Goal: Task Accomplishment & Management: Manage account settings

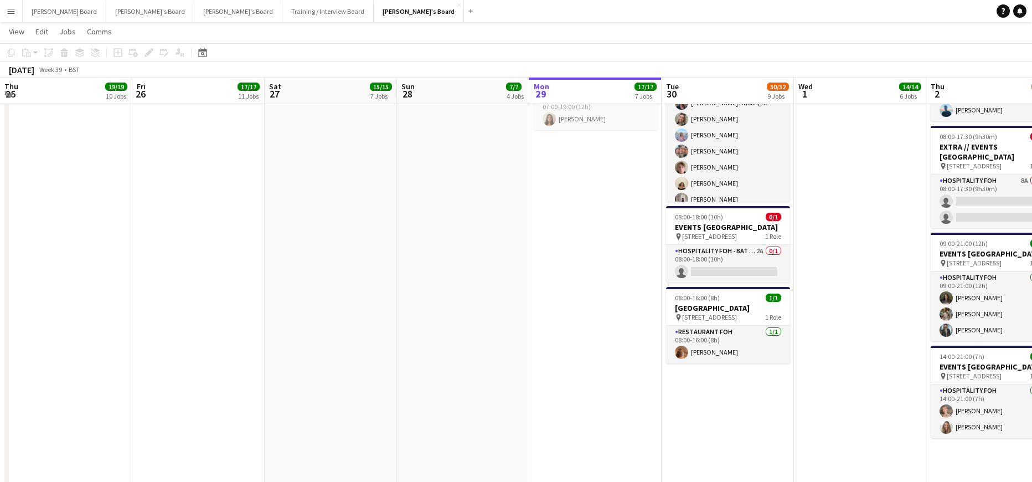
scroll to position [0, 349]
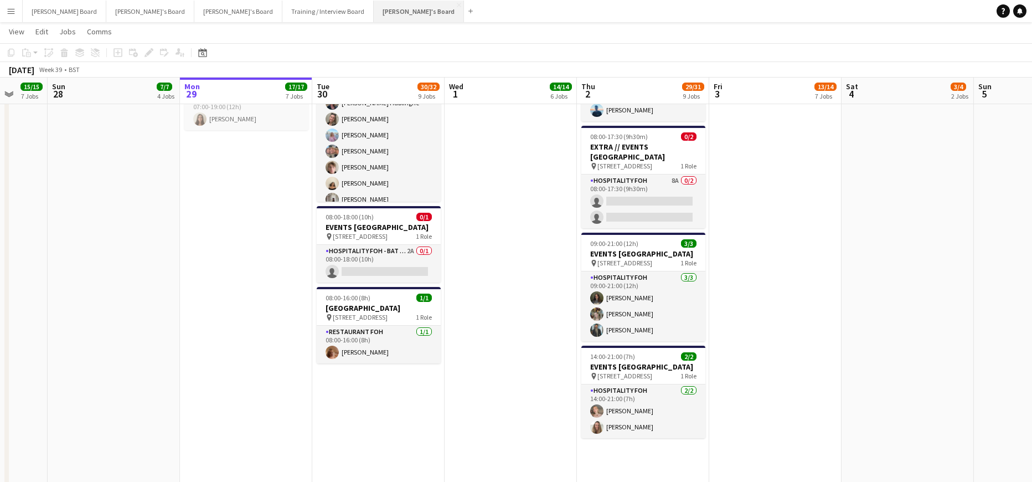
click at [374, 17] on button "Jakub's Board Close" at bounding box center [419, 12] width 90 height 22
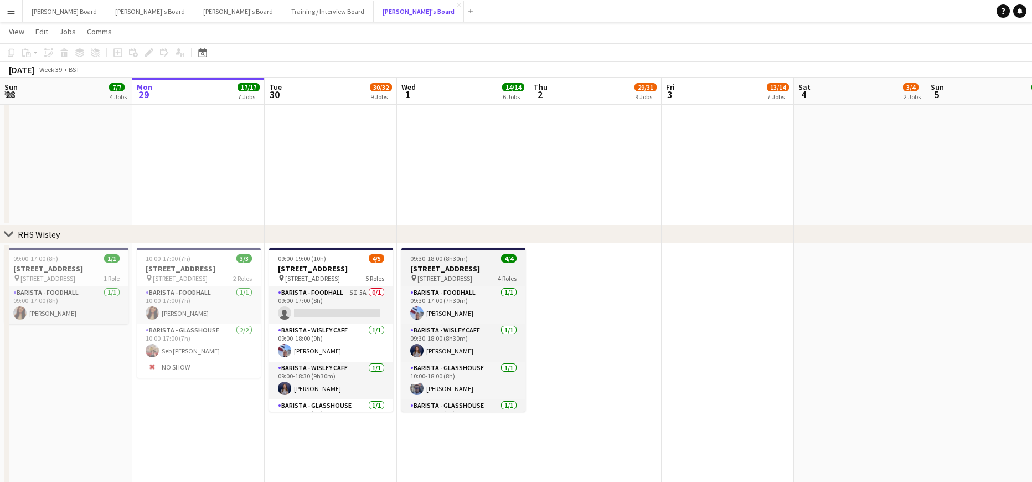
scroll to position [1920, 0]
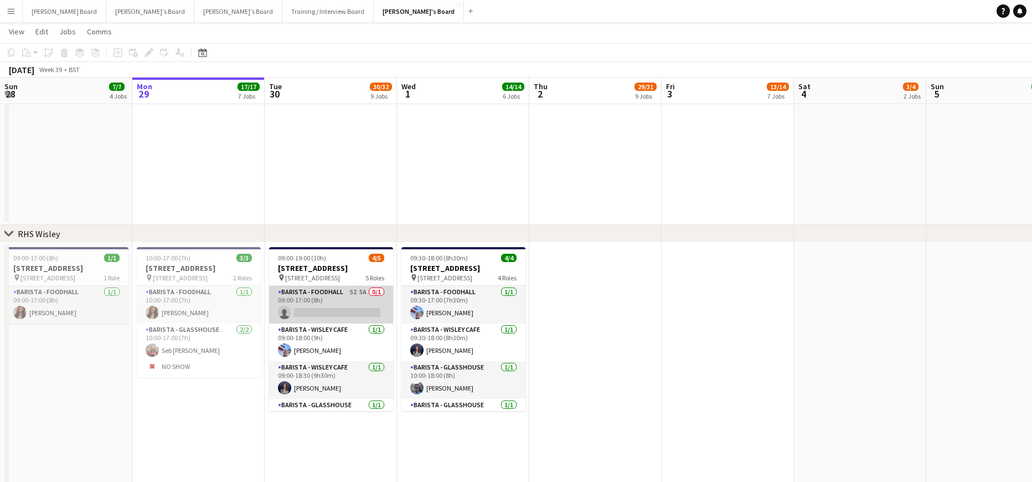
click at [362, 303] on app-card-role "Barista - Foodhall 5I 5A 0/1 09:00-17:00 (8h) single-neutral-actions" at bounding box center [331, 305] width 124 height 38
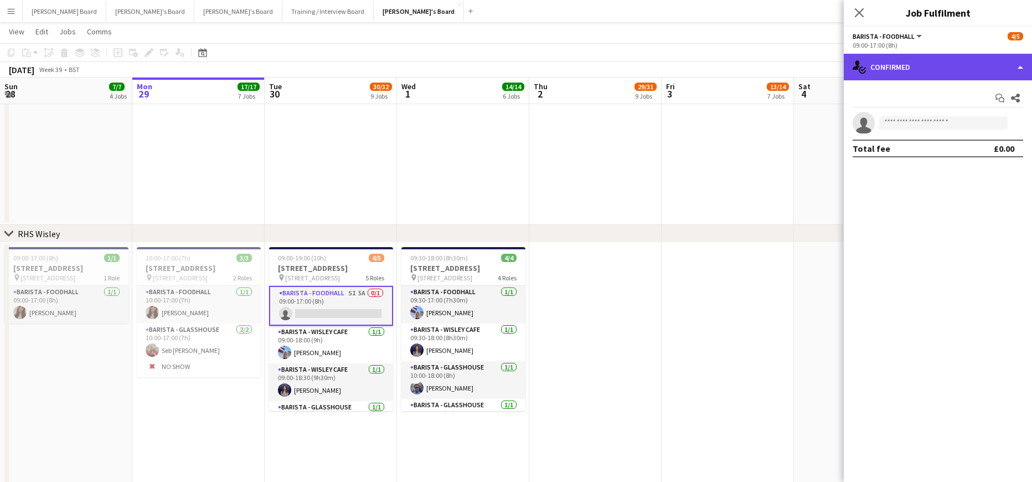
click at [897, 64] on div "single-neutral-actions-check-2 Confirmed" at bounding box center [938, 67] width 188 height 27
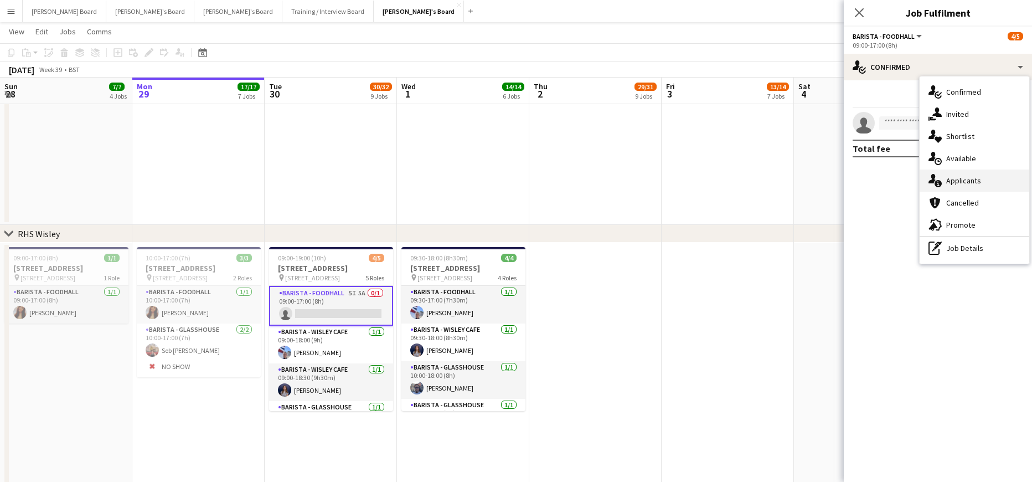
click at [960, 182] on span "Applicants" at bounding box center [963, 181] width 35 height 10
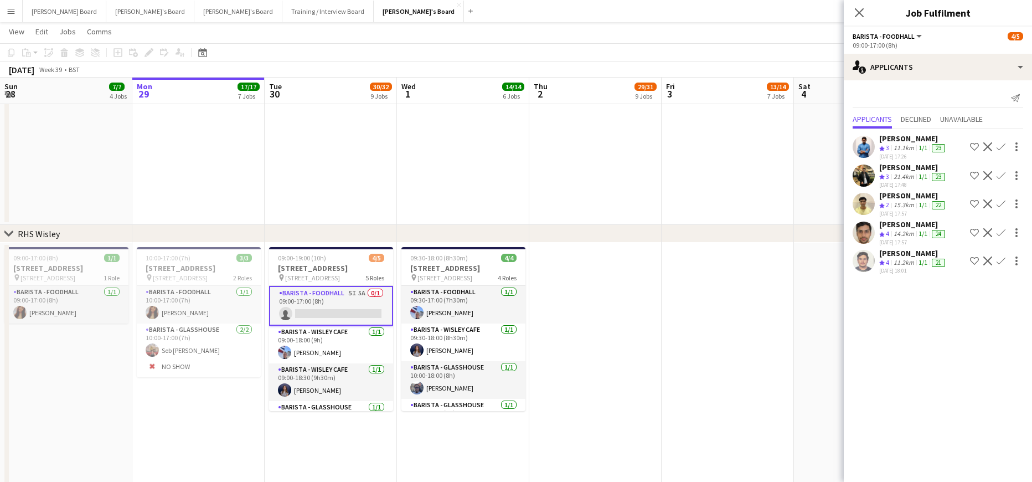
click at [1002, 230] on app-icon "Confirm" at bounding box center [1001, 232] width 9 height 9
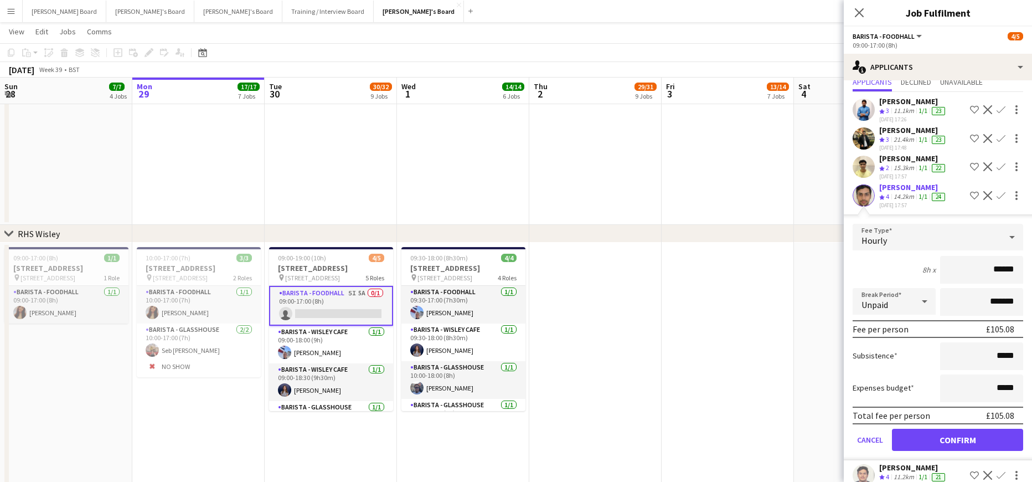
scroll to position [55, 0]
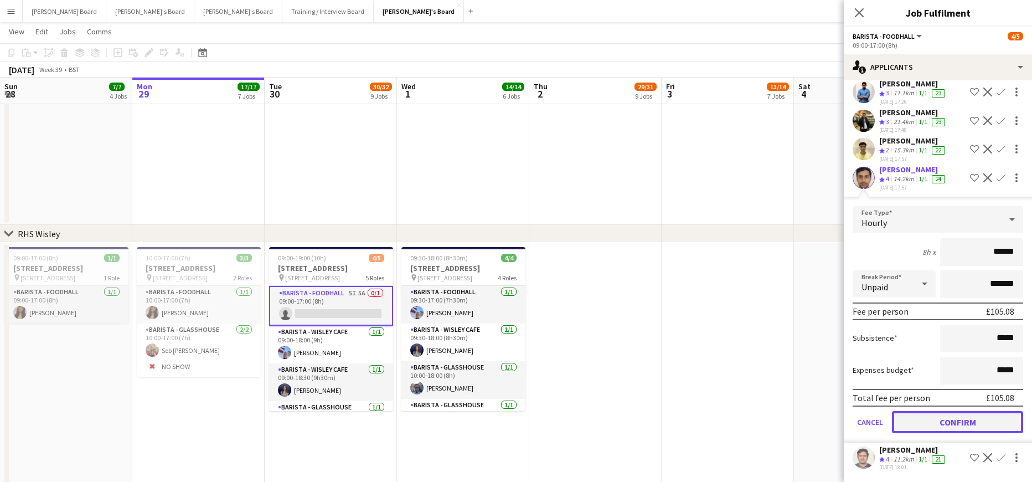
click at [945, 420] on button "Confirm" at bounding box center [957, 422] width 131 height 22
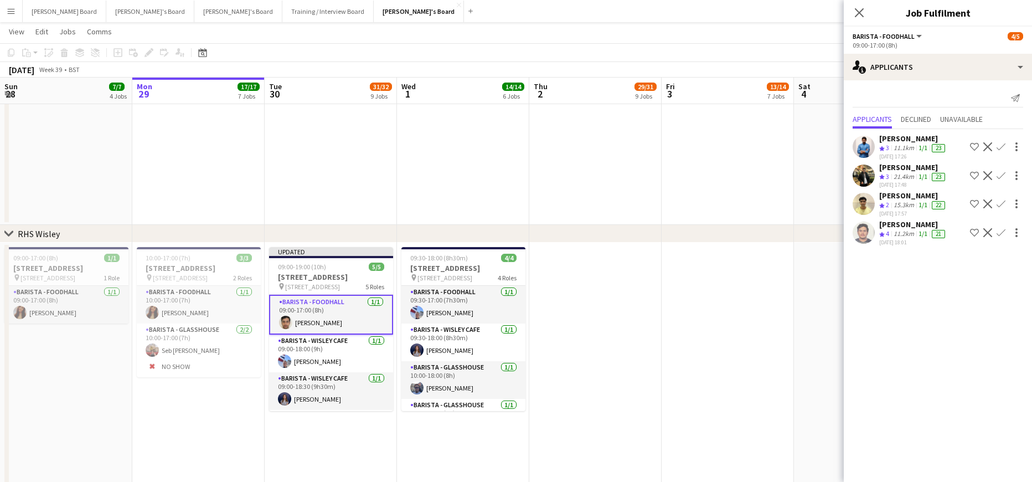
scroll to position [0, 0]
click at [732, 297] on app-date-cell at bounding box center [728, 383] width 132 height 281
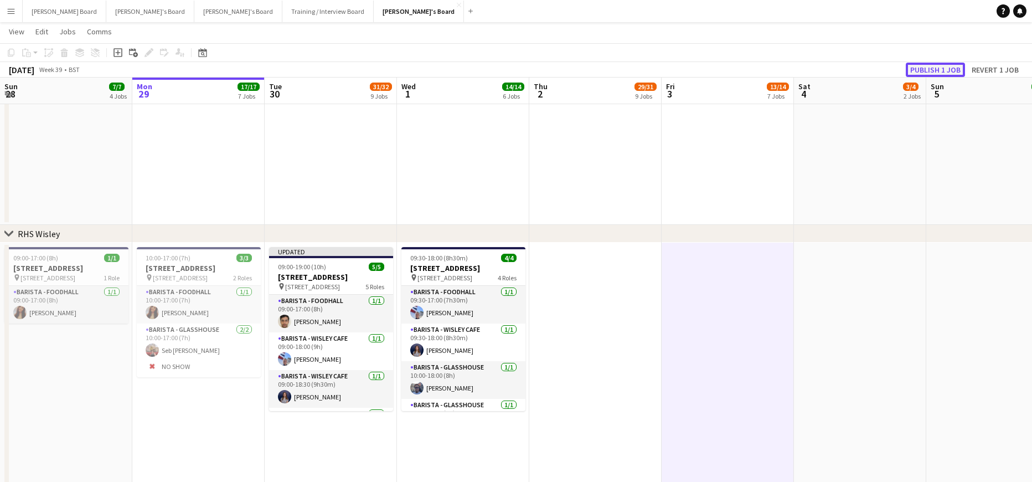
click at [945, 70] on button "Publish 1 job" at bounding box center [935, 70] width 59 height 14
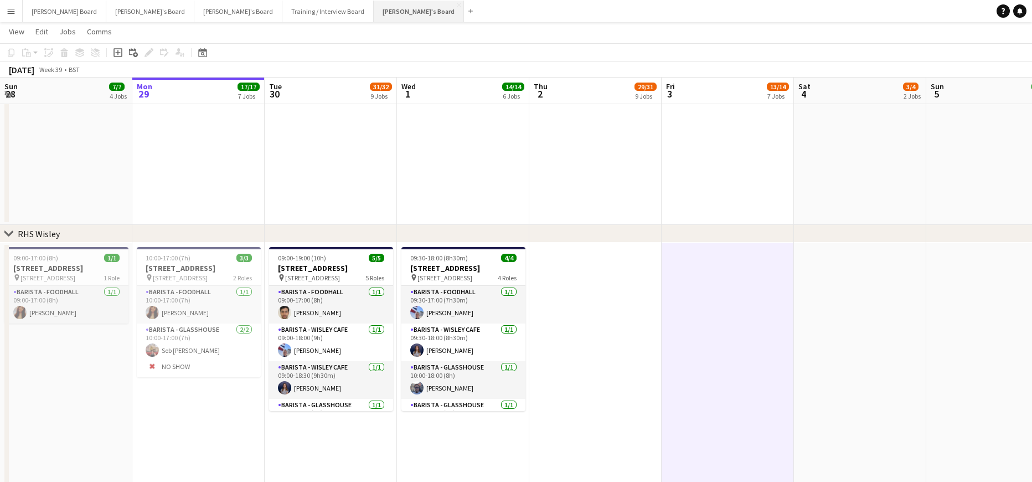
drag, startPoint x: 305, startPoint y: 13, endPoint x: 335, endPoint y: 2, distance: 31.7
click at [374, 13] on button "Jakub's Board Close" at bounding box center [419, 12] width 90 height 22
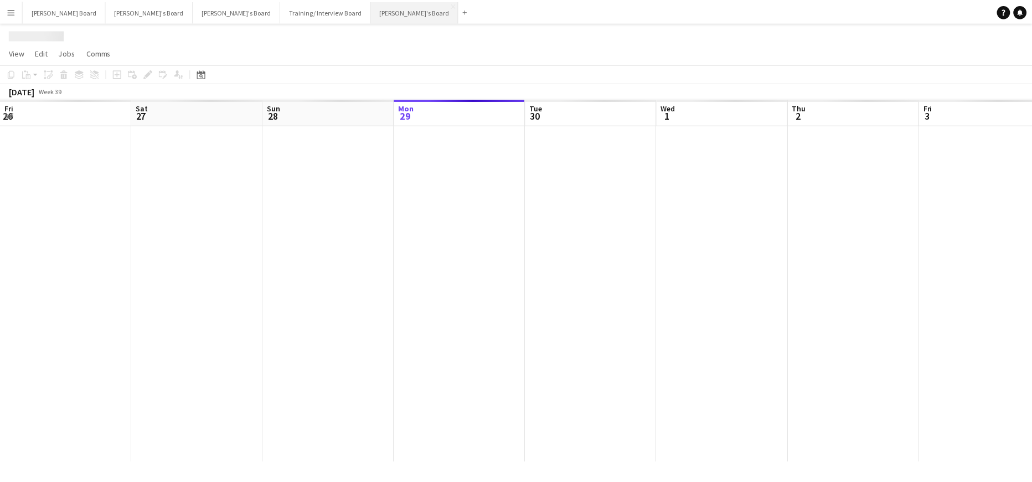
scroll to position [0, 265]
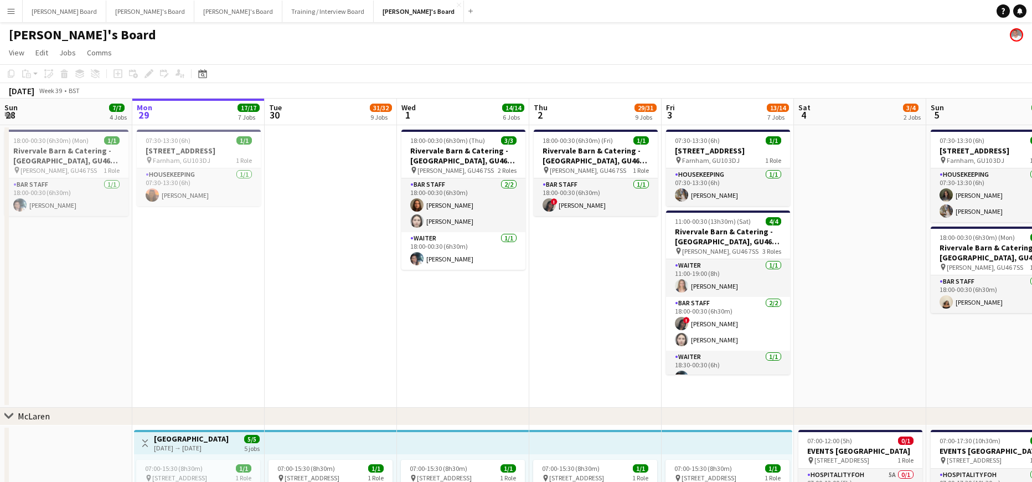
click at [322, 285] on app-date-cell at bounding box center [331, 266] width 132 height 282
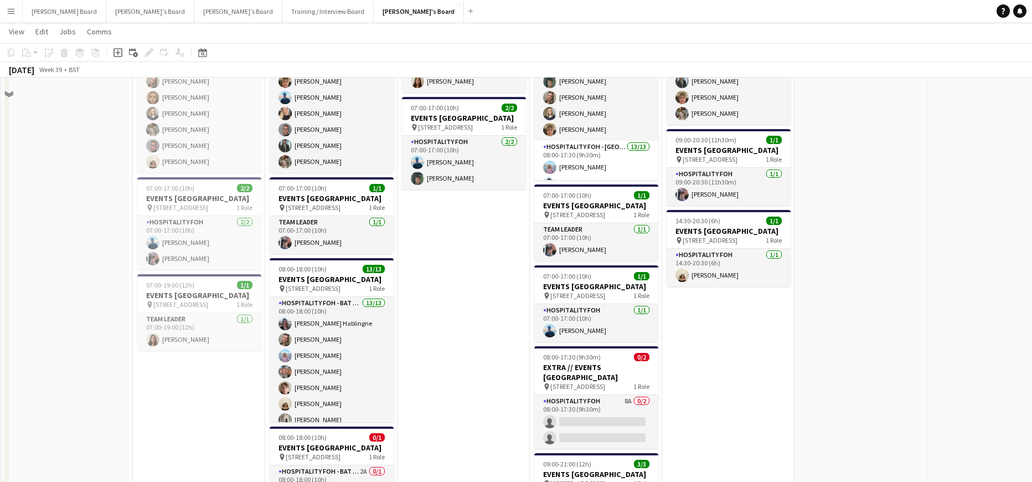
scroll to position [960, 0]
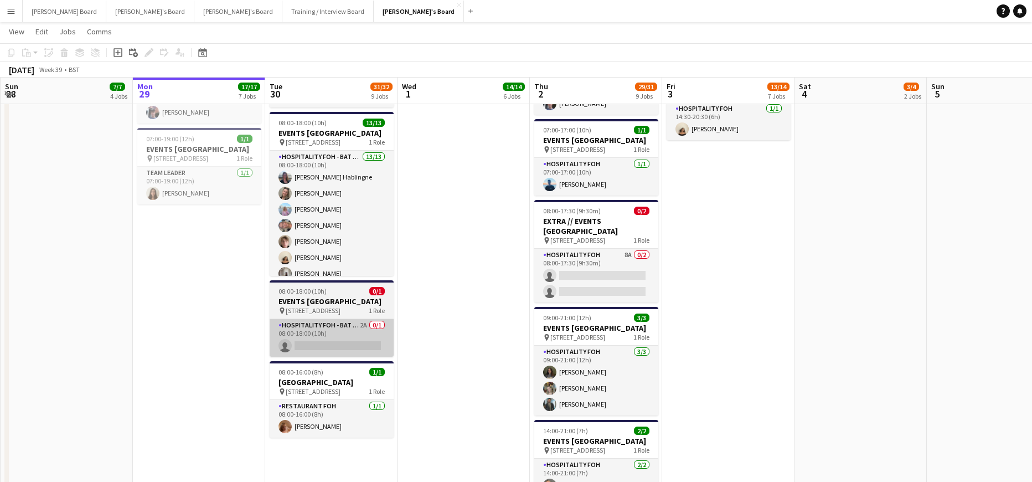
click at [345, 357] on app-card-role "Hospitality FOH - BAT TLC 2A 0/1 08:00-18:00 (10h) single-neutral-actions" at bounding box center [332, 338] width 124 height 38
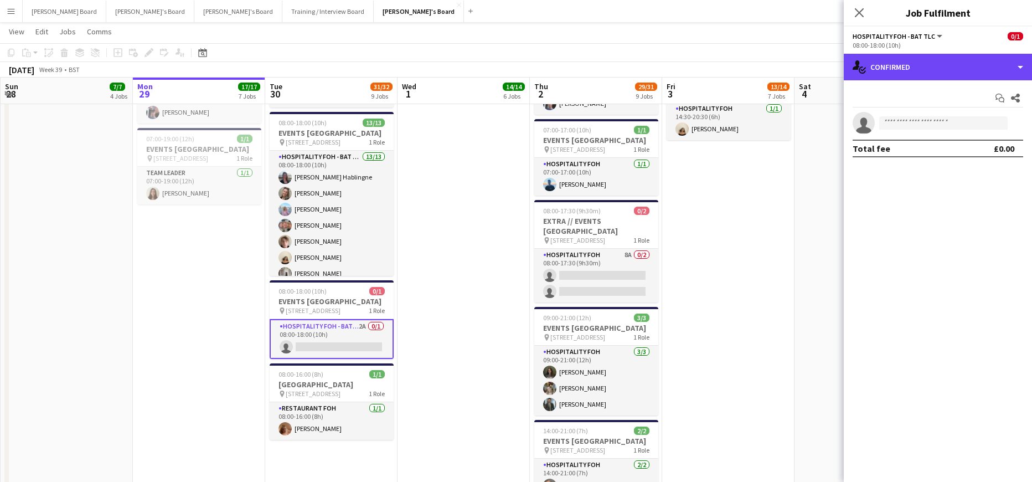
drag, startPoint x: 893, startPoint y: 68, endPoint x: 917, endPoint y: 127, distance: 63.9
click at [894, 68] on div "single-neutral-actions-check-2 Confirmed" at bounding box center [938, 67] width 188 height 27
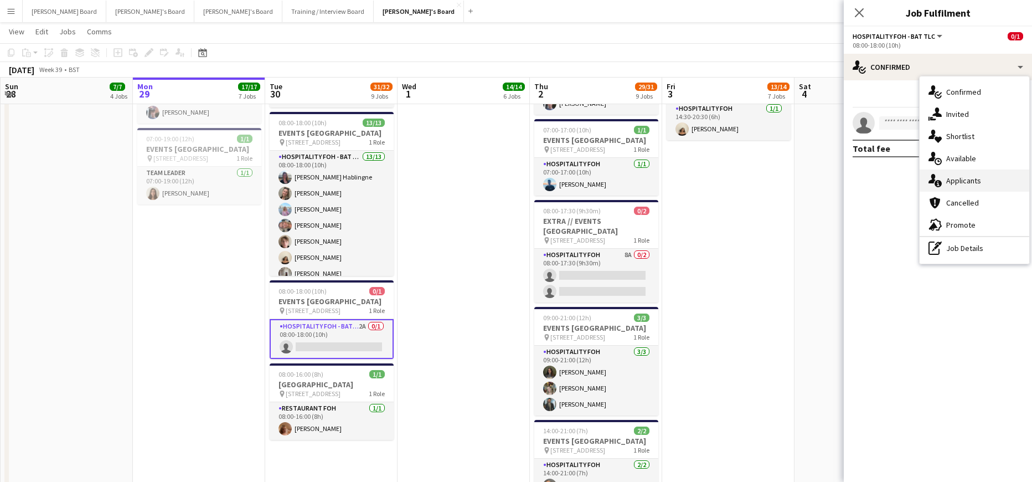
click at [977, 186] on div "single-neutral-actions-information Applicants" at bounding box center [975, 180] width 110 height 22
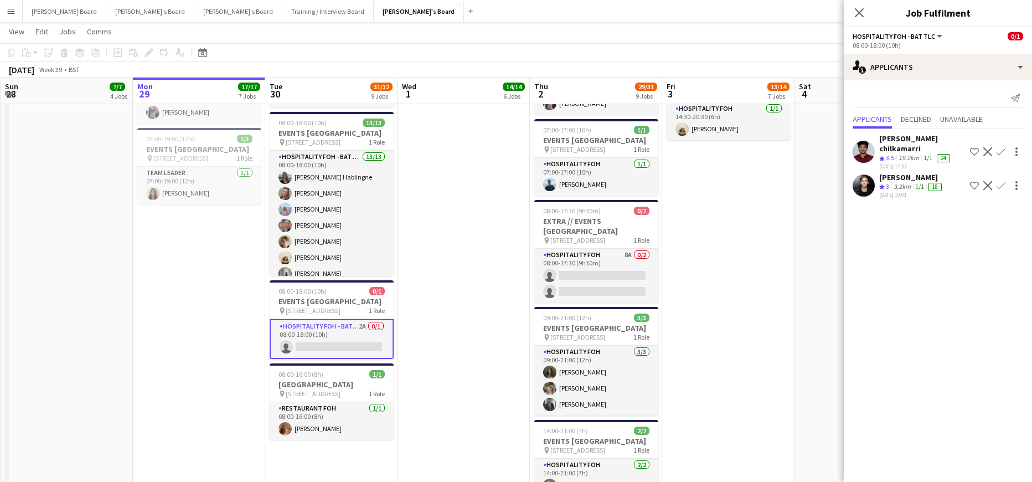
click at [988, 147] on app-icon "Decline" at bounding box center [987, 151] width 9 height 9
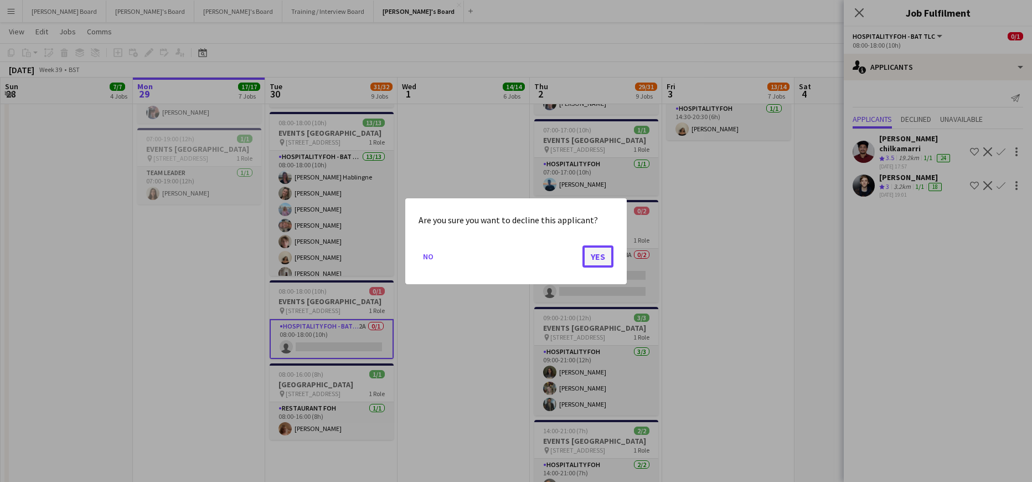
click at [604, 252] on button "Yes" at bounding box center [598, 256] width 31 height 22
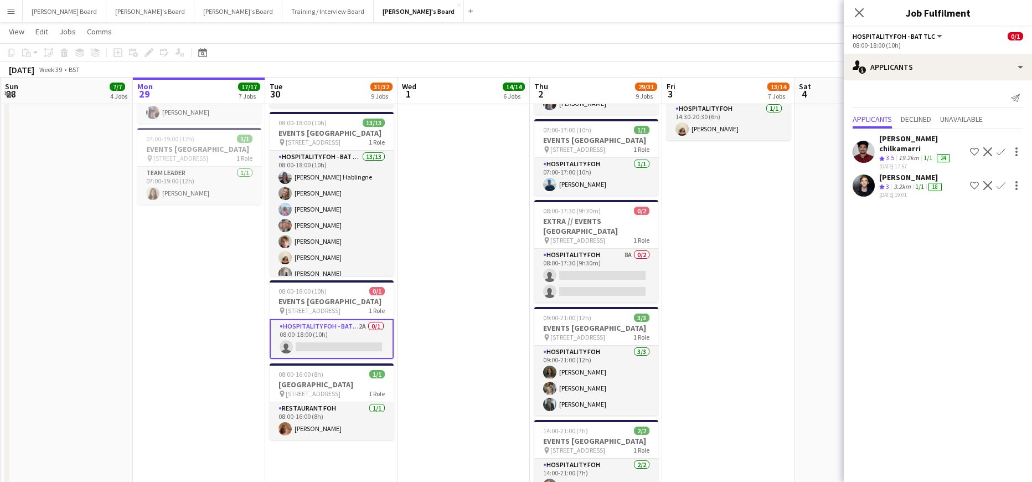
scroll to position [960, 0]
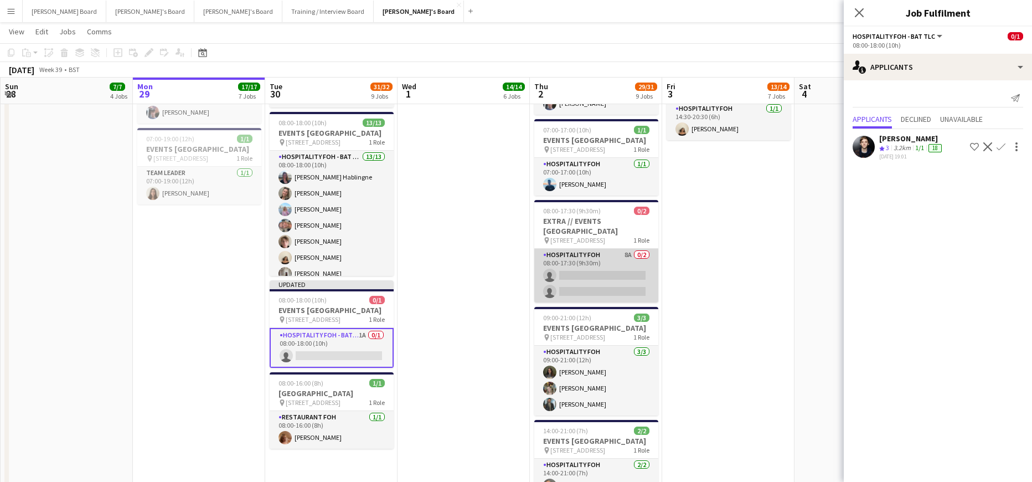
click at [621, 283] on app-card-role "Hospitality FOH 8A 0/2 08:00-17:30 (9h30m) single-neutral-actions single-neutra…" at bounding box center [596, 276] width 124 height 54
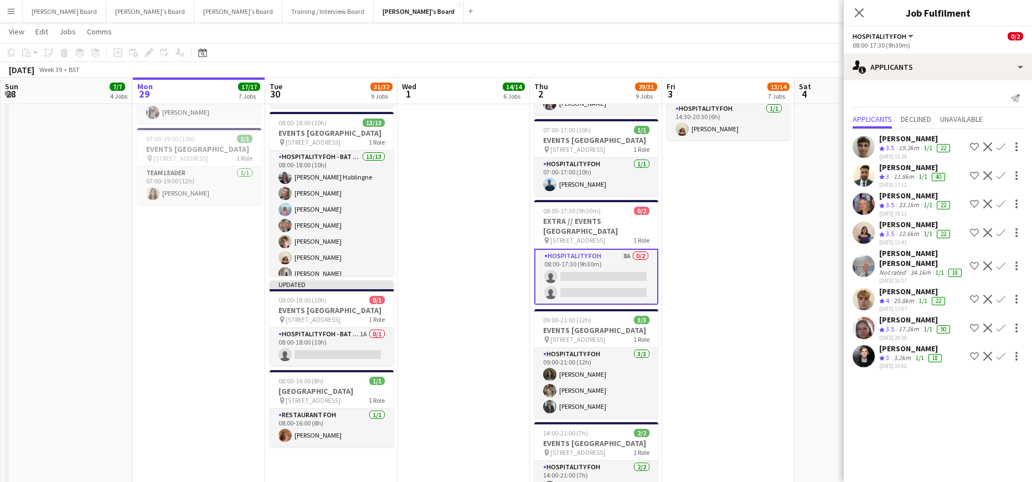
click at [774, 323] on app-date-cell "07:00-15:30 (8h30m) 1/1 pin Woking, GU21 4YH 1 Role Barista 1/1 07:00-15:30 (8h…" at bounding box center [728, 22] width 132 height 1114
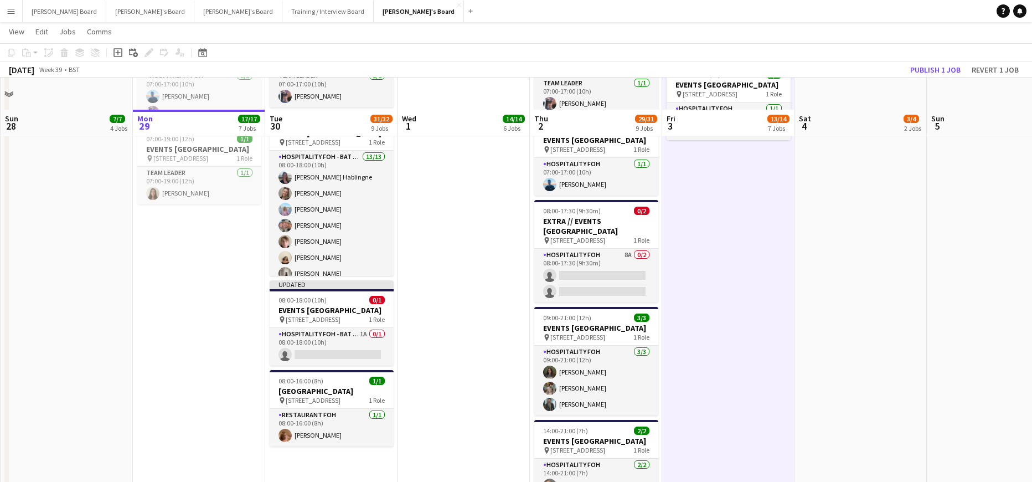
scroll to position [1107, 0]
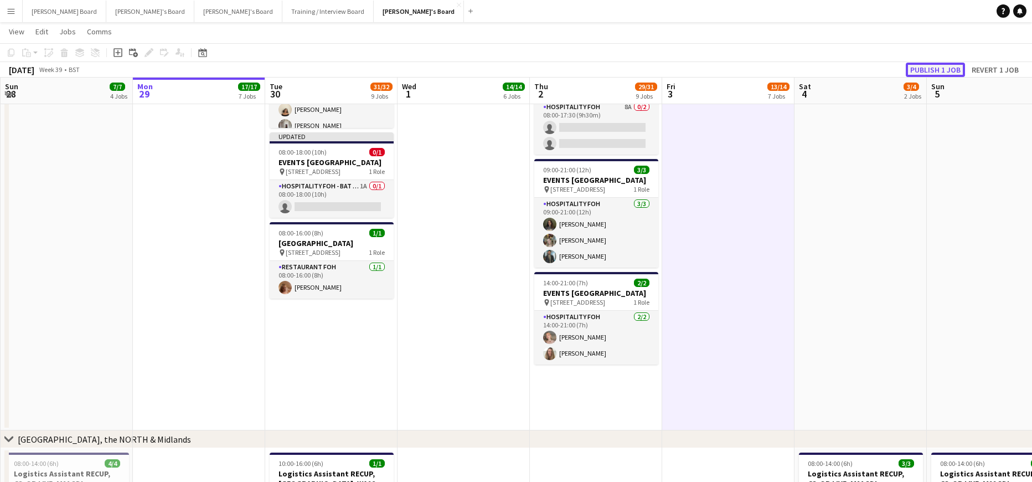
click at [936, 76] on button "Publish 1 job" at bounding box center [935, 70] width 59 height 14
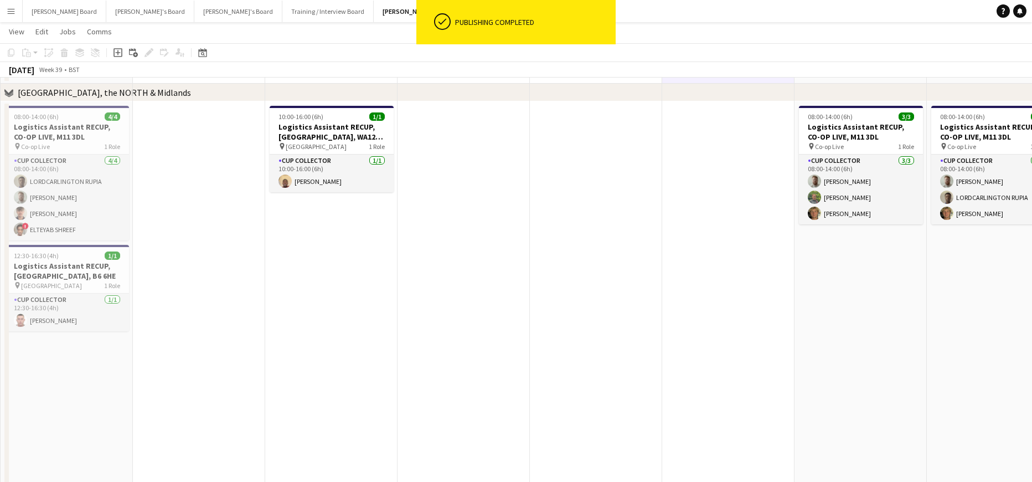
scroll to position [1403, 0]
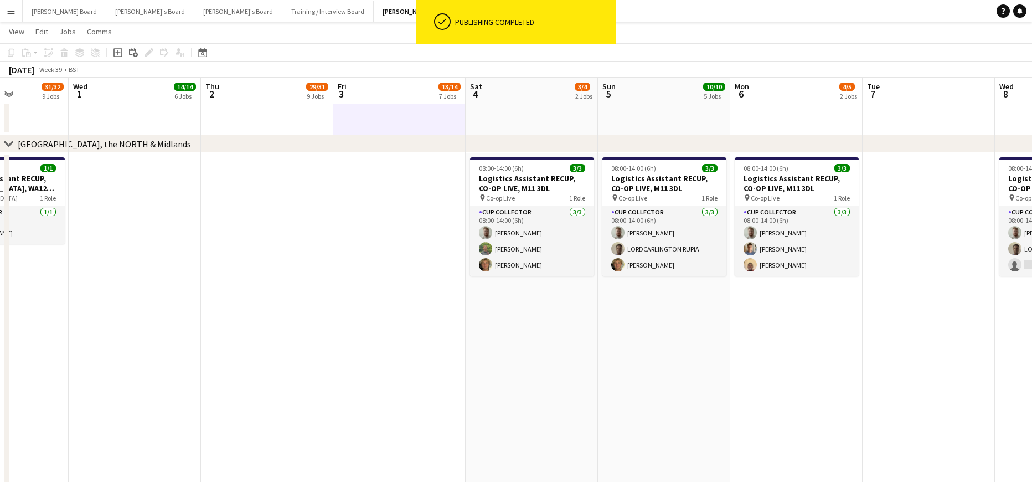
drag, startPoint x: 831, startPoint y: 371, endPoint x: 518, endPoint y: 410, distance: 315.9
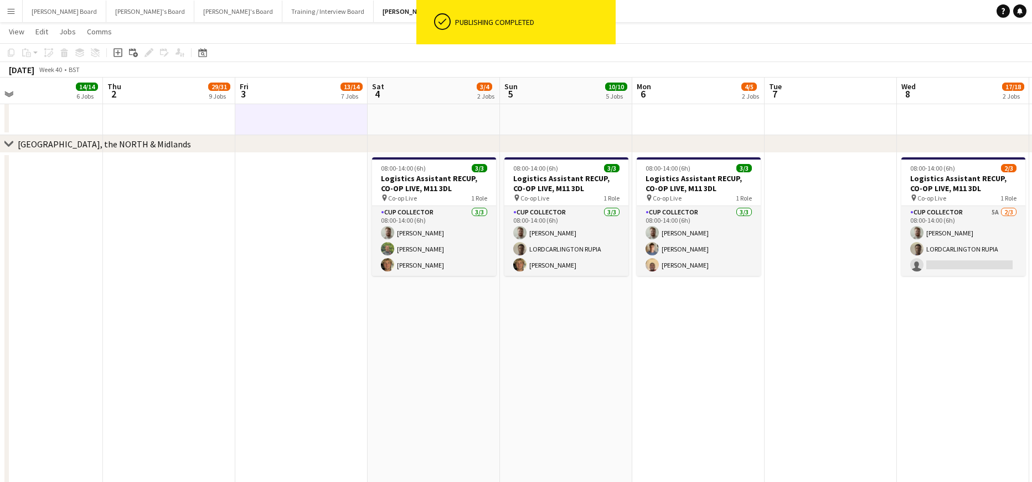
drag, startPoint x: 847, startPoint y: 403, endPoint x: 749, endPoint y: 408, distance: 98.1
drag, startPoint x: 816, startPoint y: 370, endPoint x: 646, endPoint y: 372, distance: 170.0
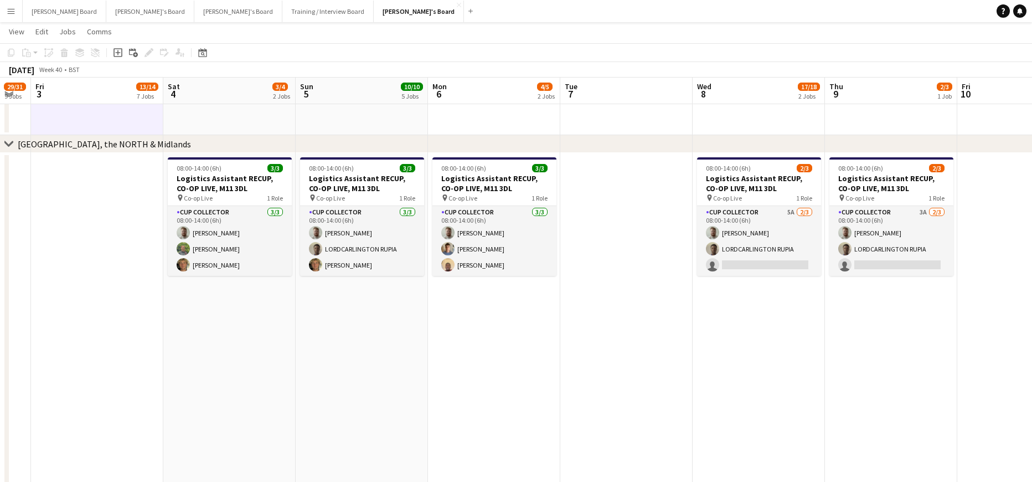
drag, startPoint x: 664, startPoint y: 361, endPoint x: 632, endPoint y: 354, distance: 33.3
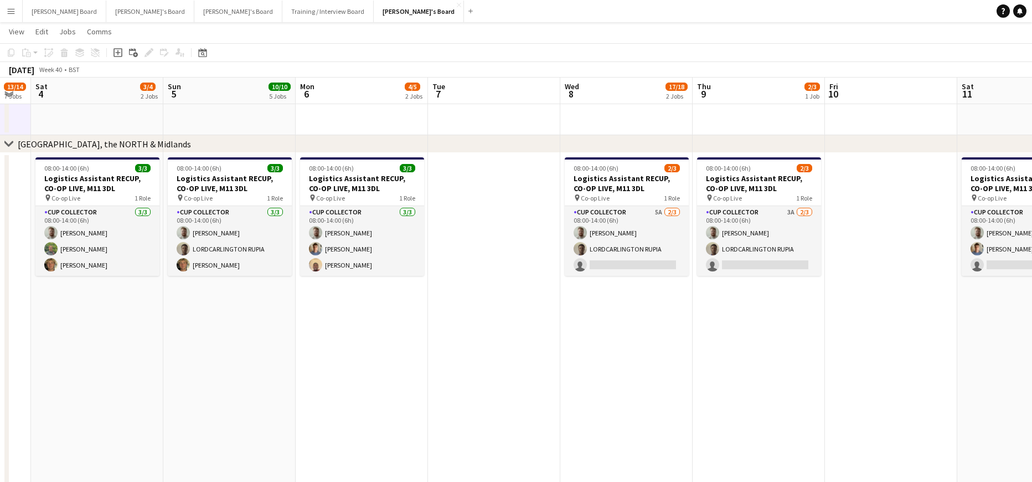
scroll to position [0, 399]
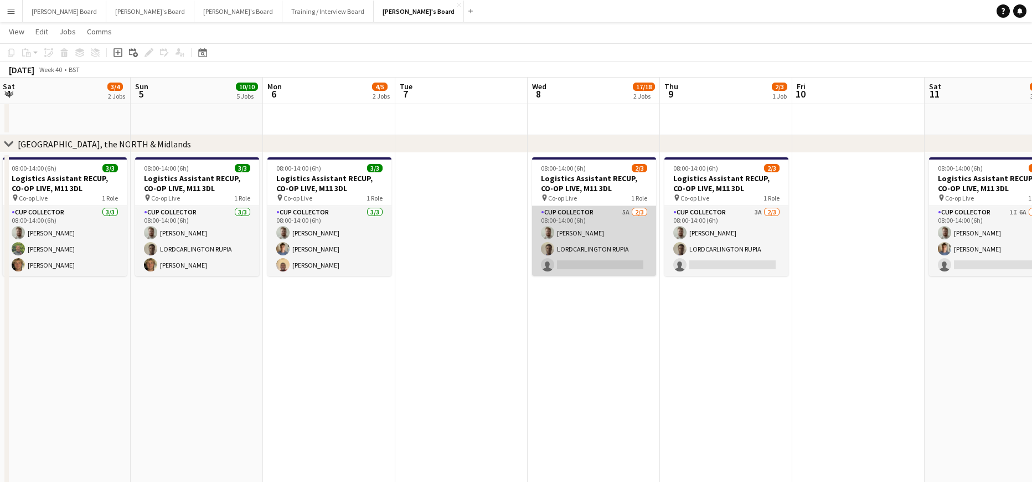
click at [594, 255] on app-card-role "CUP COLLECTOR 5A 2/3 08:00-14:00 (6h) Dylan Ashton LORDCARLINGTON RUPIA single-…" at bounding box center [594, 241] width 124 height 70
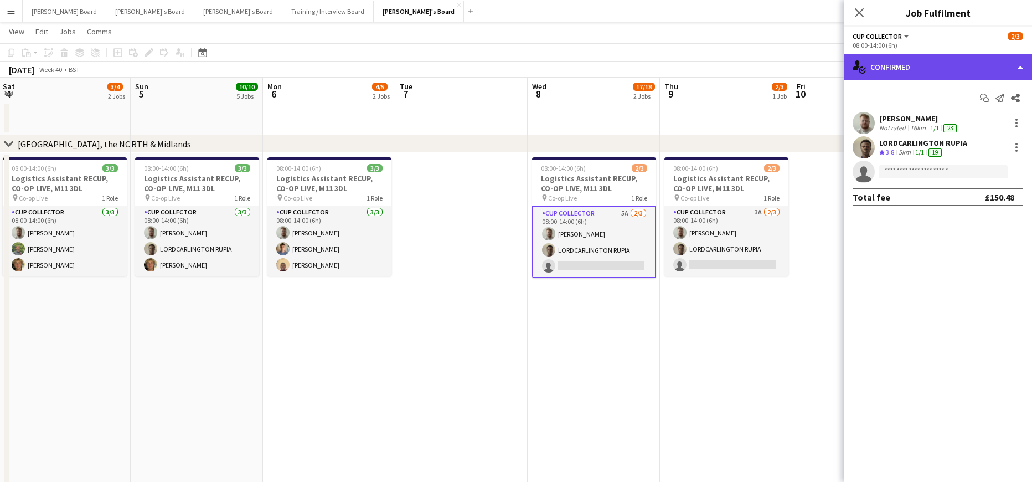
click at [941, 58] on div "single-neutral-actions-check-2 Confirmed" at bounding box center [938, 67] width 188 height 27
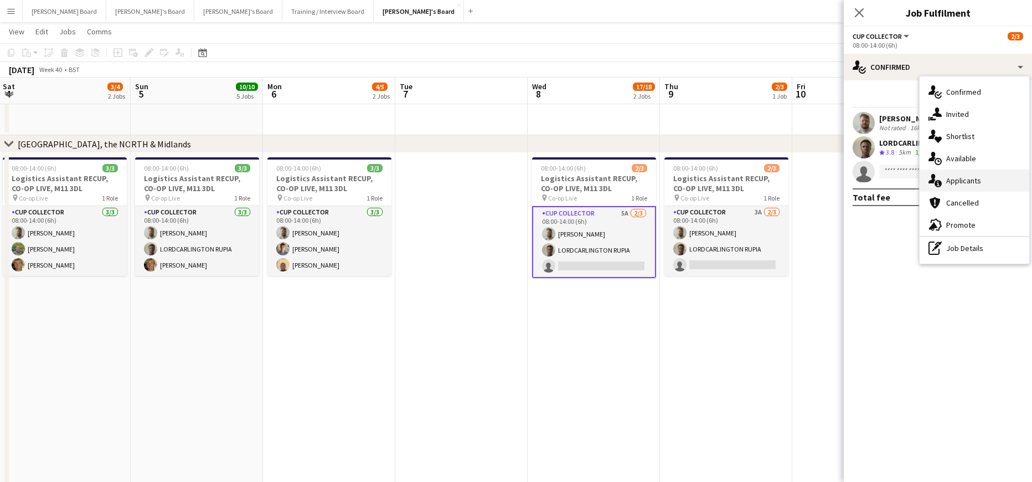
click at [971, 181] on span "Applicants" at bounding box center [963, 181] width 35 height 10
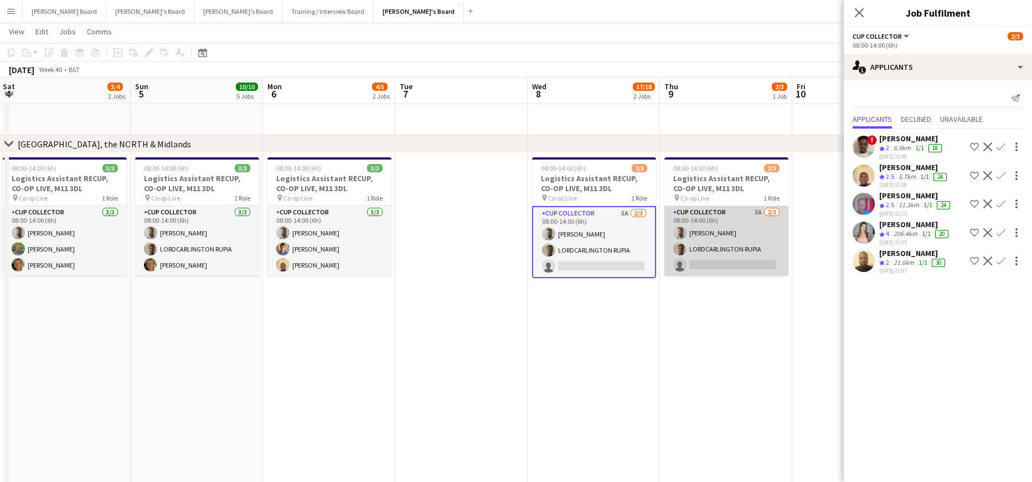
click at [732, 257] on app-card-role "CUP COLLECTOR 3A 2/3 08:00-14:00 (6h) Dylan Ashton LORDCARLINGTON RUPIA single-…" at bounding box center [726, 241] width 124 height 70
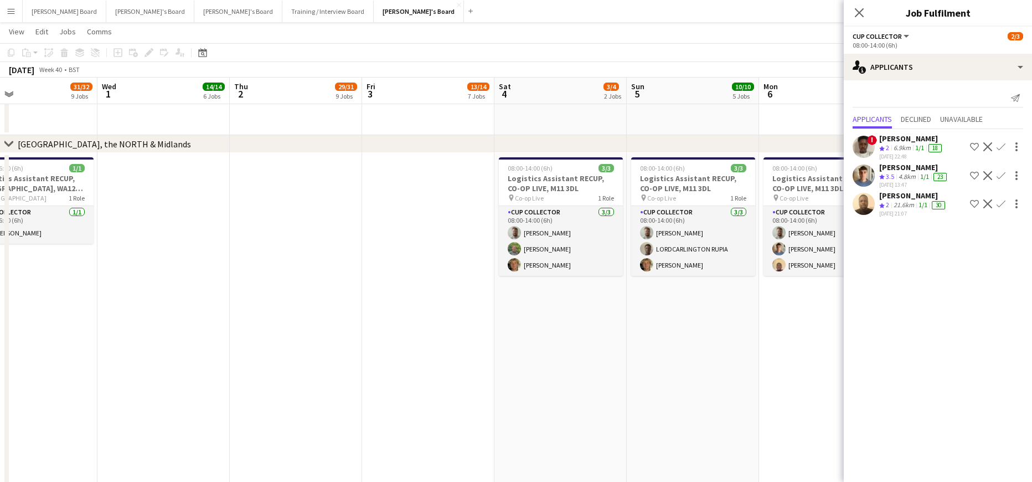
drag, startPoint x: 344, startPoint y: 315, endPoint x: 898, endPoint y: 329, distance: 553.9
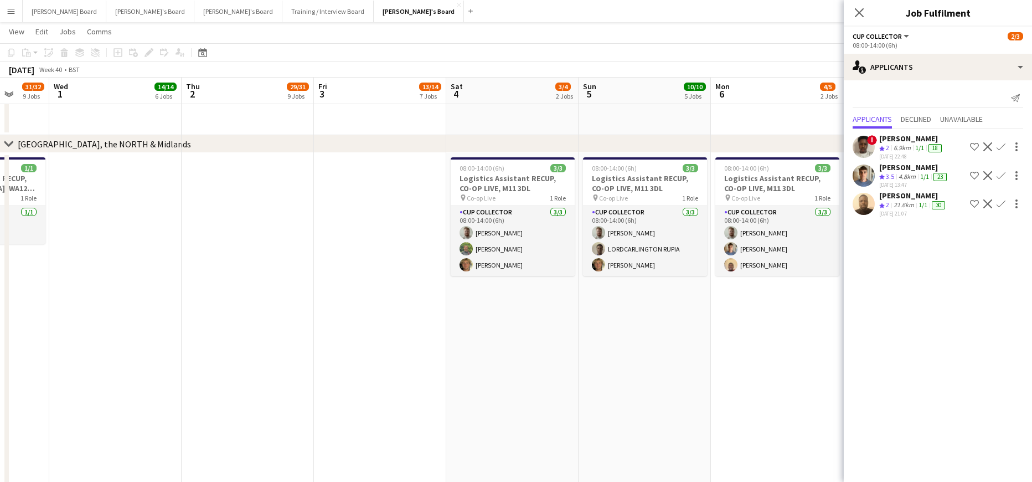
drag, startPoint x: 536, startPoint y: 312, endPoint x: 348, endPoint y: 305, distance: 188.4
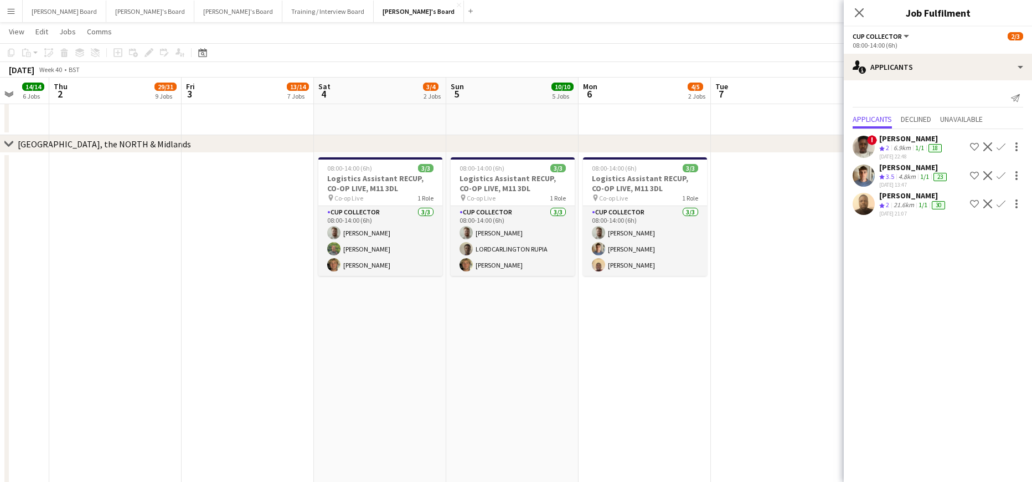
scroll to position [0, 348]
drag, startPoint x: 957, startPoint y: 244, endPoint x: 807, endPoint y: 265, distance: 151.0
click at [896, 266] on mat-expansion-panel "users2 Applicants Send notification Applicants Declined Unavailable ! Morris Kr…" at bounding box center [938, 280] width 188 height 401
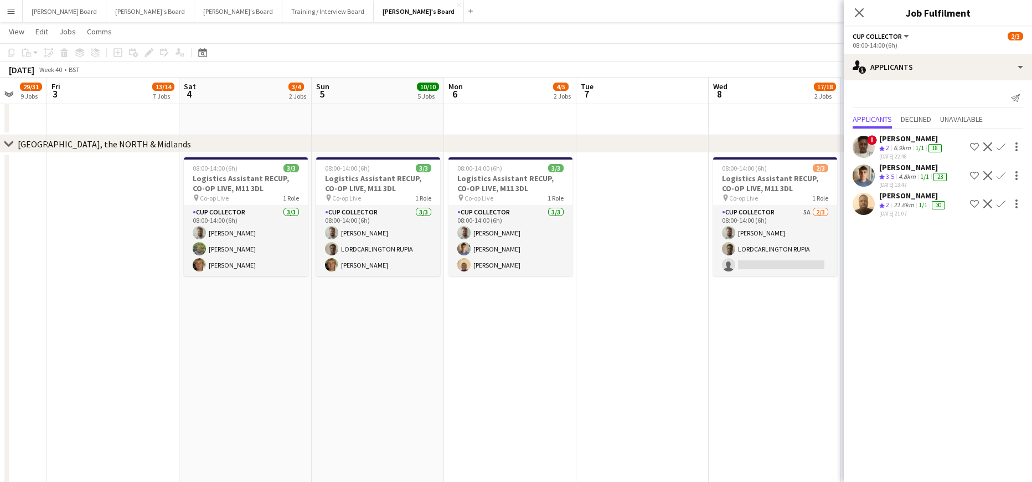
drag, startPoint x: 805, startPoint y: 312, endPoint x: 262, endPoint y: 282, distance: 543.4
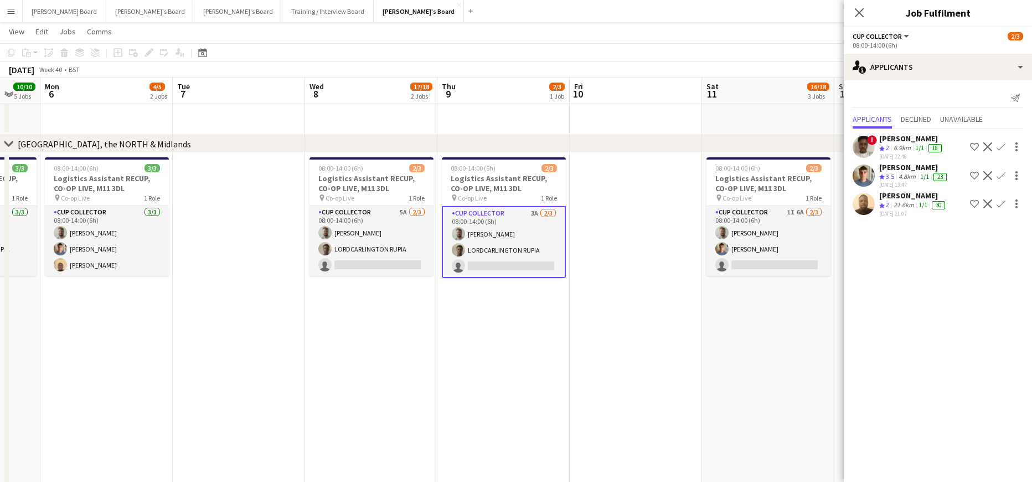
click at [1003, 174] on app-icon "Confirm" at bounding box center [1001, 175] width 9 height 9
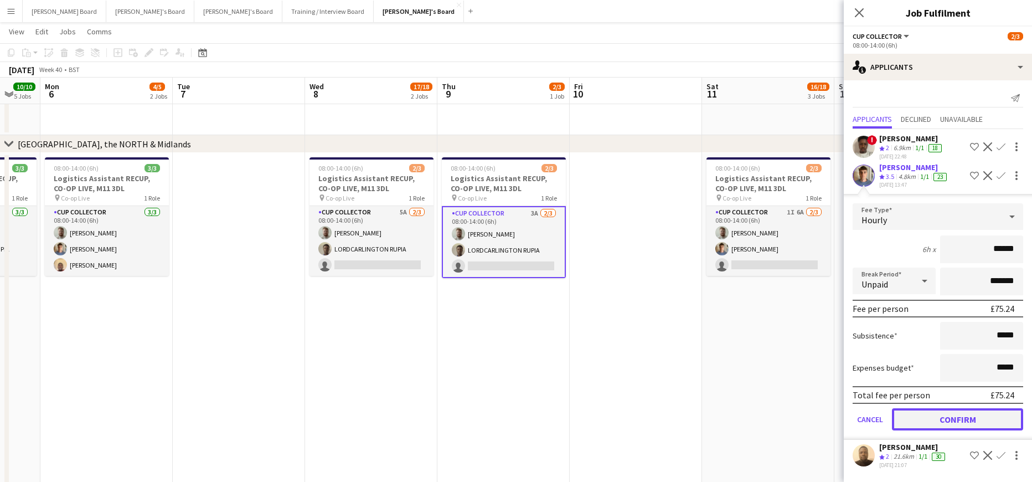
click at [929, 418] on button "Confirm" at bounding box center [957, 419] width 131 height 22
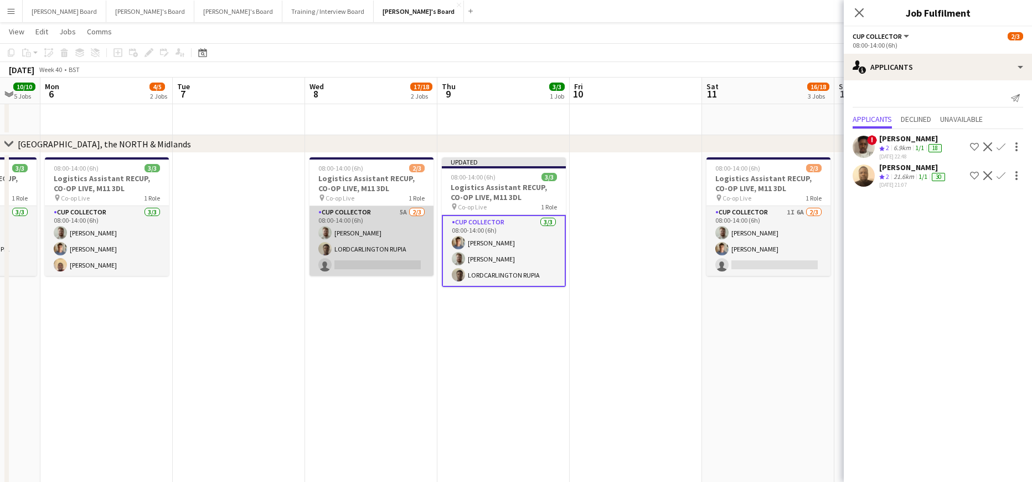
click at [404, 250] on app-card-role "CUP COLLECTOR 5A 2/3 08:00-14:00 (6h) Dylan Ashton LORDCARLINGTON RUPIA single-…" at bounding box center [372, 241] width 124 height 70
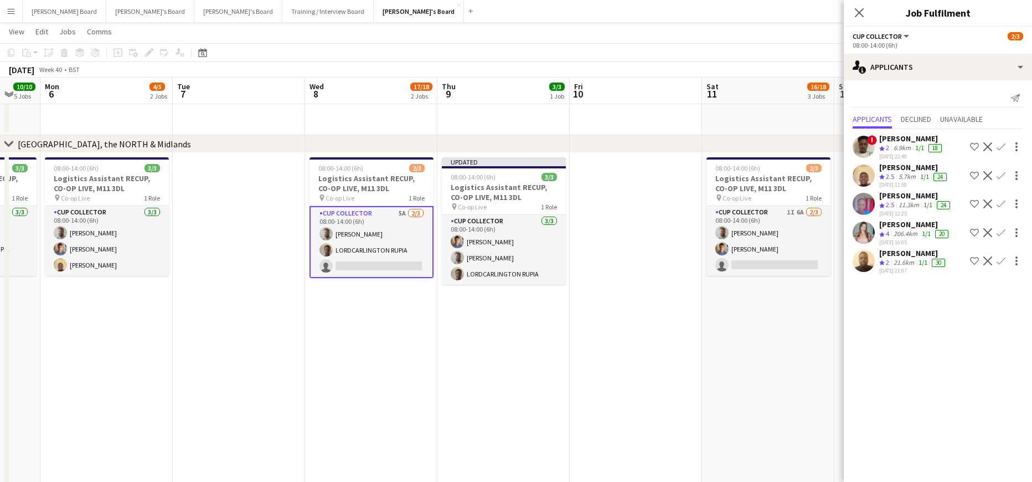
click at [1001, 176] on app-icon "Confirm" at bounding box center [1001, 175] width 9 height 9
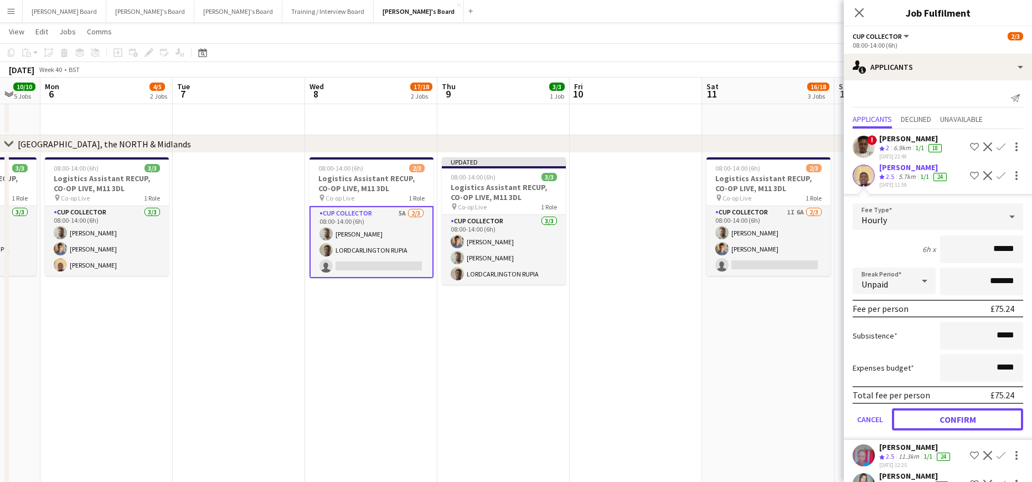
click at [936, 419] on button "Confirm" at bounding box center [957, 419] width 131 height 22
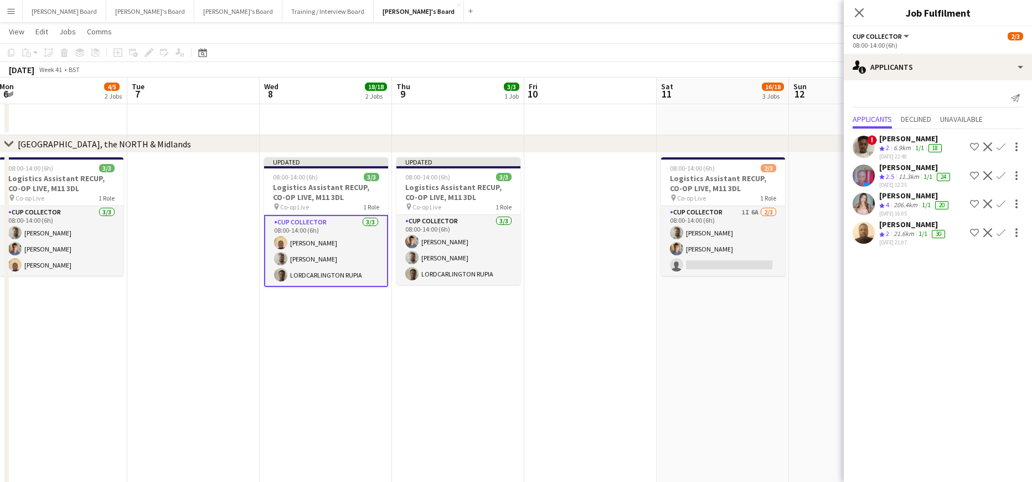
scroll to position [0, 428]
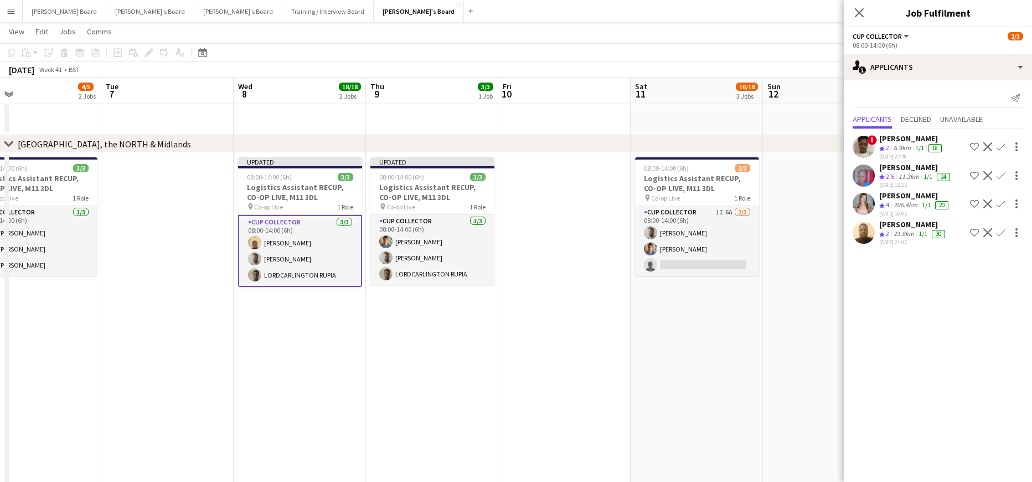
drag, startPoint x: 684, startPoint y: 312, endPoint x: 609, endPoint y: 308, distance: 74.9
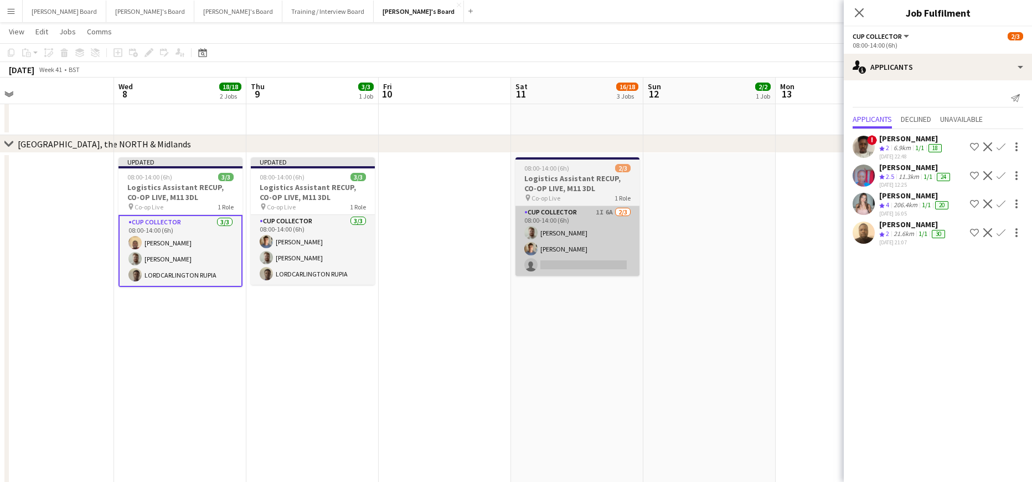
drag, startPoint x: 621, startPoint y: 318, endPoint x: 559, endPoint y: 226, distance: 110.9
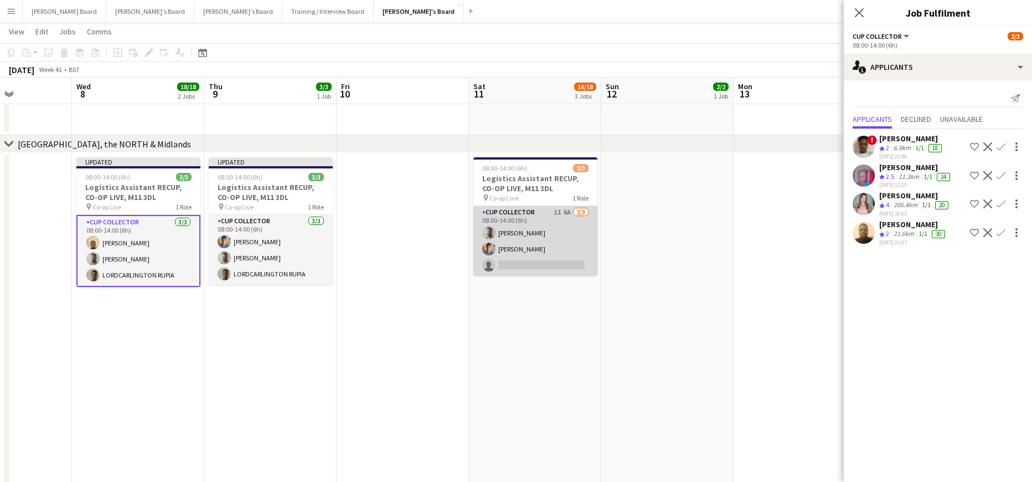
click at [578, 213] on app-card-role "CUP COLLECTOR 1I 6A 2/3 08:00-14:00 (6h) Dylan Ashton Ben Larrett single-neutra…" at bounding box center [535, 241] width 124 height 70
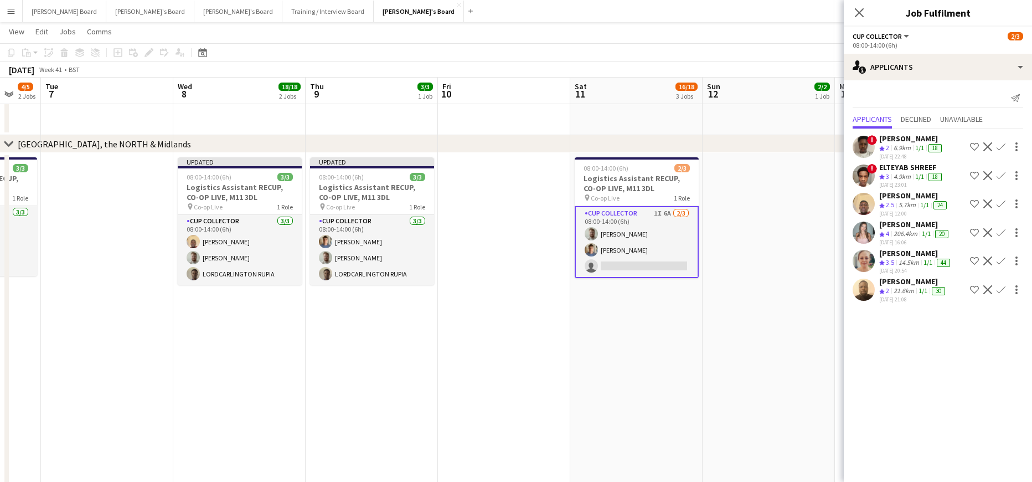
drag, startPoint x: 440, startPoint y: 404, endPoint x: 408, endPoint y: 384, distance: 37.3
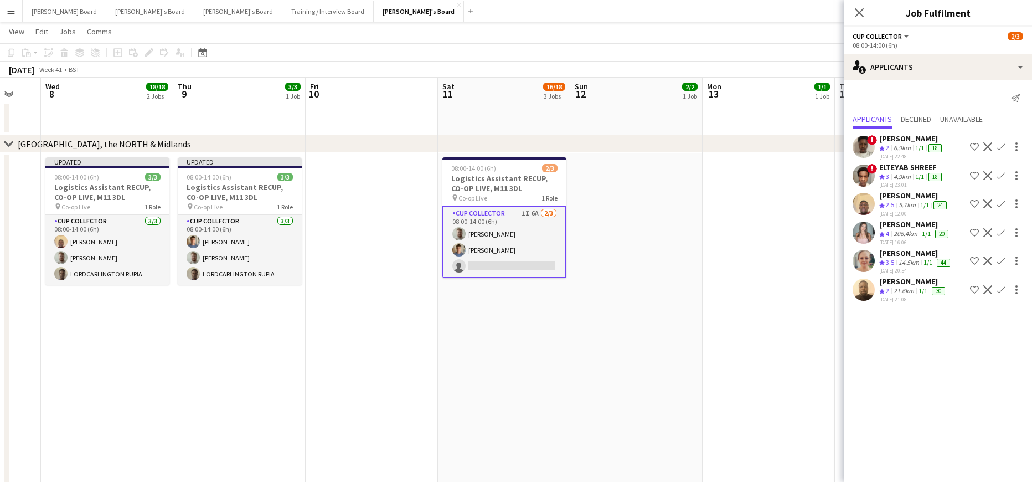
scroll to position [0, 357]
click at [1003, 203] on app-icon "Confirm" at bounding box center [1001, 203] width 9 height 9
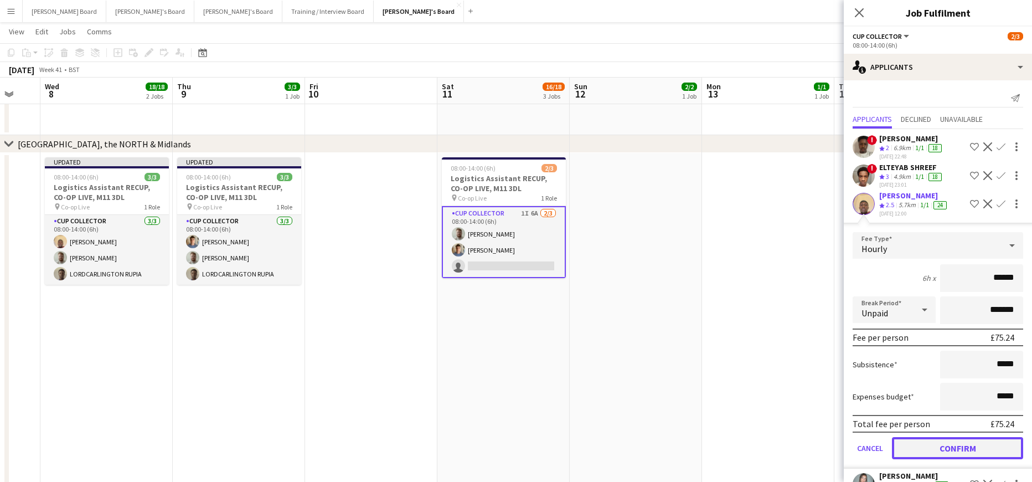
click at [970, 441] on button "Confirm" at bounding box center [957, 448] width 131 height 22
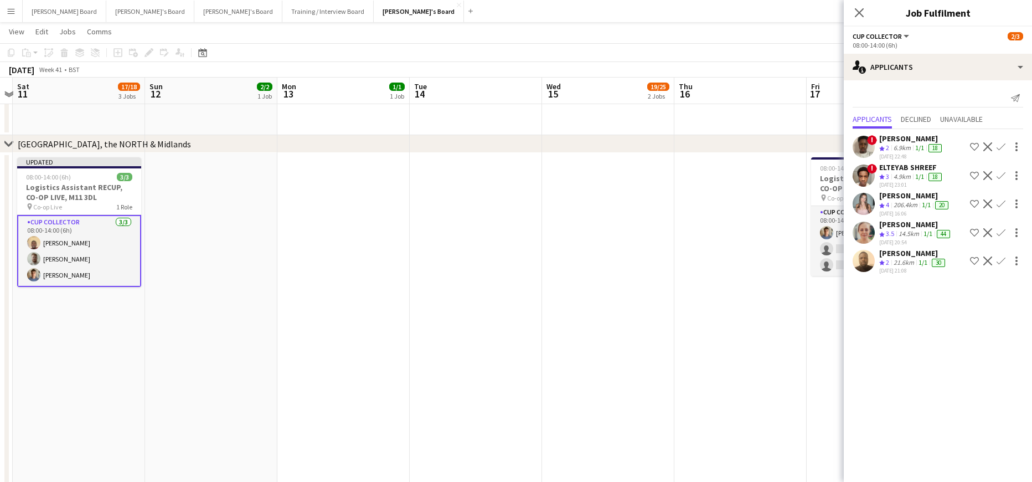
drag, startPoint x: 599, startPoint y: 396, endPoint x: 158, endPoint y: 365, distance: 442.4
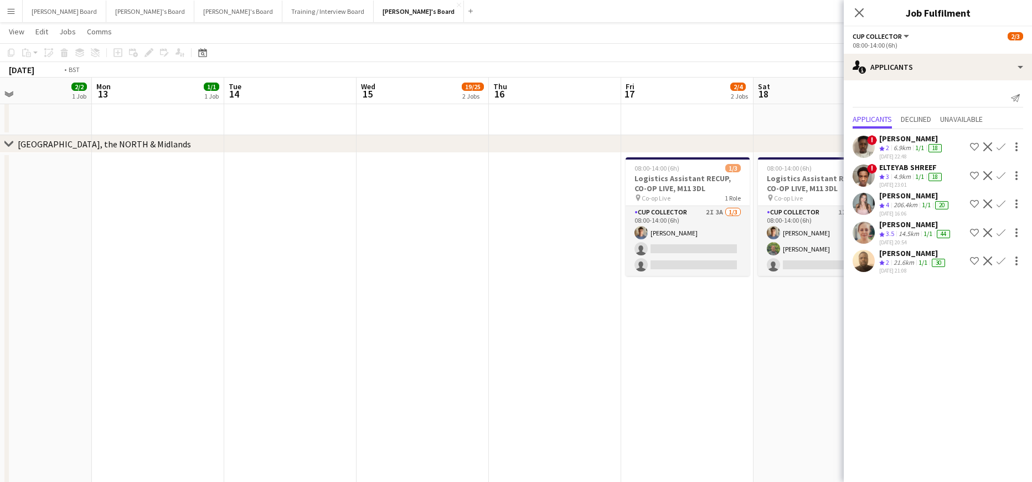
drag, startPoint x: 605, startPoint y: 338, endPoint x: 301, endPoint y: 318, distance: 305.2
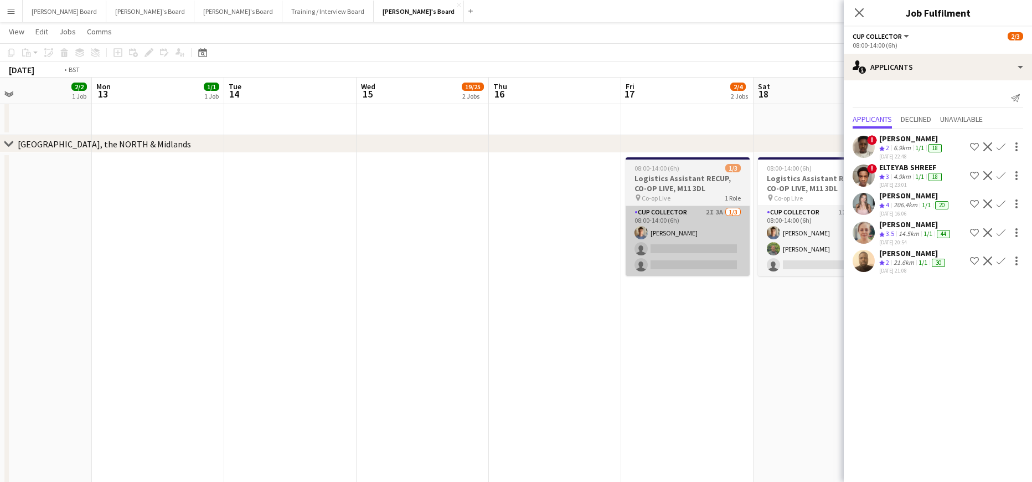
scroll to position [0, 321]
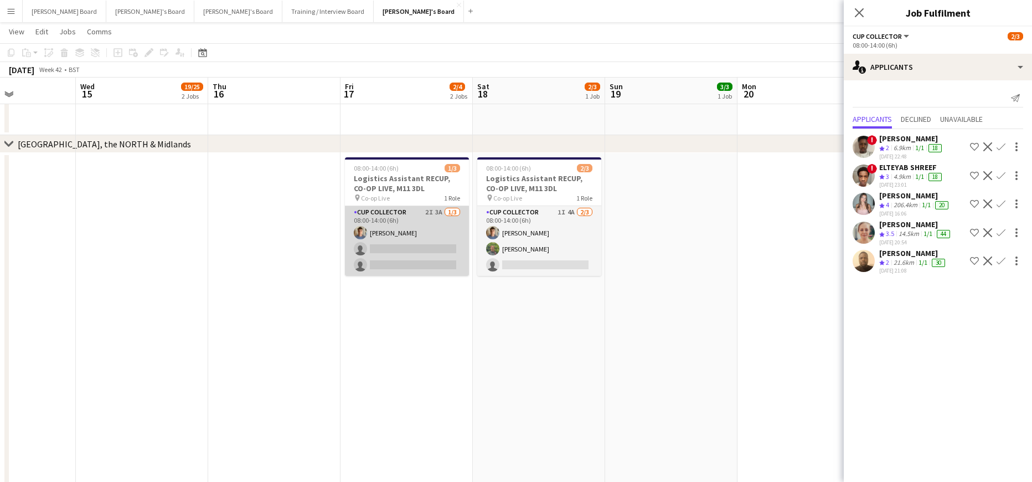
click at [441, 254] on app-card-role "CUP COLLECTOR 2I 3A 1/3 08:00-14:00 (6h) Ben Larrett single-neutral-actions sin…" at bounding box center [407, 241] width 124 height 70
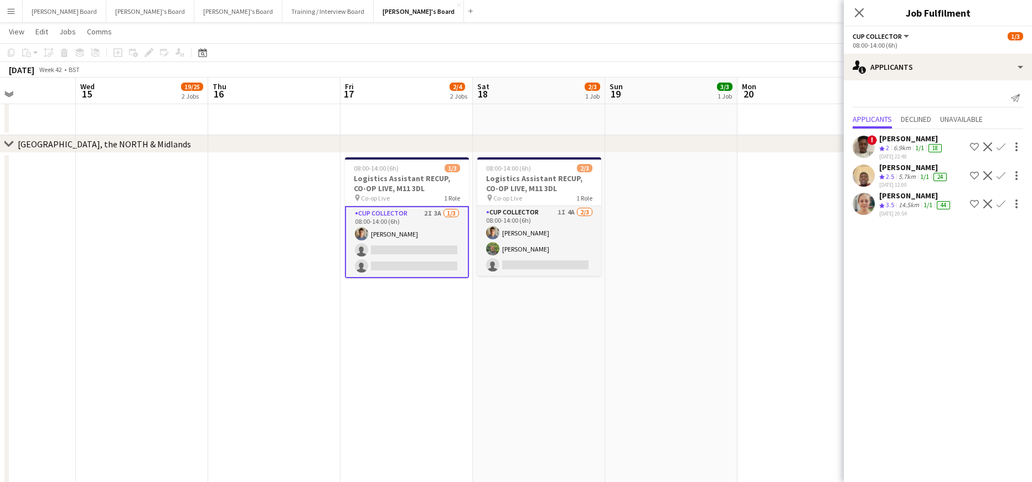
click at [999, 173] on app-icon "Confirm" at bounding box center [1001, 175] width 9 height 9
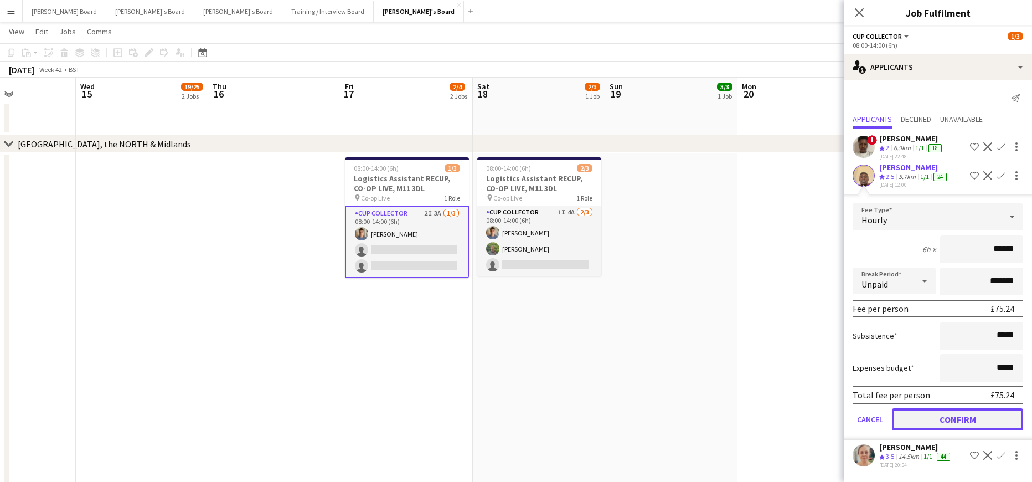
click at [929, 421] on button "Confirm" at bounding box center [957, 419] width 131 height 22
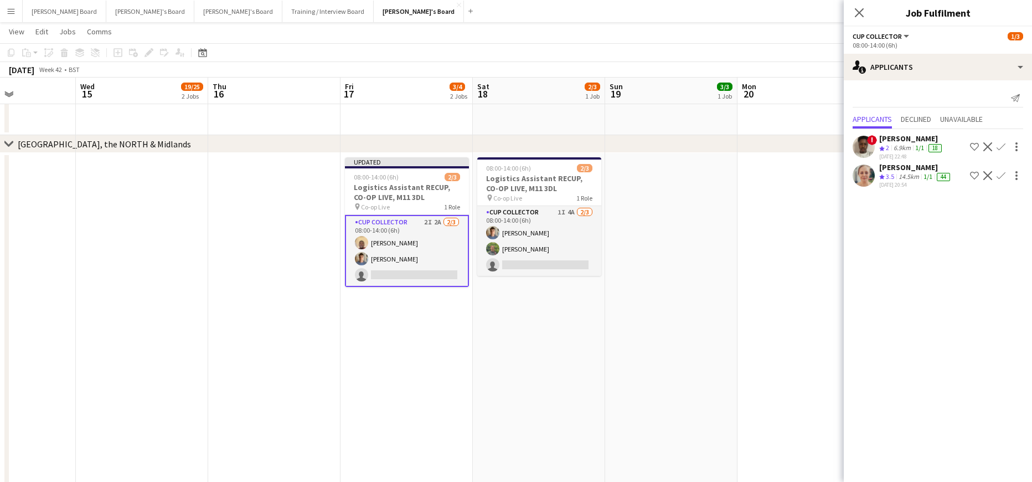
click at [926, 183] on div "29-09-2025 20:54" at bounding box center [915, 184] width 73 height 7
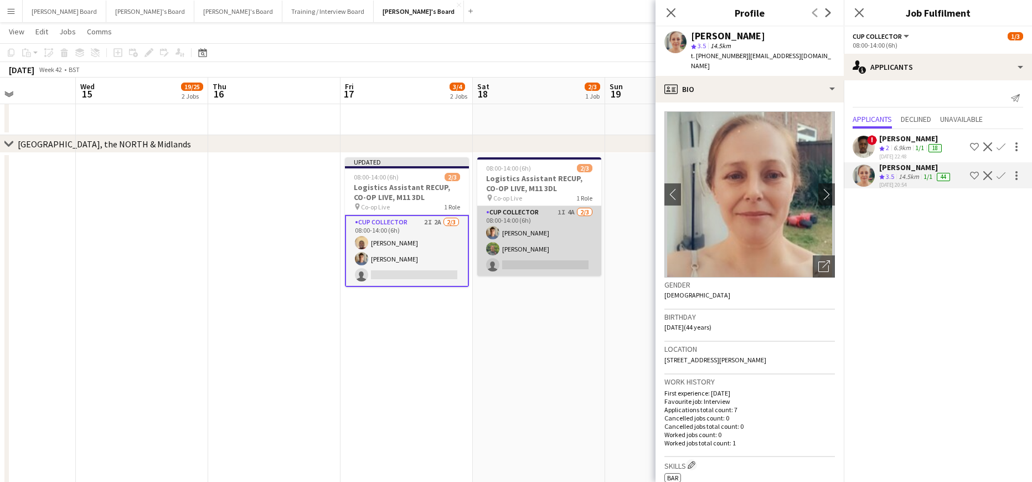
click at [538, 264] on app-card-role "CUP COLLECTOR 1I 4A 2/3 08:00-14:00 (6h) Ben Larrett Georgina Avins single-neut…" at bounding box center [539, 241] width 124 height 70
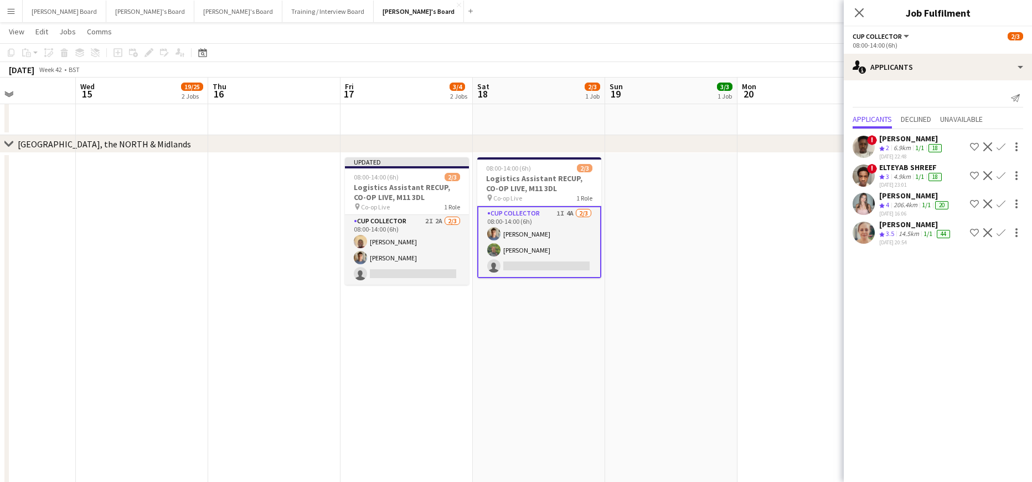
click at [911, 229] on div "14.5km" at bounding box center [908, 233] width 25 height 9
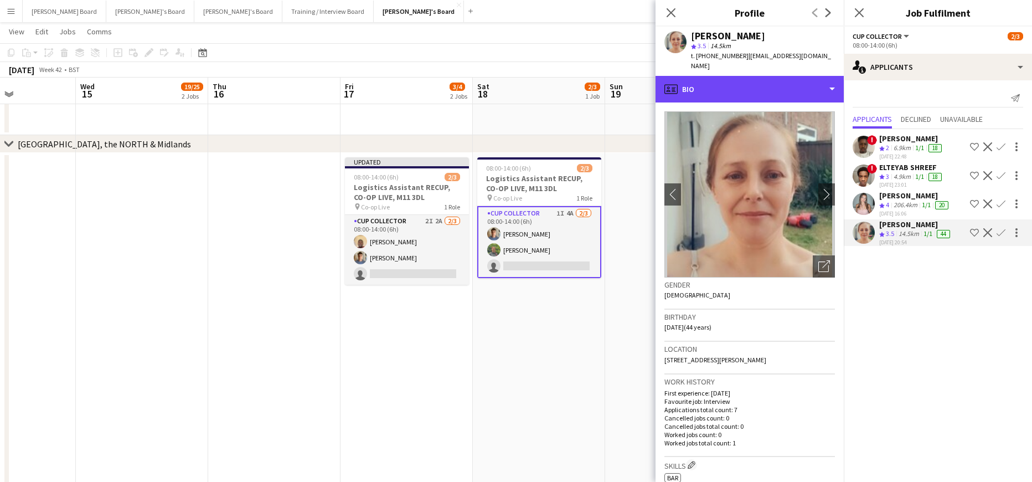
drag, startPoint x: 762, startPoint y: 76, endPoint x: 792, endPoint y: 147, distance: 77.1
click at [762, 77] on div "profile Bio" at bounding box center [750, 89] width 188 height 27
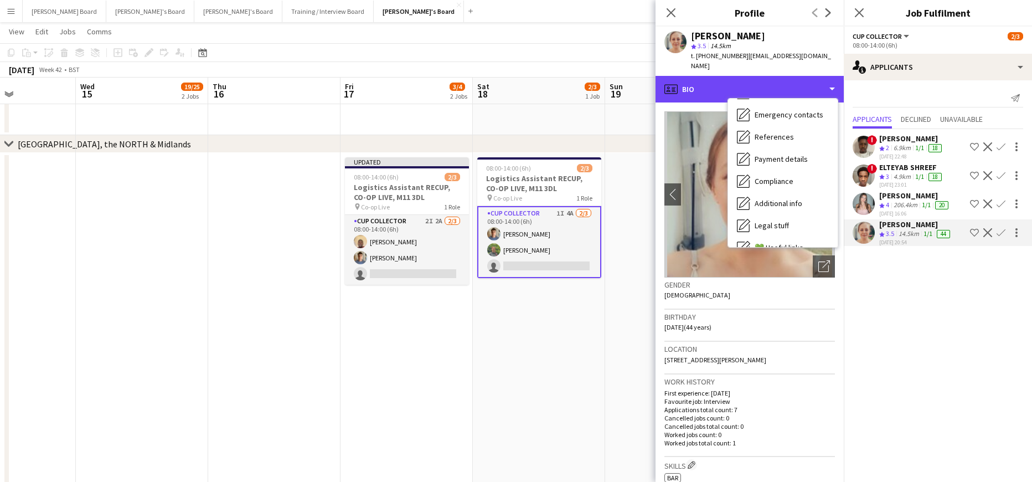
scroll to position [171, 0]
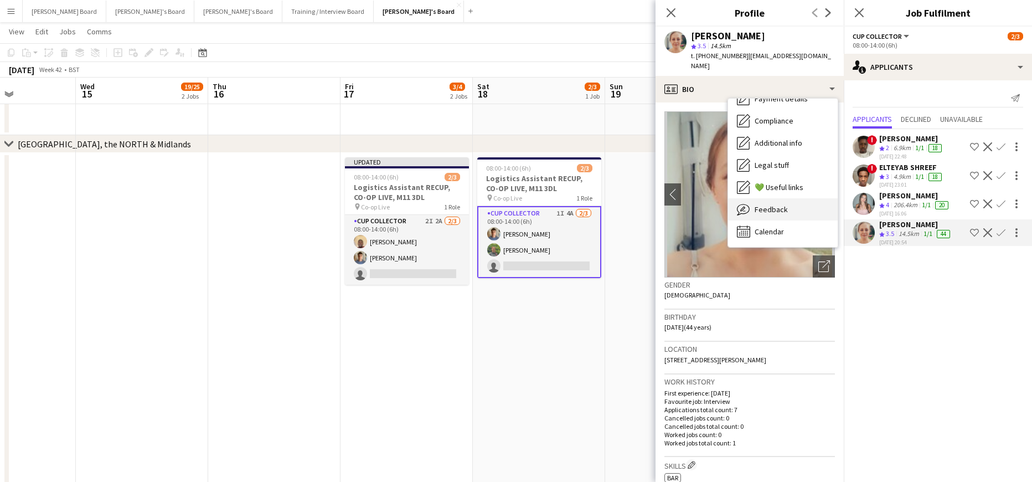
click at [800, 207] on div "Feedback Feedback" at bounding box center [783, 209] width 110 height 22
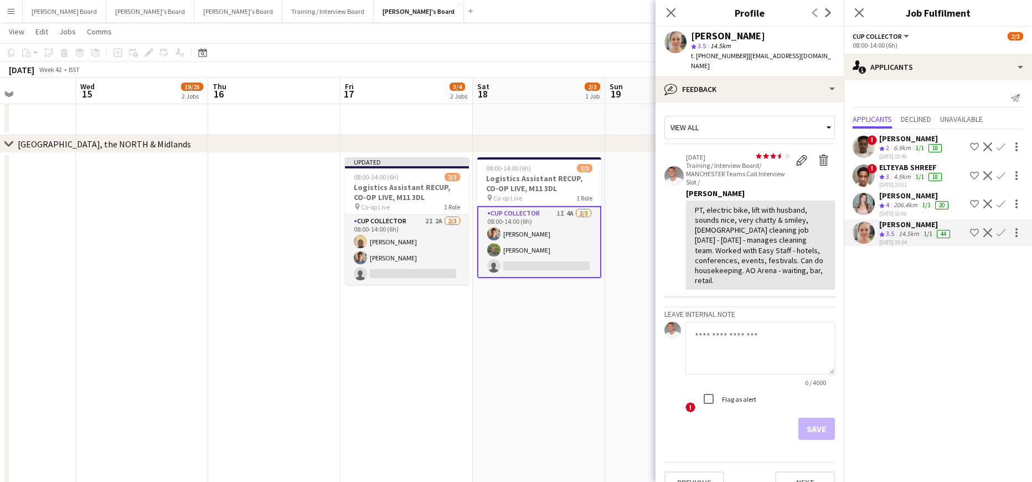
click at [600, 331] on app-date-cell "08:00-14:00 (6h) 2/3 Logistics Assistant RECUP, CO-OP LIVE, M11 3DL pin Co-op L…" at bounding box center [539, 447] width 132 height 589
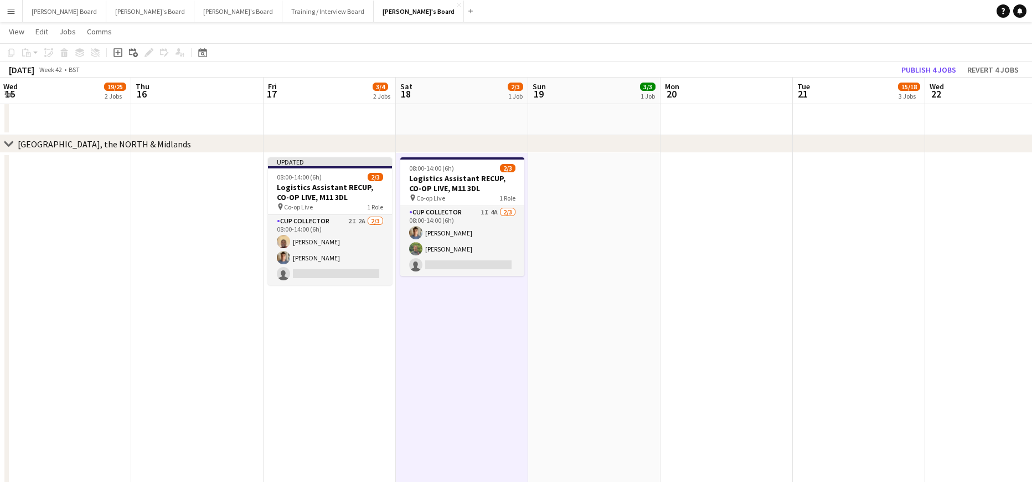
drag, startPoint x: 697, startPoint y: 298, endPoint x: 575, endPoint y: 298, distance: 121.8
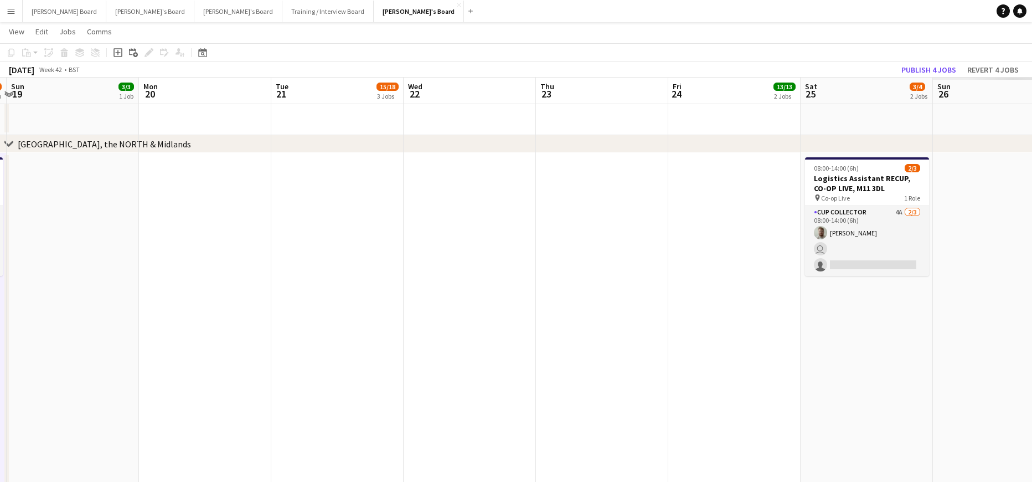
drag, startPoint x: 741, startPoint y: 303, endPoint x: 491, endPoint y: 295, distance: 250.4
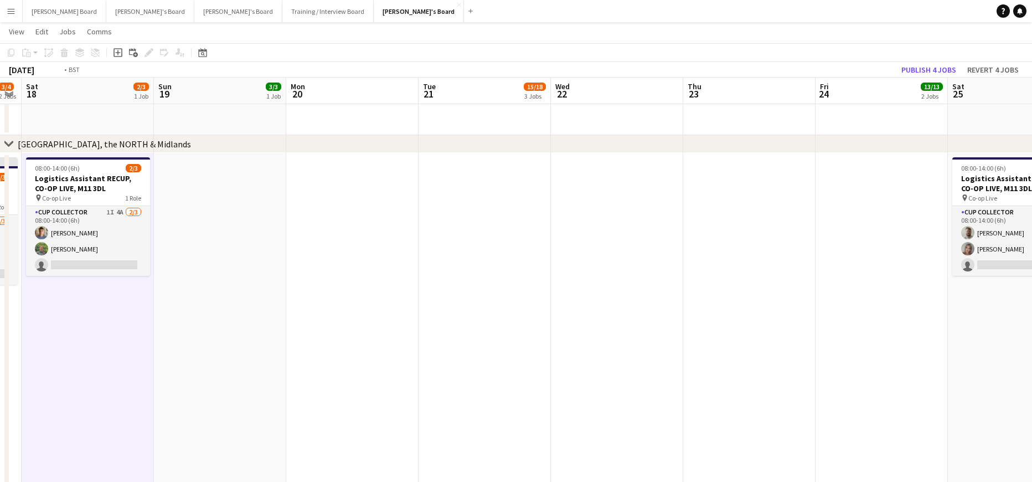
drag, startPoint x: 685, startPoint y: 301, endPoint x: 461, endPoint y: 267, distance: 226.7
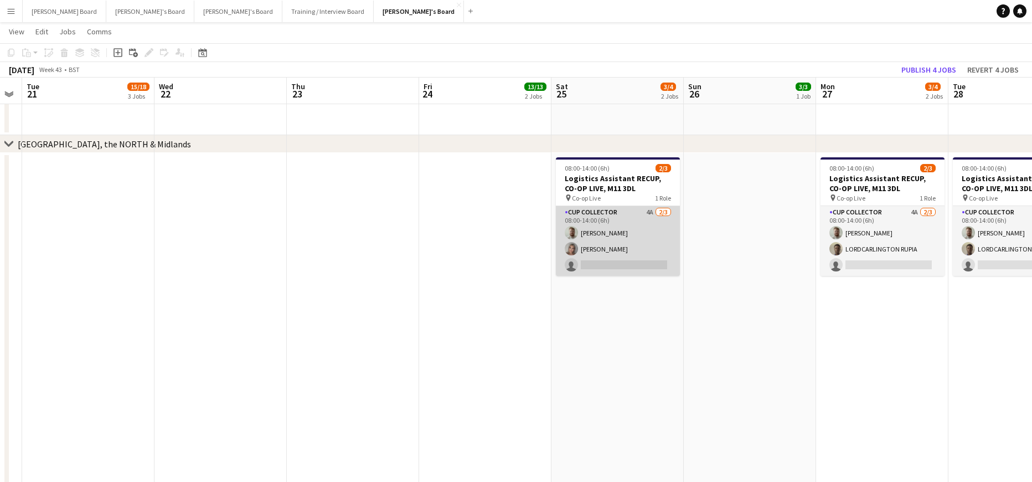
drag, startPoint x: 622, startPoint y: 248, endPoint x: 651, endPoint y: 247, distance: 28.2
click at [624, 248] on app-card-role "CUP COLLECTOR 4A 2/3 08:00-14:00 (6h) Dylan Ashton Chloe Ticktum single-neutral…" at bounding box center [618, 241] width 124 height 70
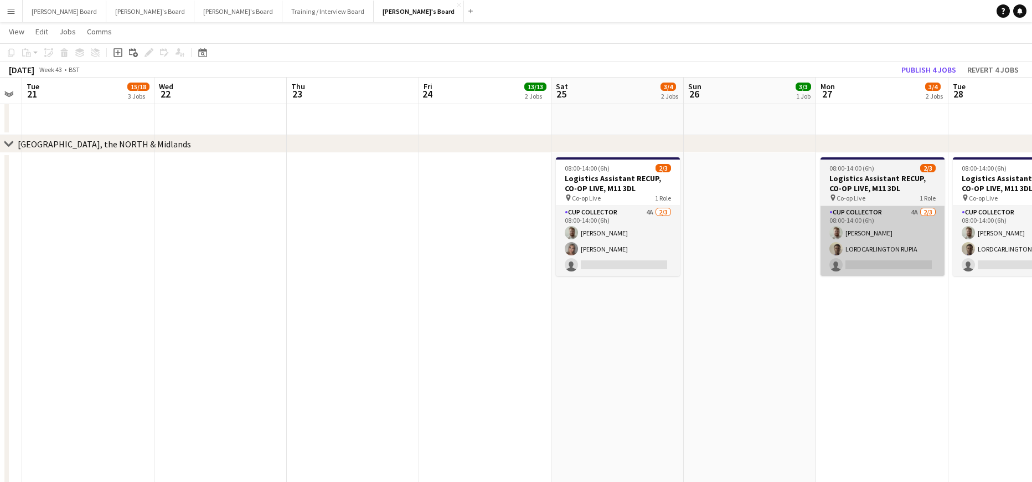
scroll to position [0, 374]
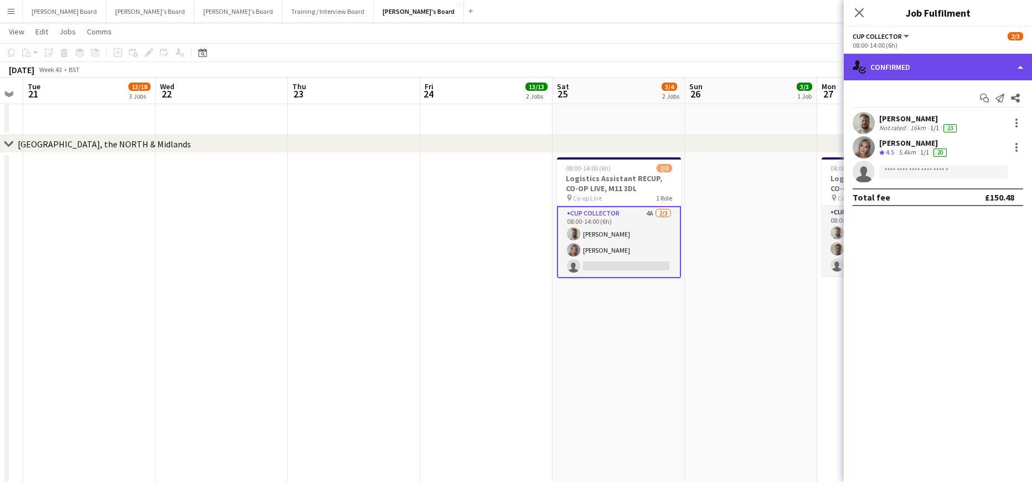
click at [951, 69] on div "single-neutral-actions-check-2 Confirmed" at bounding box center [938, 67] width 188 height 27
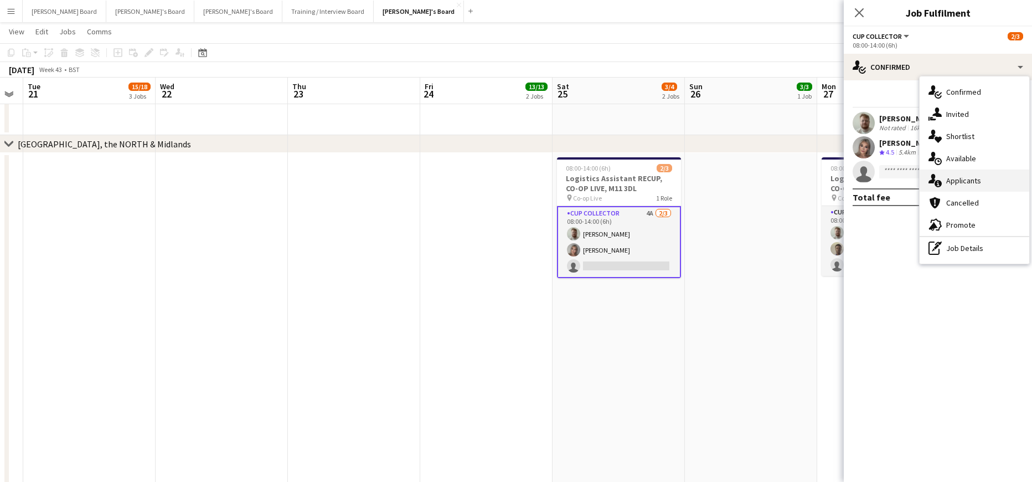
click at [992, 183] on div "single-neutral-actions-information Applicants" at bounding box center [975, 180] width 110 height 22
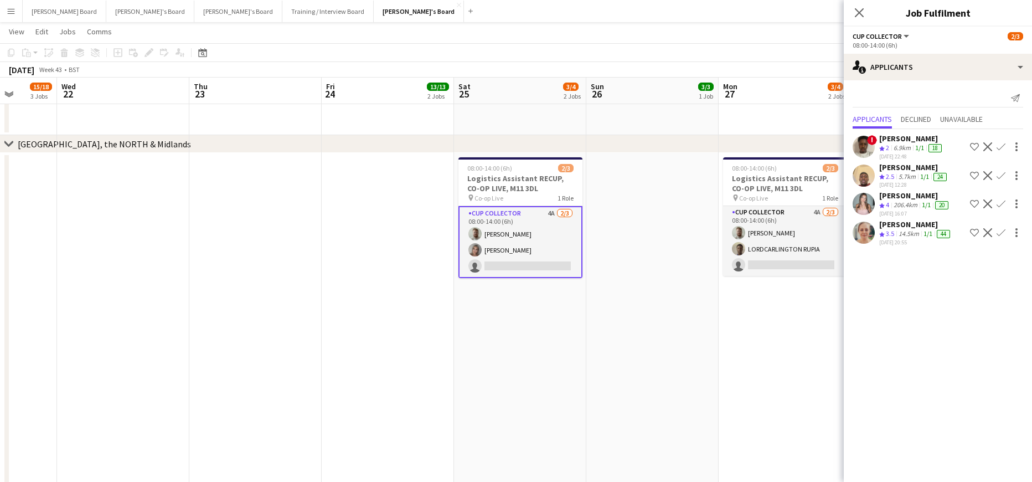
drag, startPoint x: 789, startPoint y: 342, endPoint x: 578, endPoint y: 348, distance: 211.6
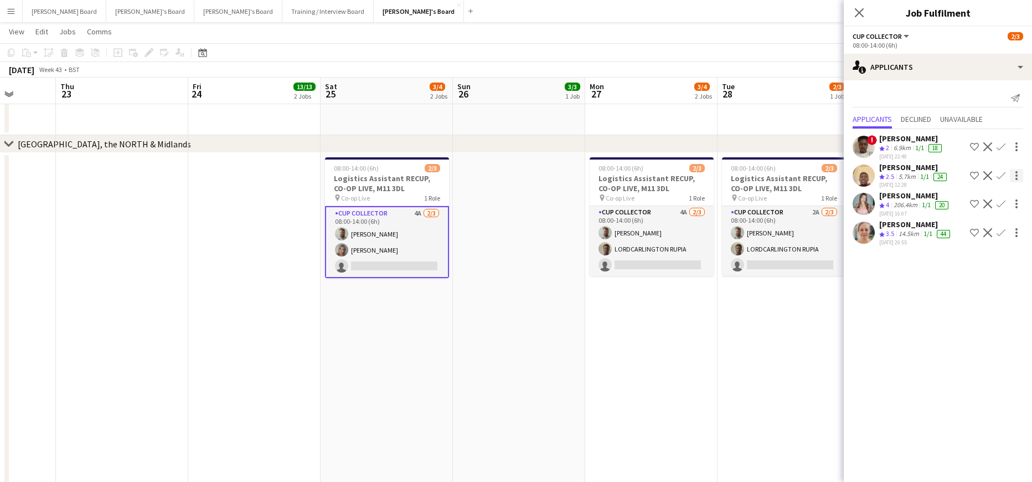
click at [1001, 175] on app-icon "Confirm" at bounding box center [1001, 175] width 9 height 9
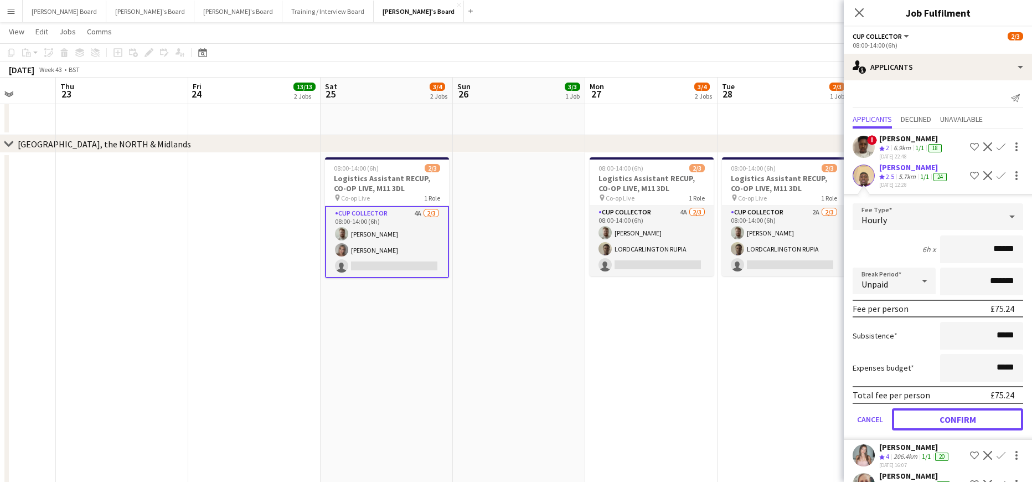
click at [942, 413] on button "Confirm" at bounding box center [957, 419] width 131 height 22
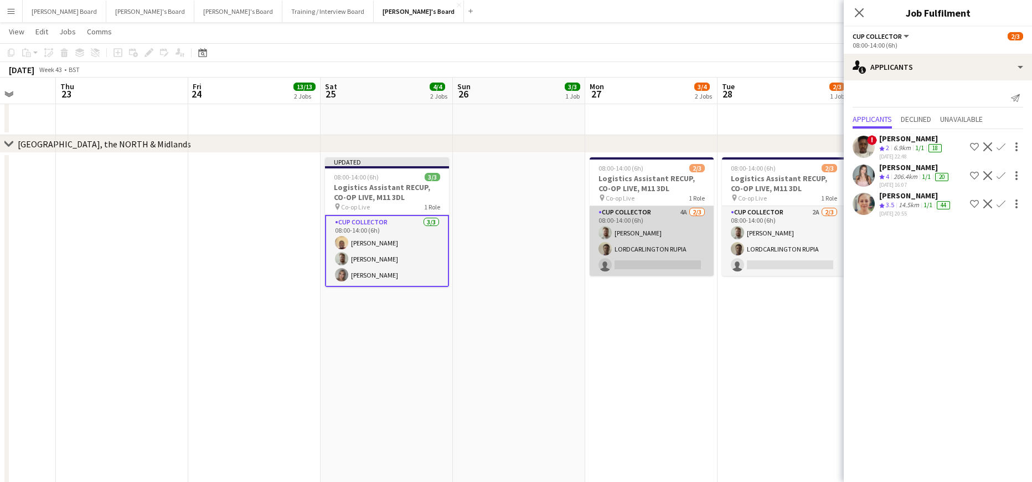
click at [697, 255] on app-card-role "CUP COLLECTOR 4A 2/3 08:00-14:00 (6h) Dylan Ashton LORDCARLINGTON RUPIA single-…" at bounding box center [652, 241] width 124 height 70
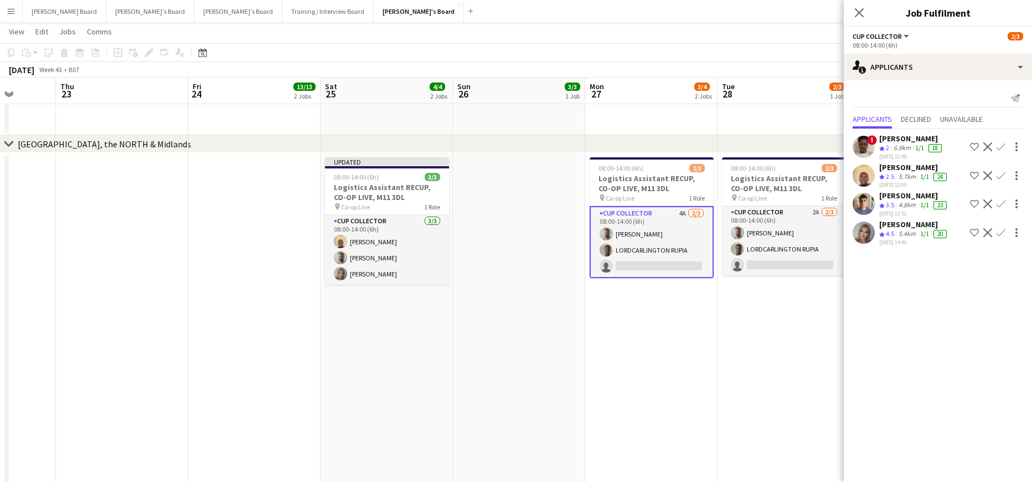
click at [1003, 199] on button "Confirm" at bounding box center [1001, 203] width 13 height 13
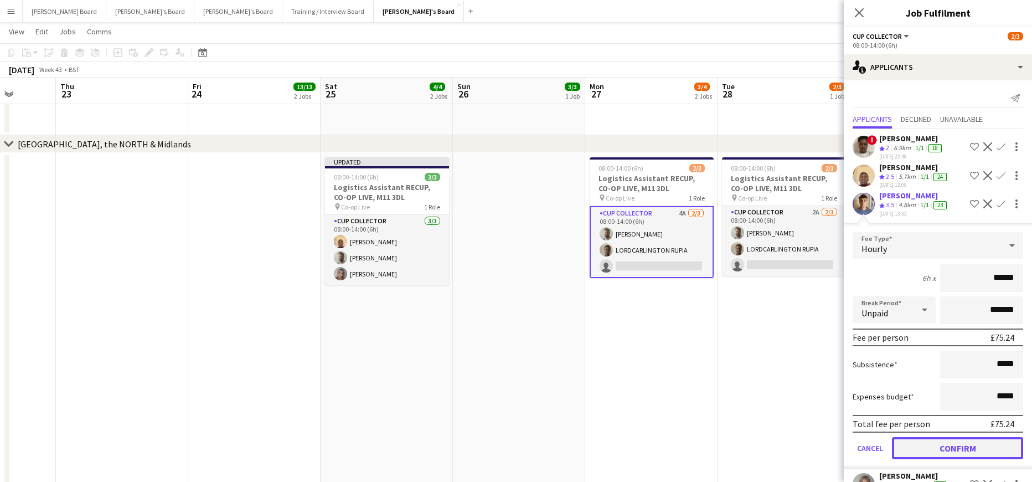
click at [951, 447] on button "Confirm" at bounding box center [957, 448] width 131 height 22
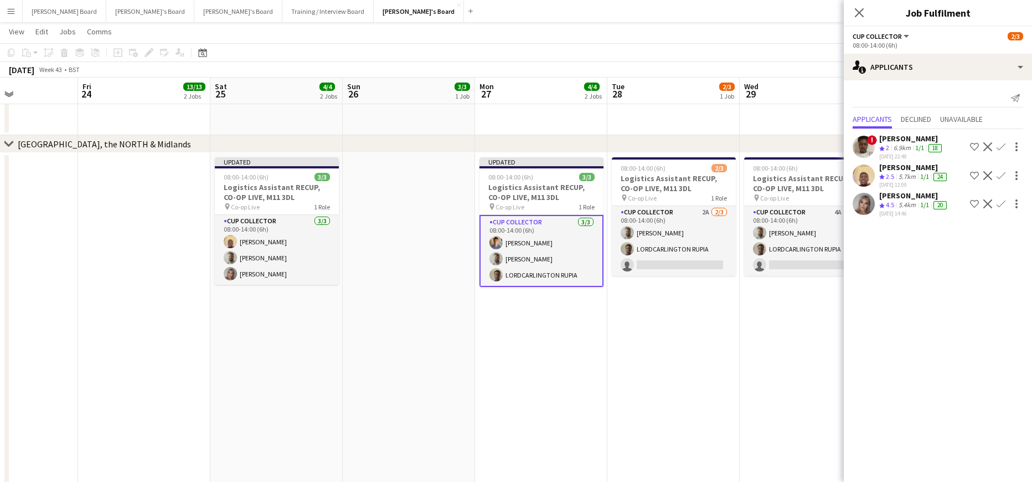
drag, startPoint x: 827, startPoint y: 323, endPoint x: 702, endPoint y: 301, distance: 127.6
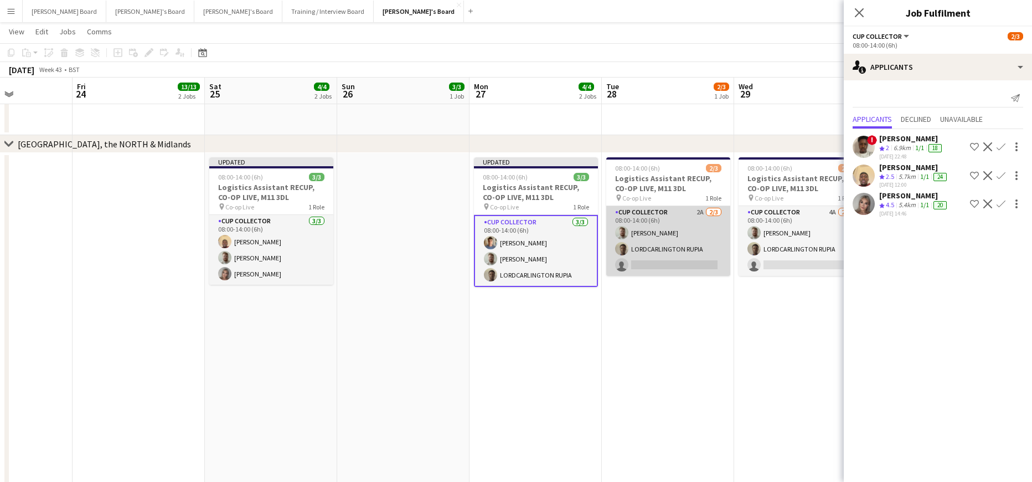
click at [713, 252] on app-card-role "CUP COLLECTOR 2A 2/3 08:00-14:00 (6h) Dylan Ashton LORDCARLINGTON RUPIA single-…" at bounding box center [668, 241] width 124 height 70
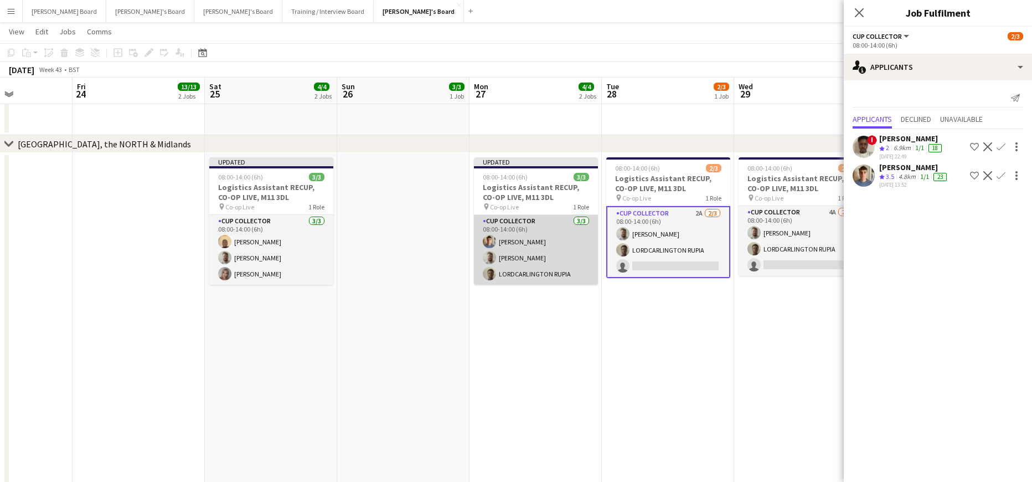
click at [525, 248] on app-card-role "CUP COLLECTOR 3/3 08:00-14:00 (6h) Ben Larrett Dylan Ashton LORDCARLINGTON RUPIA" at bounding box center [536, 250] width 124 height 70
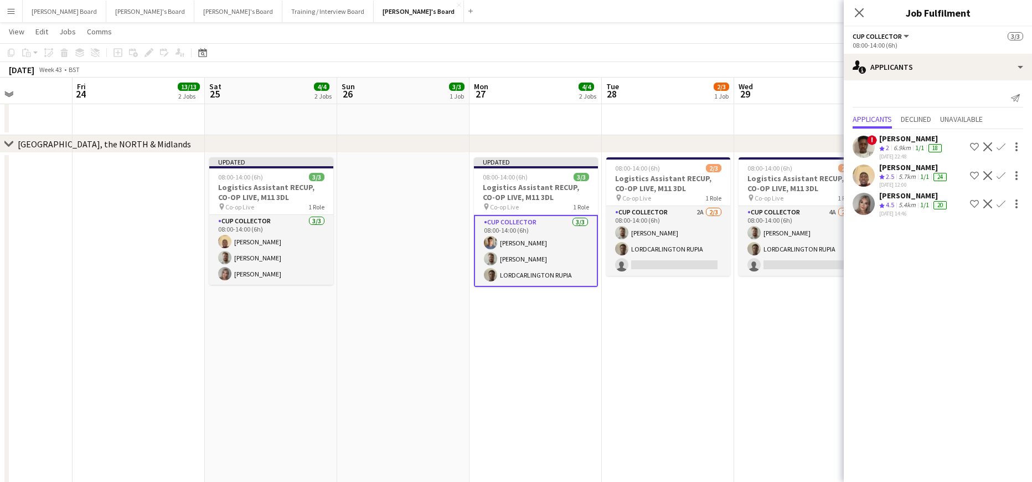
click at [543, 275] on app-card-role "CUP COLLECTOR 3/3 08:00-14:00 (6h) Ben Larrett Dylan Ashton LORDCARLINGTON RUPIA" at bounding box center [536, 251] width 124 height 72
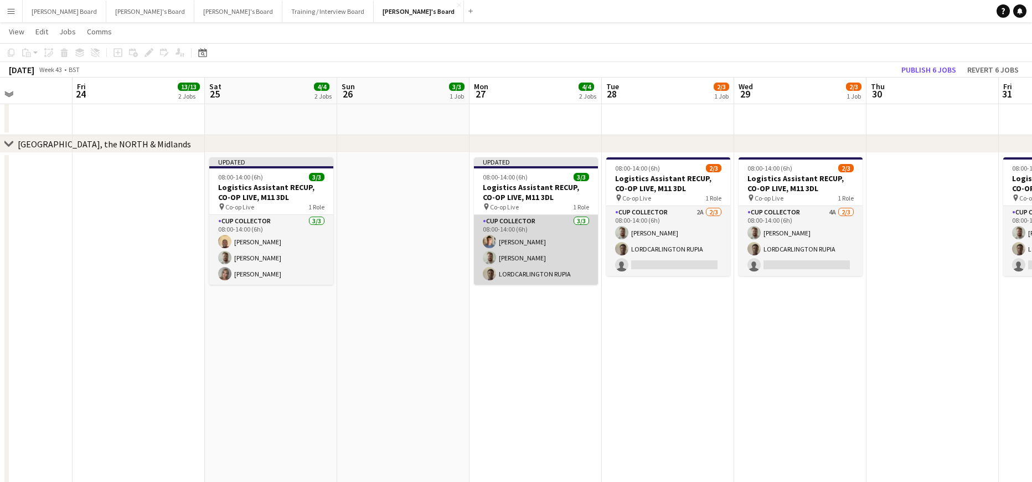
click at [547, 268] on app-card-role "CUP COLLECTOR 3/3 08:00-14:00 (6h) Ben Larrett Dylan Ashton LORDCARLINGTON RUPIA" at bounding box center [536, 250] width 124 height 70
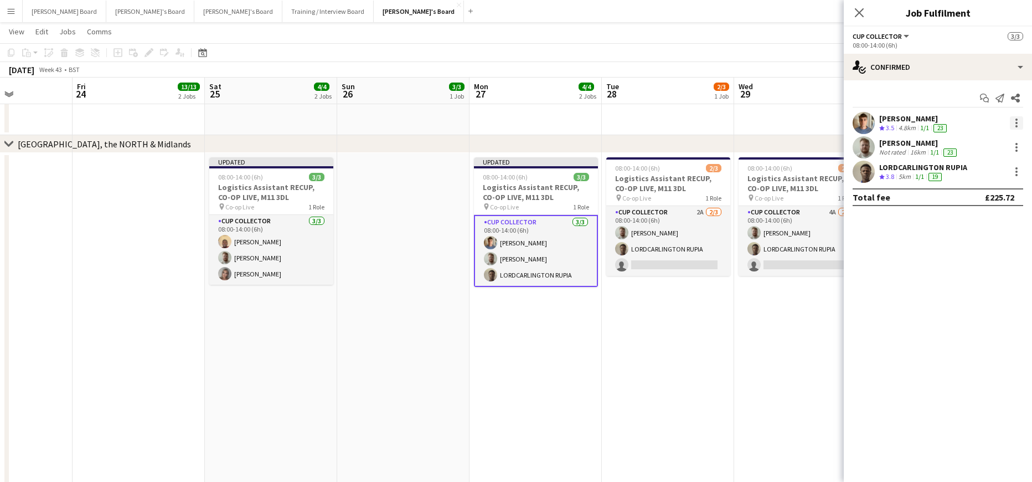
click at [1022, 121] on div at bounding box center [1016, 122] width 13 height 13
click at [992, 163] on button "Switch crew" at bounding box center [980, 170] width 86 height 27
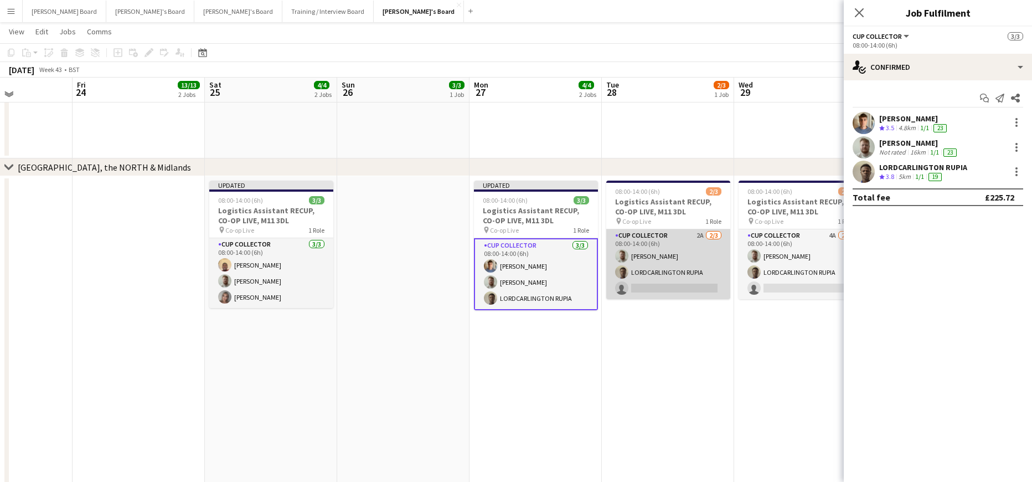
click at [620, 275] on app-user-avatar at bounding box center [621, 271] width 13 height 13
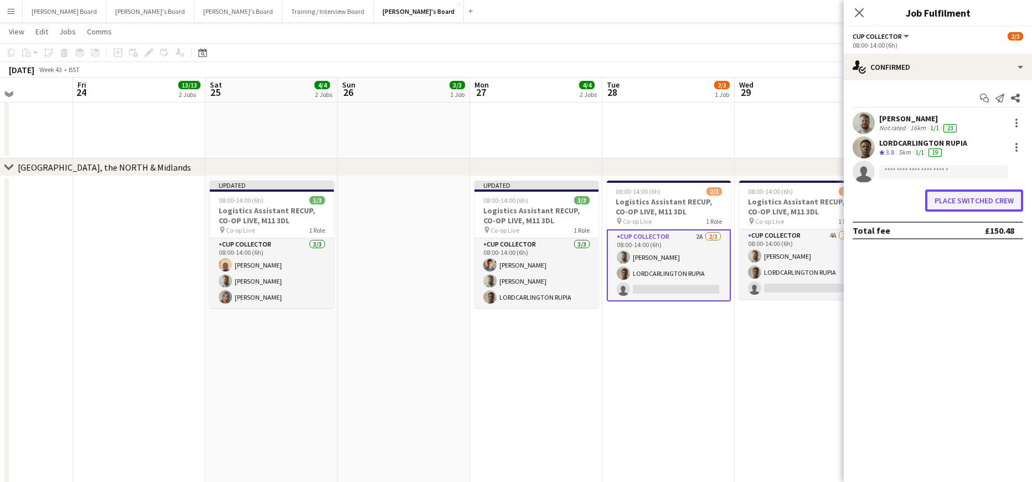
click at [950, 192] on button "Place switched crew" at bounding box center [974, 200] width 98 height 22
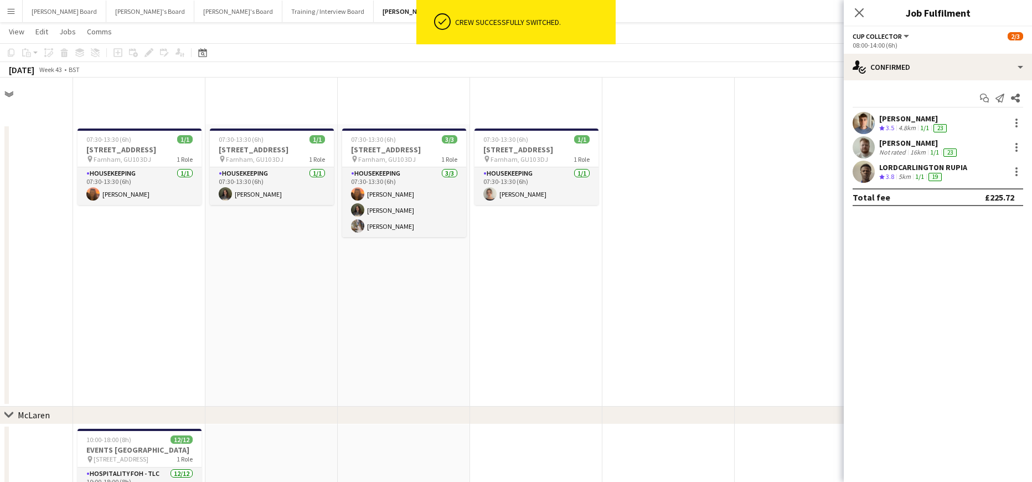
scroll to position [1403, 0]
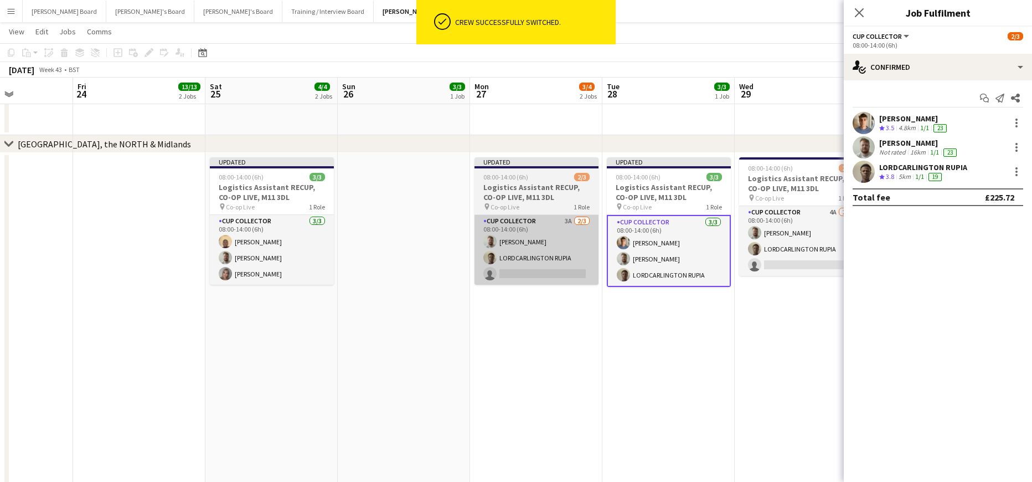
click at [558, 241] on app-card-role "CUP COLLECTOR 3A 2/3 08:00-14:00 (6h) Dylan Ashton LORDCARLINGTON RUPIA single-…" at bounding box center [537, 250] width 124 height 70
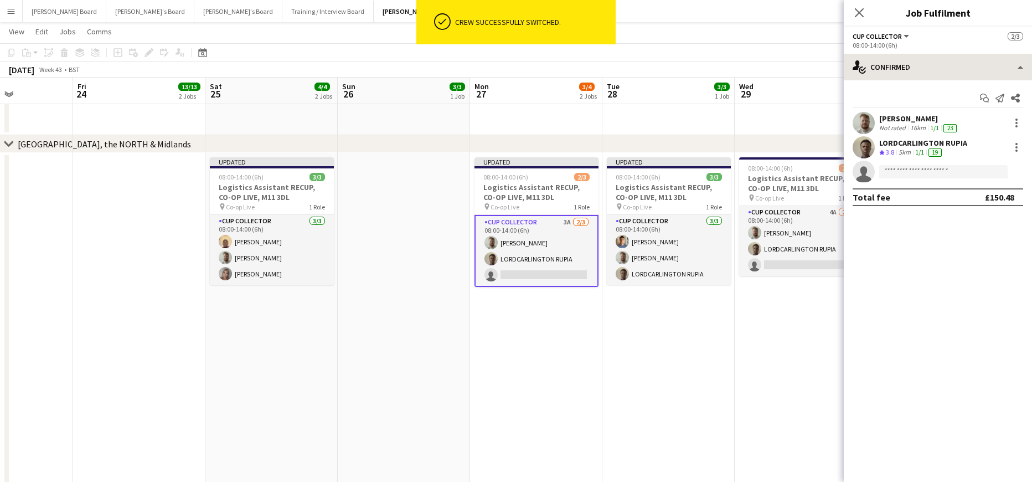
click at [955, 85] on div "Start chat Send notification Share Dylan Ashton Not rated 16km 1/1 23 LORDCARLI…" at bounding box center [938, 147] width 188 height 135
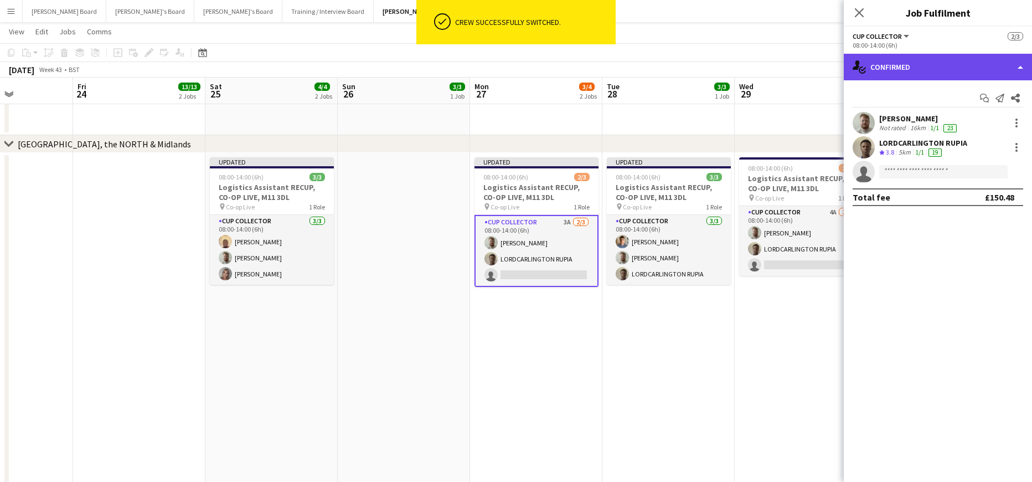
click at [942, 61] on div "single-neutral-actions-check-2 Confirmed" at bounding box center [938, 67] width 188 height 27
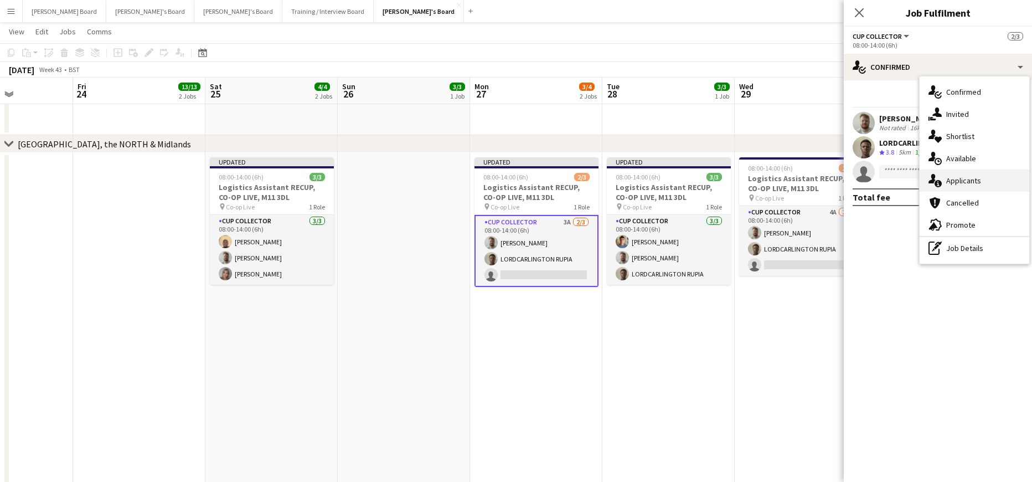
click at [981, 180] on div "single-neutral-actions-information Applicants" at bounding box center [975, 180] width 110 height 22
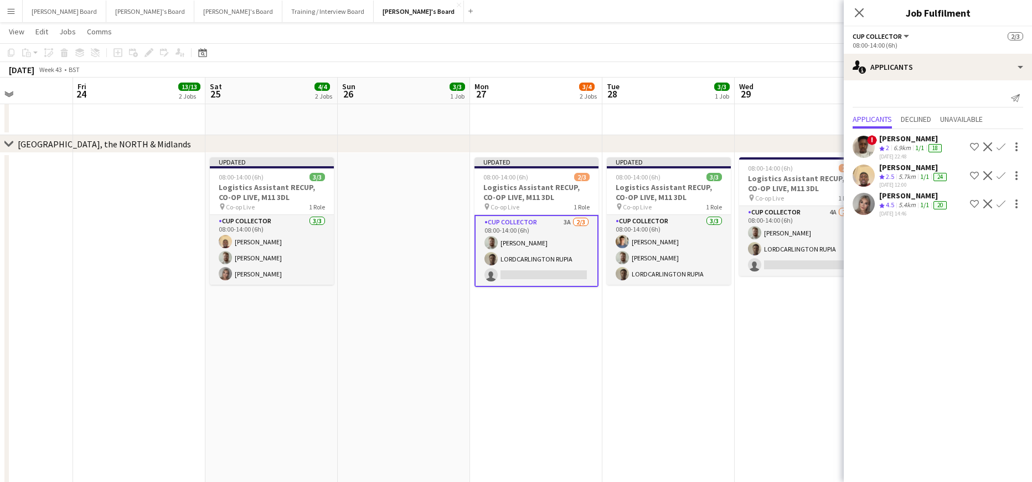
click at [1003, 173] on app-icon "Confirm" at bounding box center [1001, 175] width 9 height 9
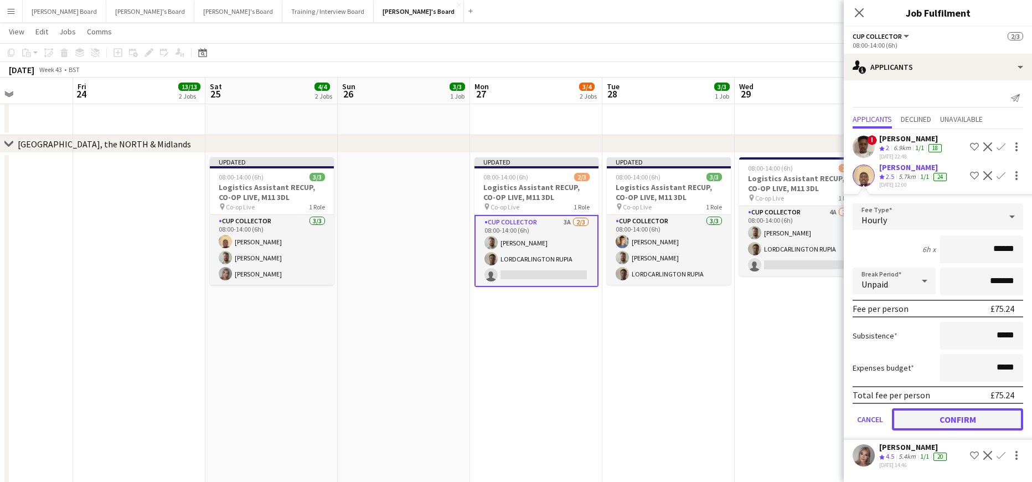
click at [942, 416] on button "Confirm" at bounding box center [957, 419] width 131 height 22
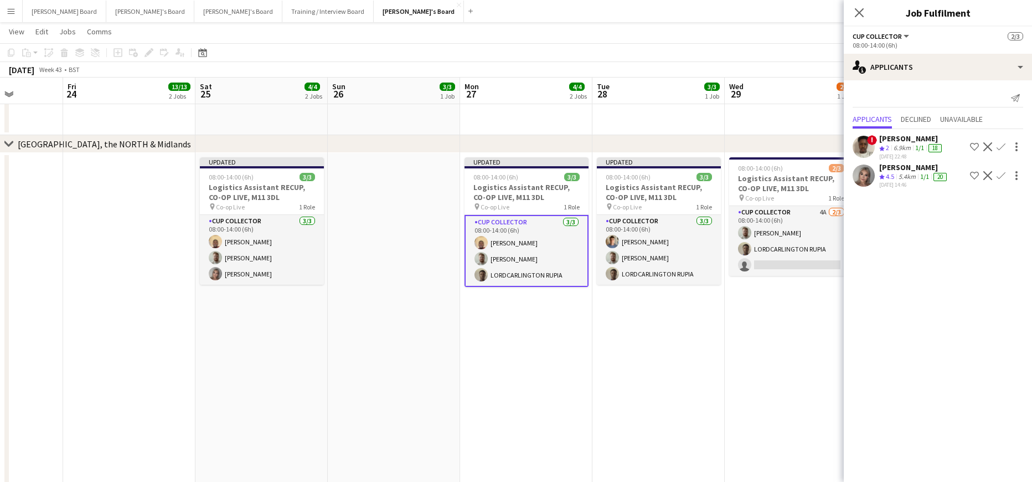
drag, startPoint x: 741, startPoint y: 337, endPoint x: 542, endPoint y: 328, distance: 199.5
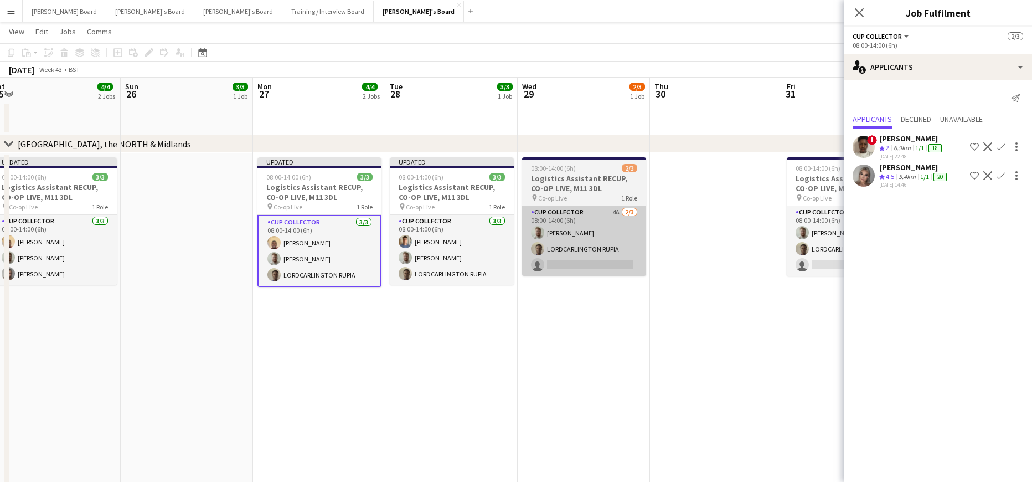
drag, startPoint x: 594, startPoint y: 277, endPoint x: 600, endPoint y: 275, distance: 6.0
click at [595, 277] on app-date-cell "08:00-14:00 (6h) 2/3 Logistics Assistant RECUP, CO-OP LIVE, M11 3DL pin Co-op L…" at bounding box center [584, 447] width 132 height 589
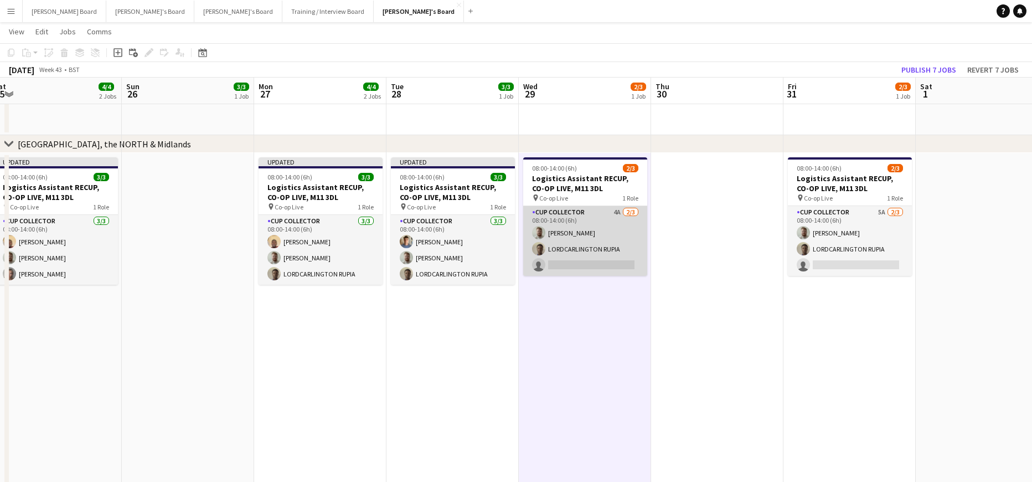
click at [614, 251] on app-card-role "CUP COLLECTOR 4A 2/3 08:00-14:00 (6h) Dylan Ashton LORDCARLINGTON RUPIA single-…" at bounding box center [585, 241] width 124 height 70
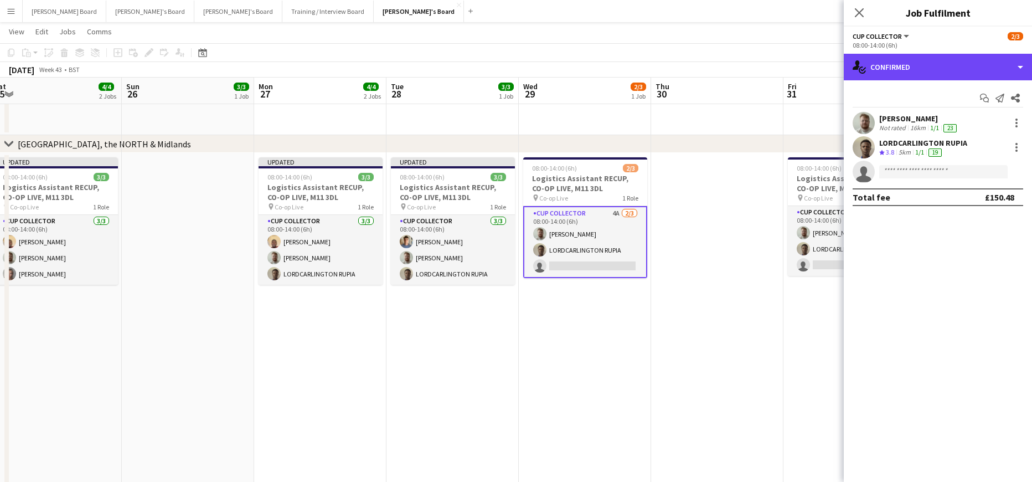
drag, startPoint x: 950, startPoint y: 71, endPoint x: 954, endPoint y: 104, distance: 32.4
click at [950, 73] on div "single-neutral-actions-check-2 Confirmed" at bounding box center [938, 67] width 188 height 27
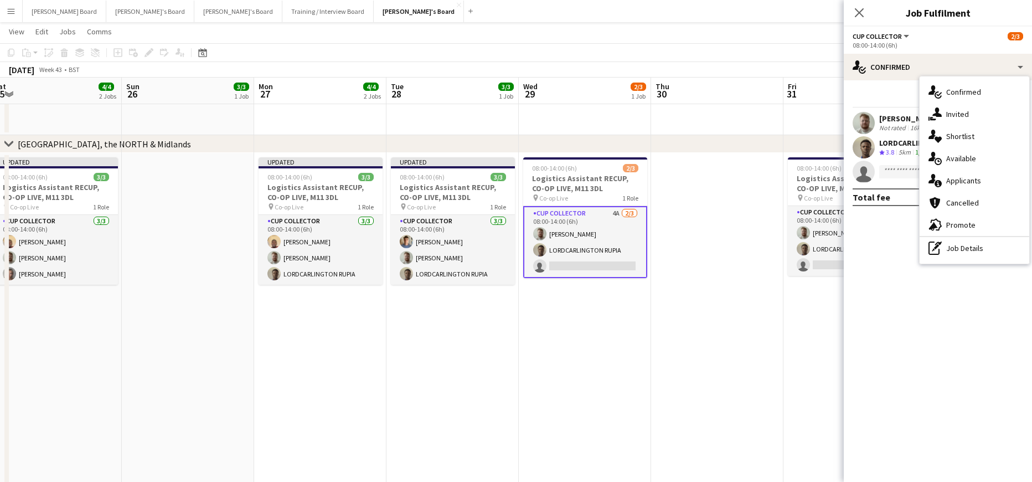
click at [962, 176] on span "Applicants" at bounding box center [963, 181] width 35 height 10
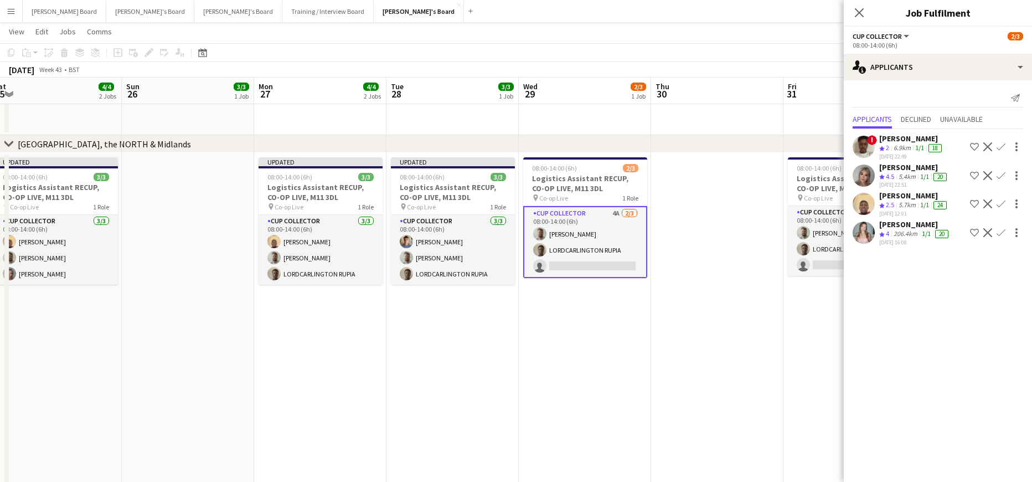
click at [909, 149] on div "6.9km" at bounding box center [903, 147] width 22 height 9
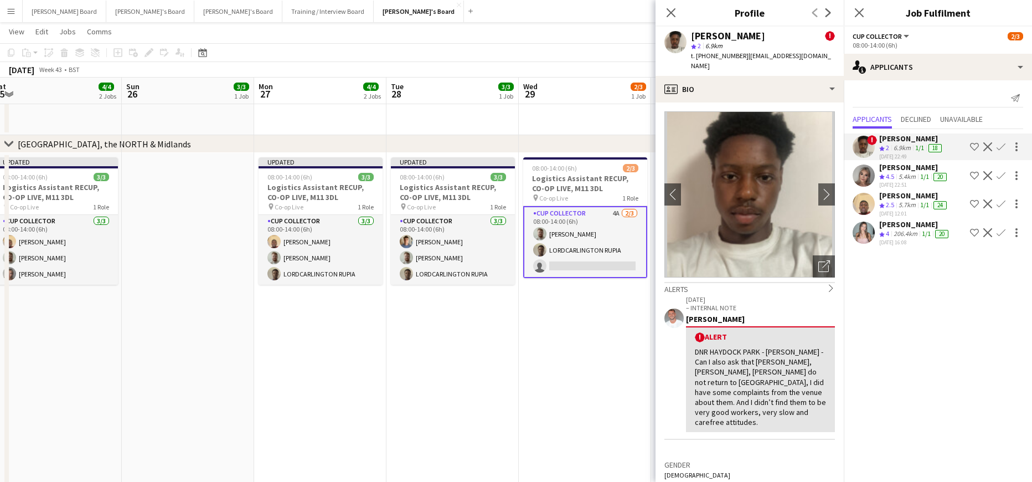
scroll to position [0, 447]
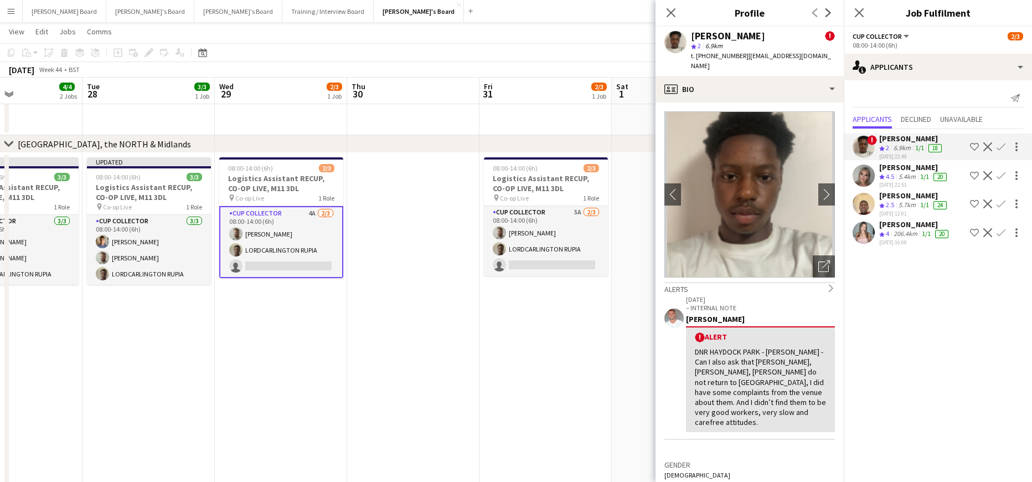
drag, startPoint x: 586, startPoint y: 331, endPoint x: 282, endPoint y: 330, distance: 304.0
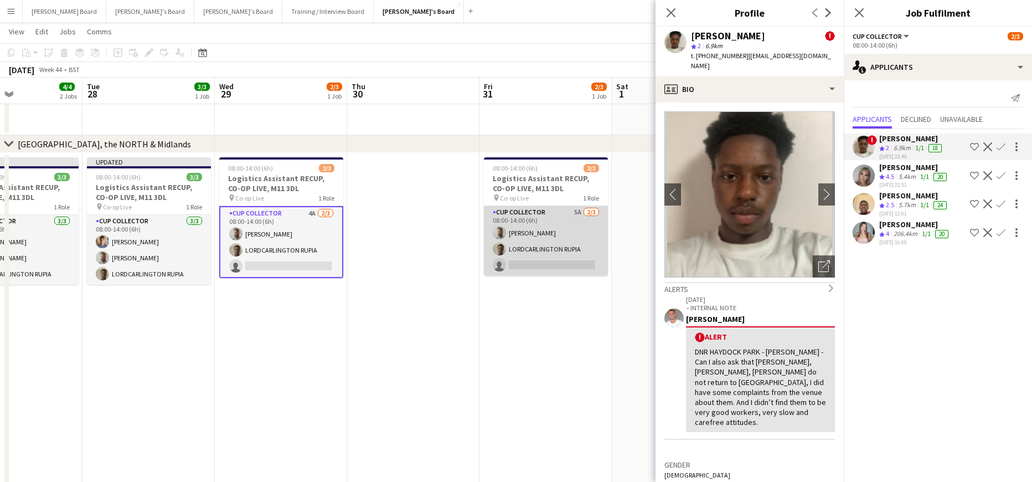
click at [545, 259] on app-card-role "CUP COLLECTOR 5A 2/3 08:00-14:00 (6h) Dylan Ashton LORDCARLINGTON RUPIA single-…" at bounding box center [546, 241] width 124 height 70
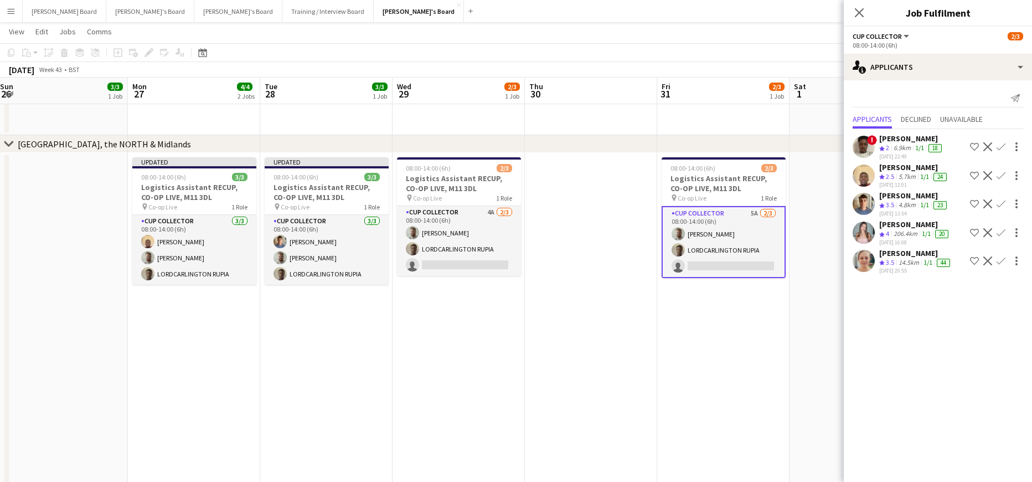
scroll to position [0, 256]
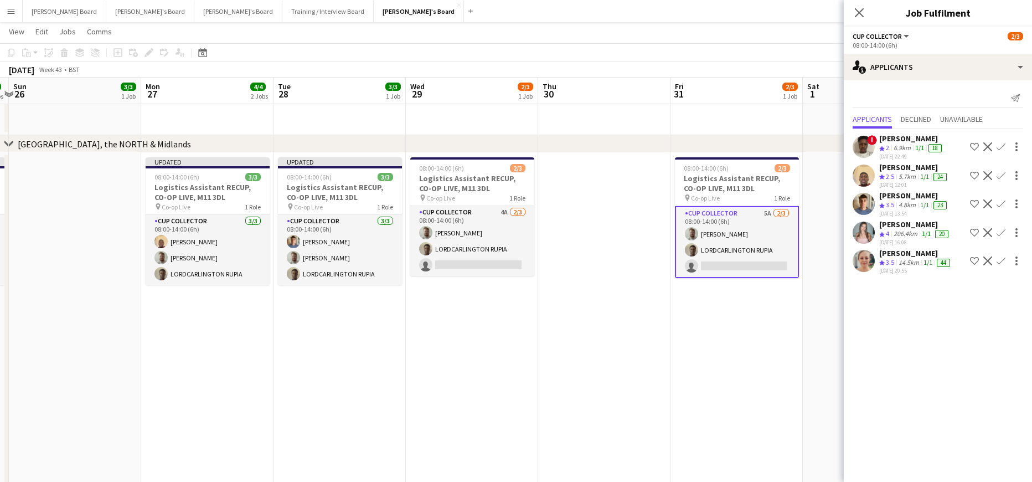
drag, startPoint x: 689, startPoint y: 337, endPoint x: 837, endPoint y: 339, distance: 147.3
click at [1002, 202] on app-icon "Confirm" at bounding box center [1001, 203] width 9 height 9
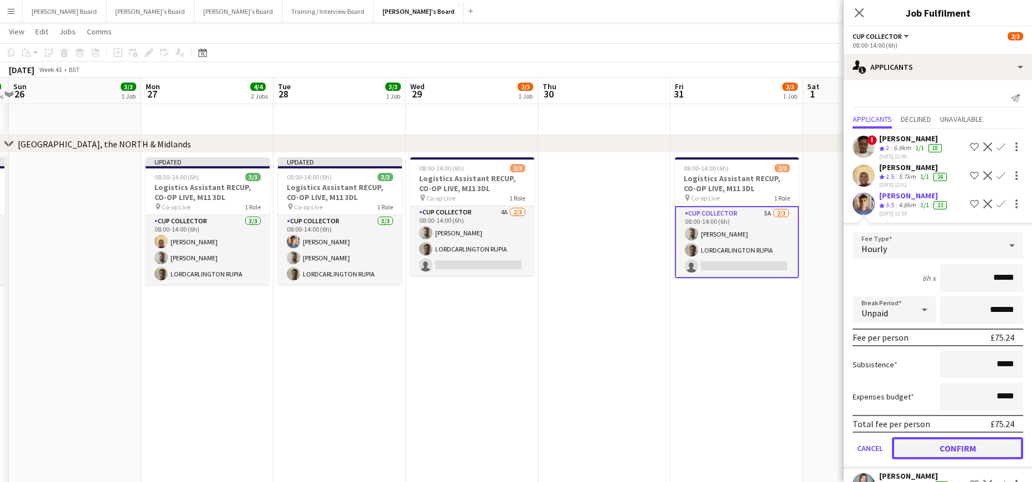
drag, startPoint x: 942, startPoint y: 451, endPoint x: 939, endPoint y: 445, distance: 6.2
click at [941, 450] on button "Confirm" at bounding box center [957, 448] width 131 height 22
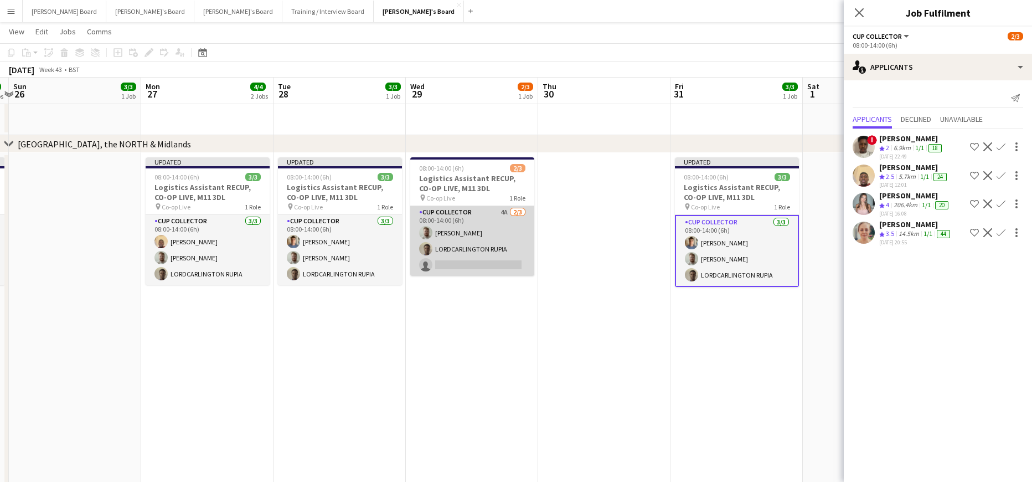
click at [494, 251] on app-card-role "CUP COLLECTOR 4A 2/3 08:00-14:00 (6h) Dylan Ashton LORDCARLINGTON RUPIA single-…" at bounding box center [472, 241] width 124 height 70
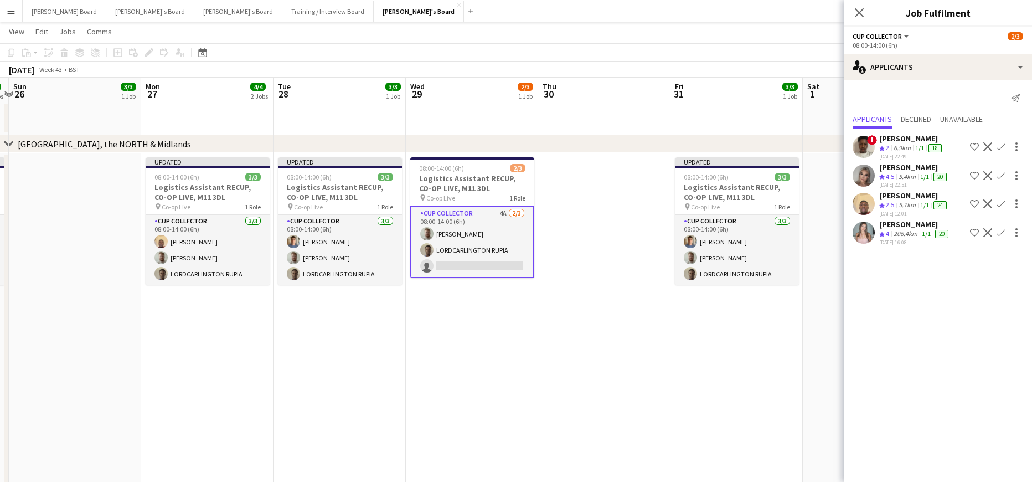
click at [999, 204] on app-icon "Confirm" at bounding box center [1001, 203] width 9 height 9
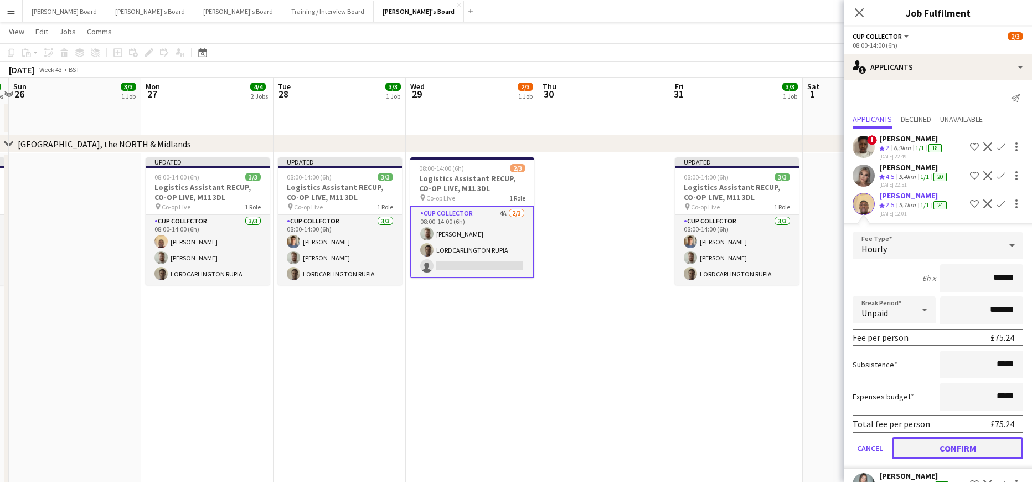
click at [945, 452] on button "Confirm" at bounding box center [957, 448] width 131 height 22
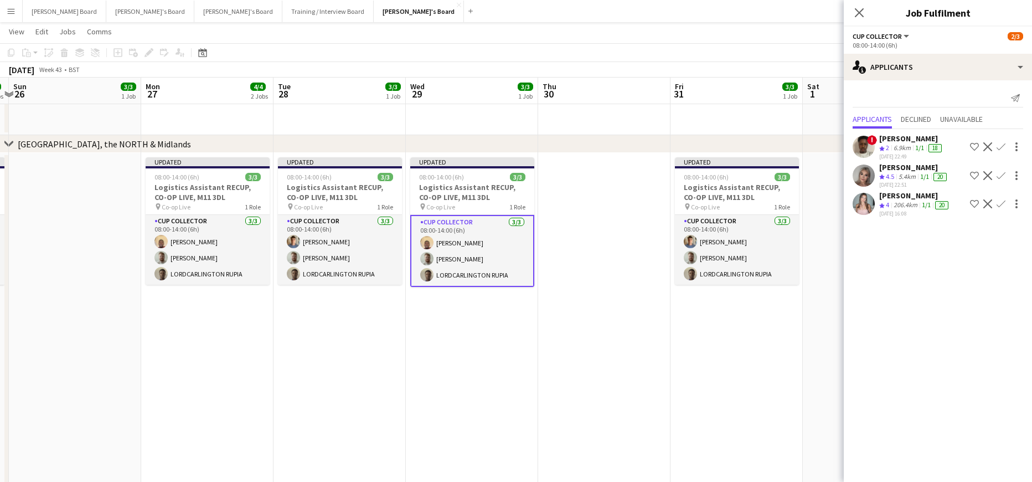
click at [751, 400] on app-date-cell "Updated 08:00-14:00 (6h) 3/3 Logistics Assistant RECUP, CO-OP LIVE, M11 3DL pin…" at bounding box center [737, 447] width 132 height 589
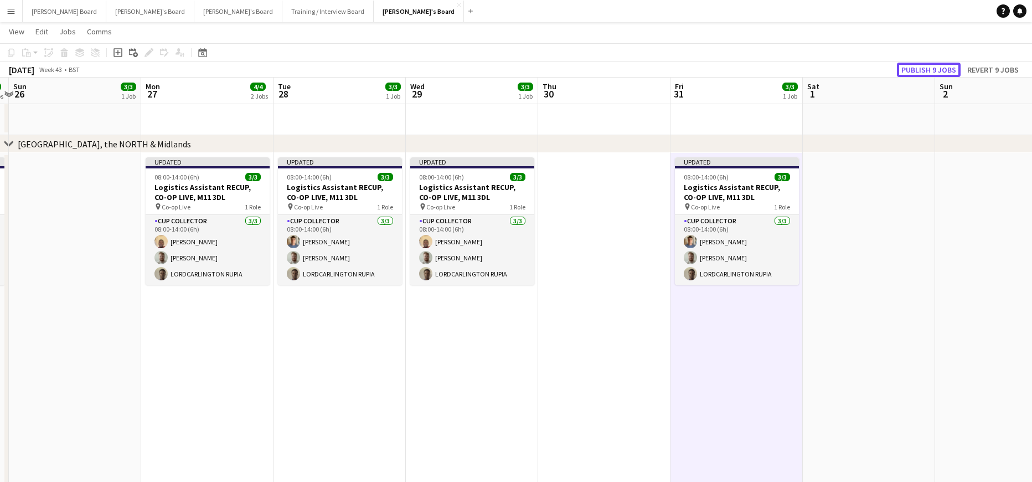
click at [905, 68] on button "Publish 9 jobs" at bounding box center [929, 70] width 64 height 14
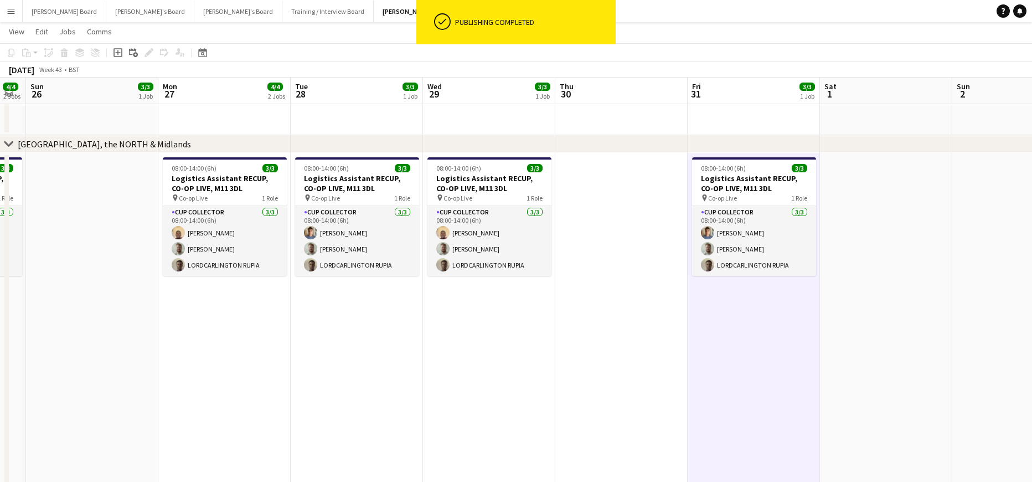
drag, startPoint x: 979, startPoint y: 323, endPoint x: 790, endPoint y: 336, distance: 189.3
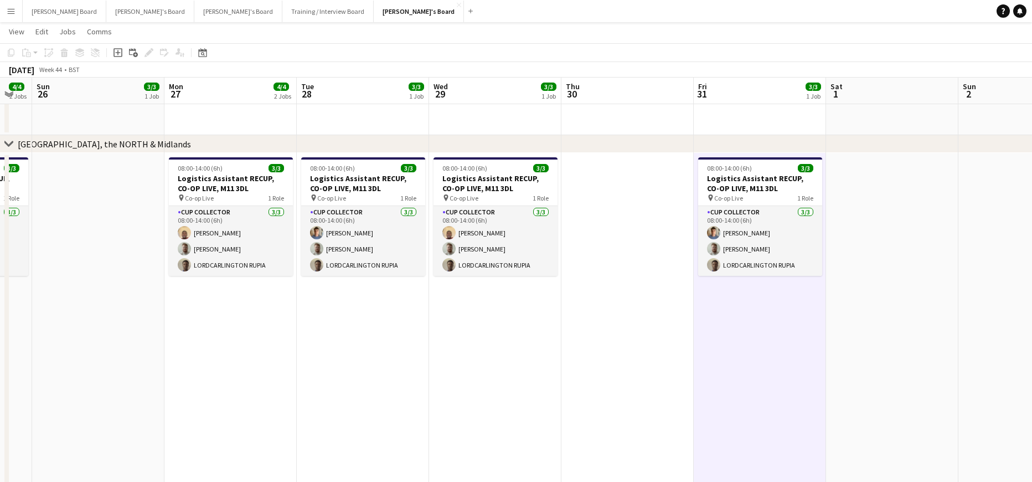
drag, startPoint x: 484, startPoint y: 309, endPoint x: 953, endPoint y: 295, distance: 469.2
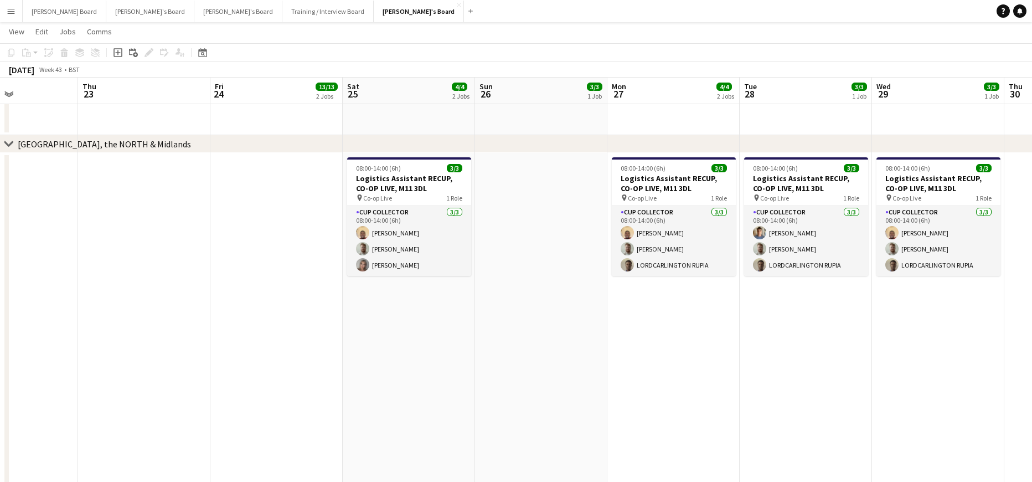
drag, startPoint x: 495, startPoint y: 277, endPoint x: 892, endPoint y: 300, distance: 397.6
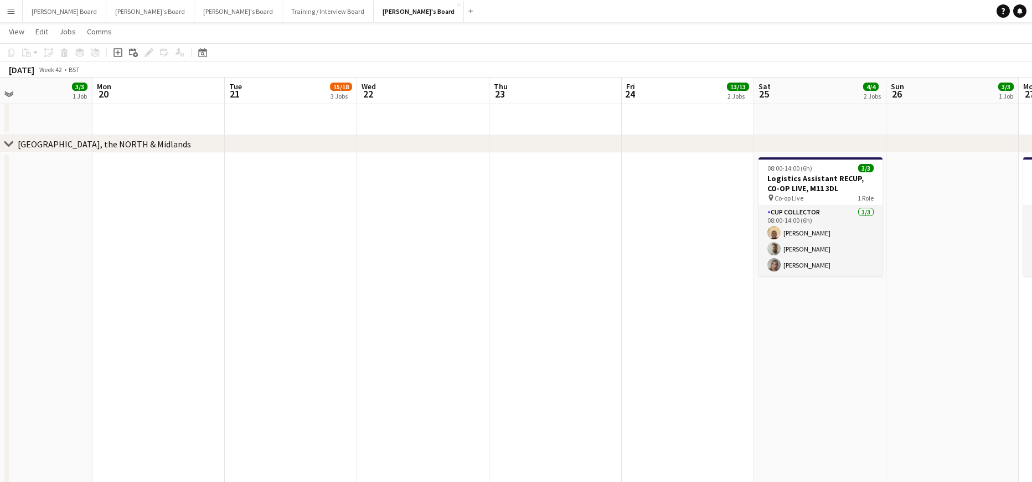
drag, startPoint x: 590, startPoint y: 298, endPoint x: 835, endPoint y: 301, distance: 244.8
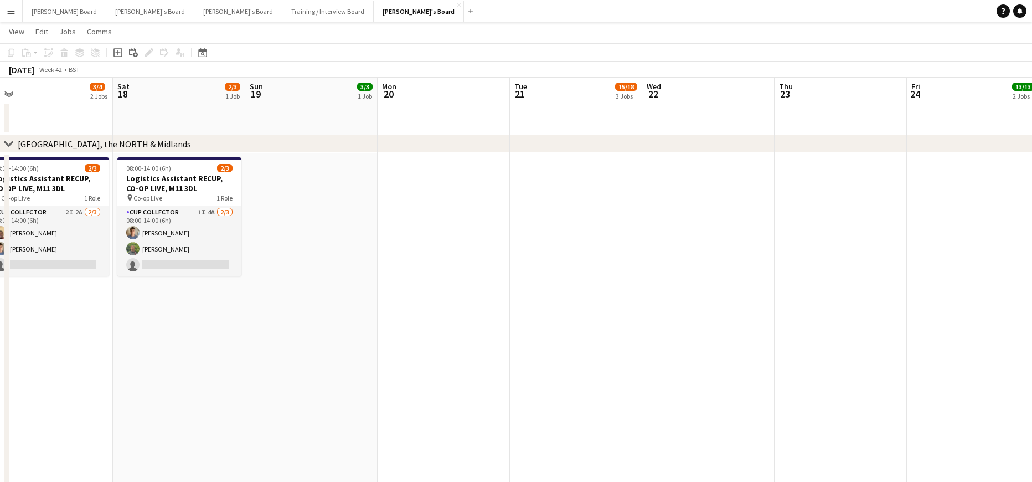
drag, startPoint x: 806, startPoint y: 317, endPoint x: 831, endPoint y: 320, distance: 25.1
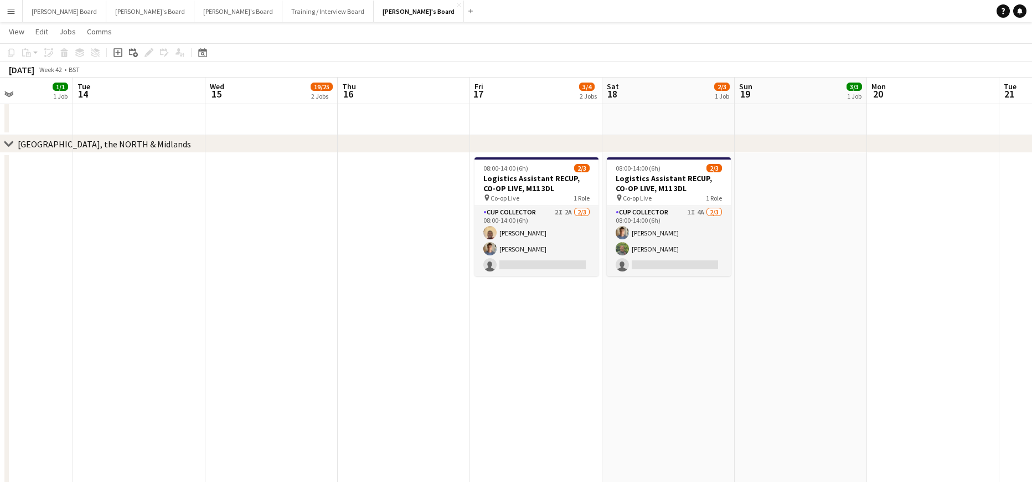
scroll to position [0, 305]
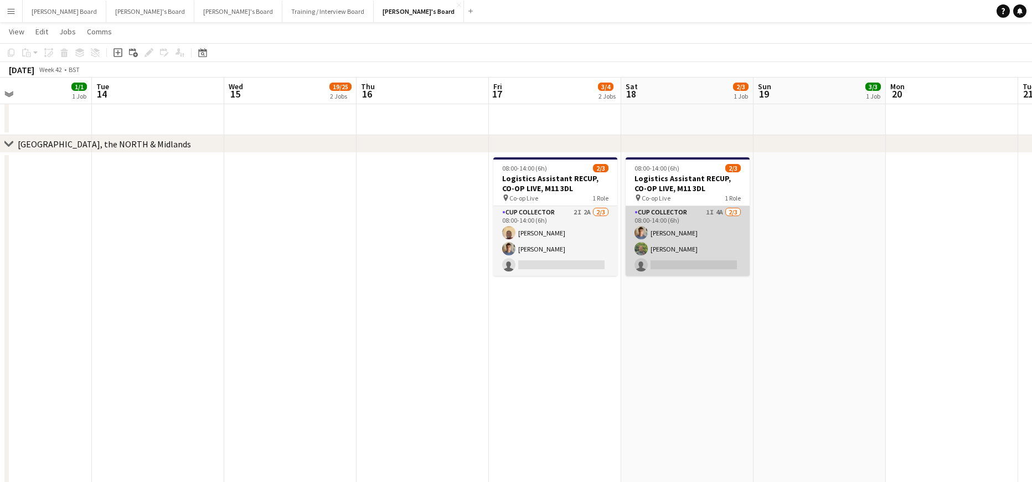
click at [702, 218] on app-card-role "CUP COLLECTOR 1I 4A 2/3 08:00-14:00 (6h) Ben Larrett Georgina Avins single-neut…" at bounding box center [688, 241] width 124 height 70
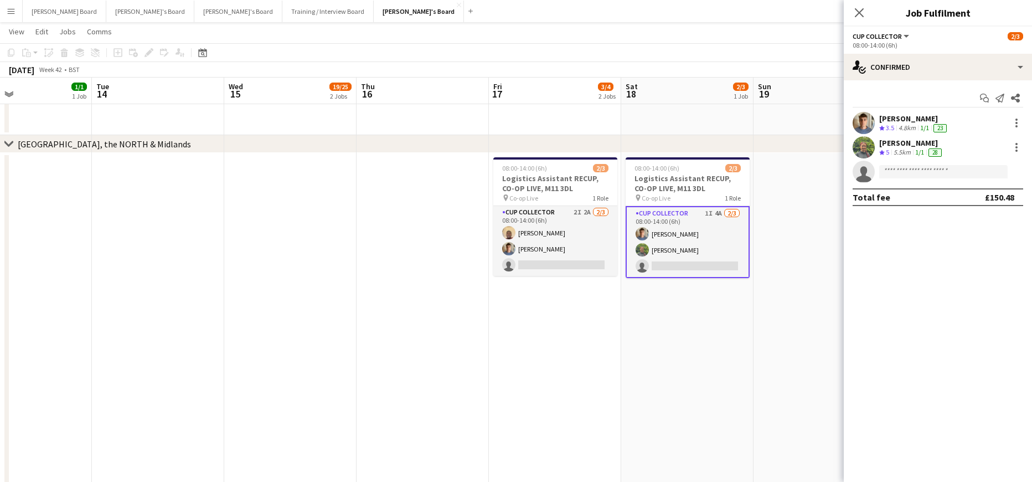
click at [935, 53] on app-options-switcher "CUP COLLECTOR All roles CUP COLLECTOR 2/3 08:00-14:00 (6h)" at bounding box center [938, 40] width 188 height 27
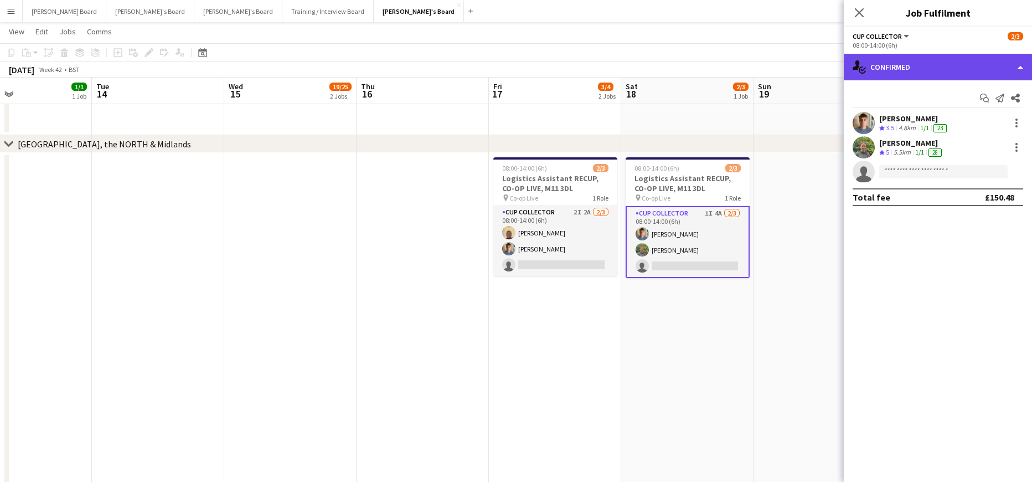
click at [931, 69] on div "single-neutral-actions-check-2 Confirmed" at bounding box center [938, 67] width 188 height 27
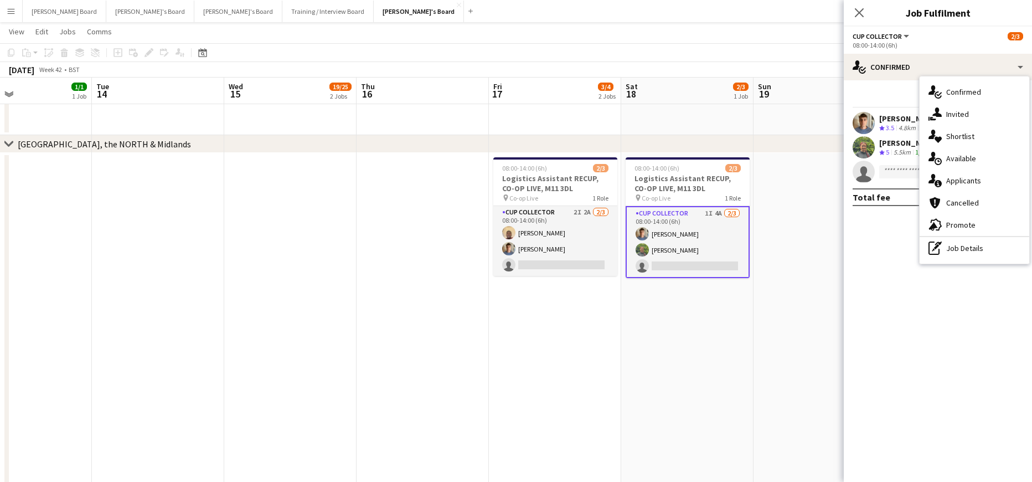
click at [979, 181] on span "Applicants" at bounding box center [963, 181] width 35 height 10
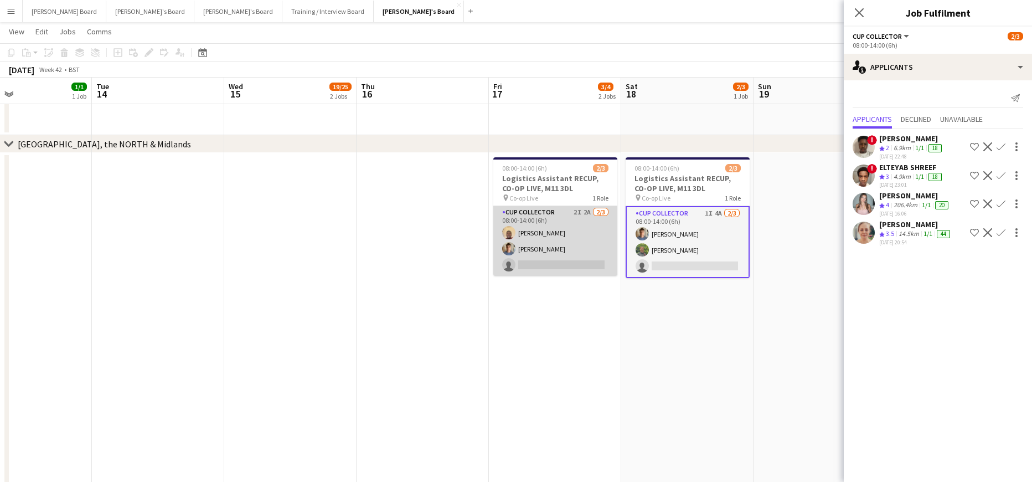
click at [589, 264] on app-card-role "CUP COLLECTOR 2I 2A 2/3 08:00-14:00 (6h) Daniel Agammegwa Ben Larrett single-ne…" at bounding box center [555, 241] width 124 height 70
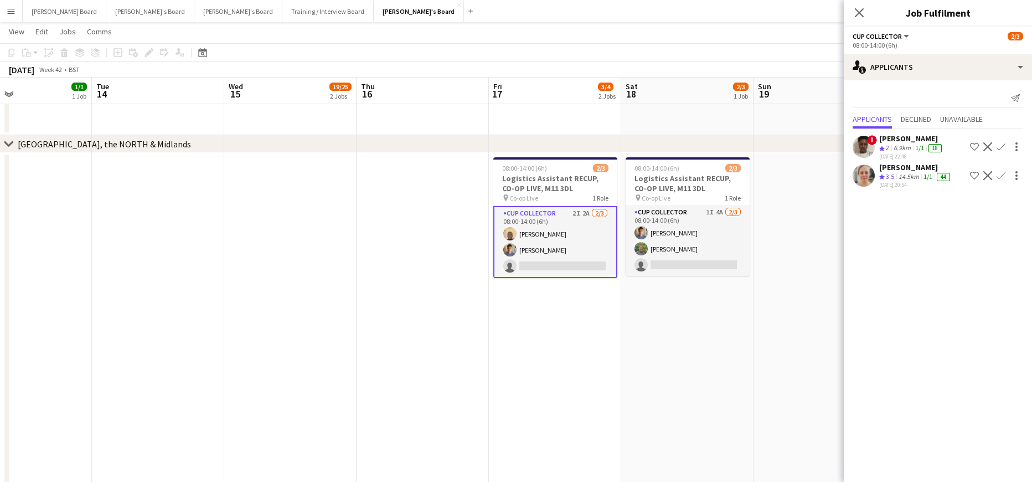
click at [693, 380] on app-date-cell "08:00-14:00 (6h) 2/3 Logistics Assistant RECUP, CO-OP LIVE, M11 3DL pin Co-op L…" at bounding box center [687, 447] width 132 height 589
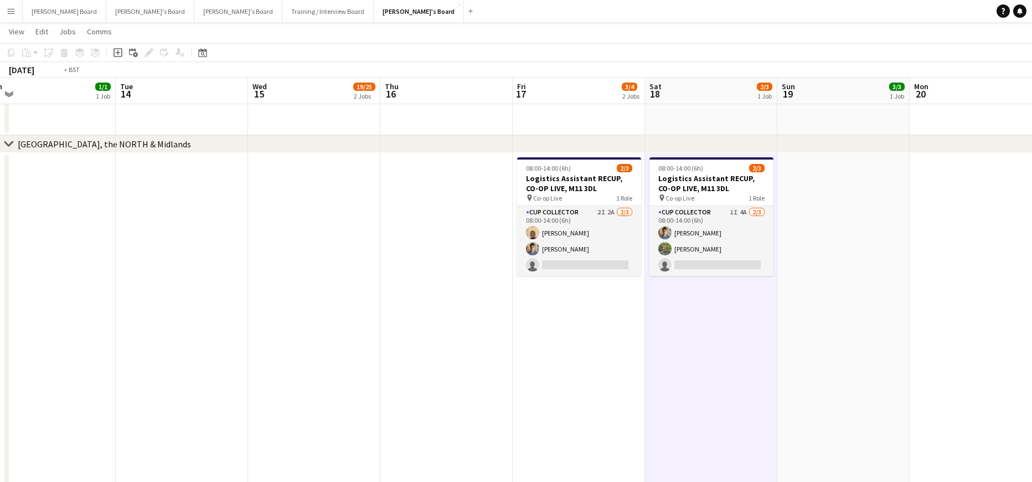
drag, startPoint x: 396, startPoint y: 329, endPoint x: 749, endPoint y: 335, distance: 352.2
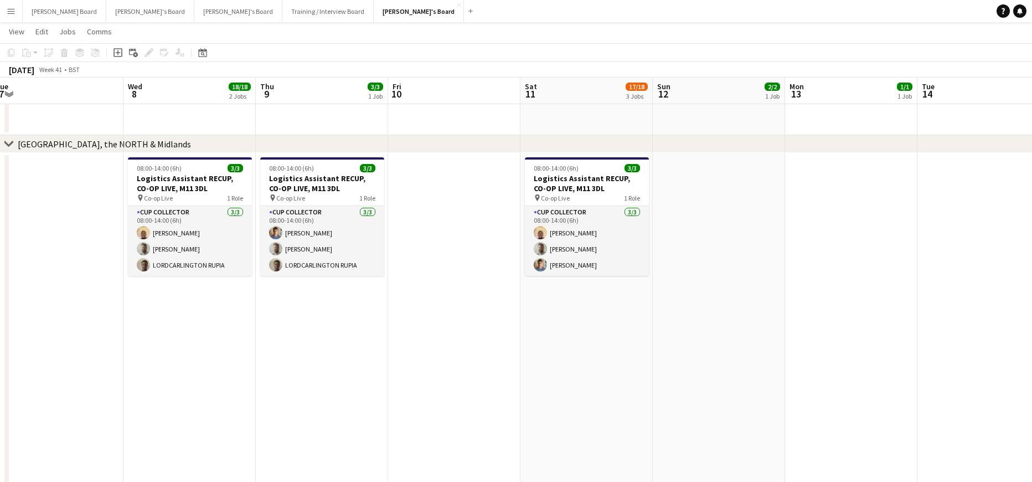
drag, startPoint x: 511, startPoint y: 359, endPoint x: 579, endPoint y: 373, distance: 70.0
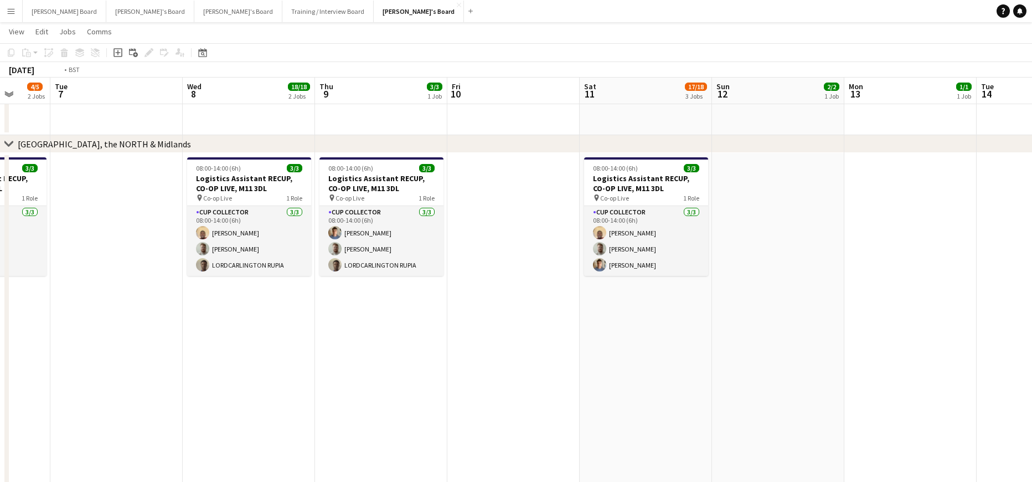
drag, startPoint x: 553, startPoint y: 368, endPoint x: 684, endPoint y: 362, distance: 131.4
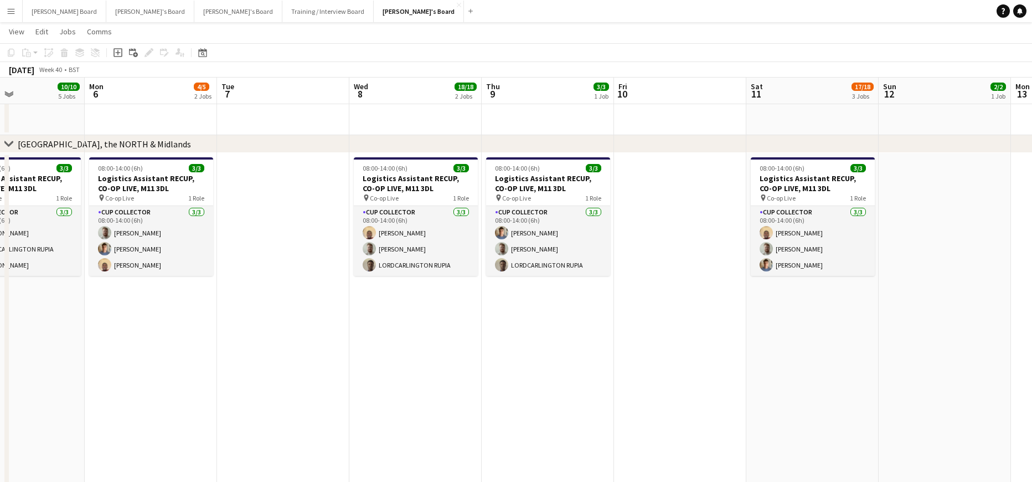
drag, startPoint x: 516, startPoint y: 330, endPoint x: 629, endPoint y: 334, distance: 113.0
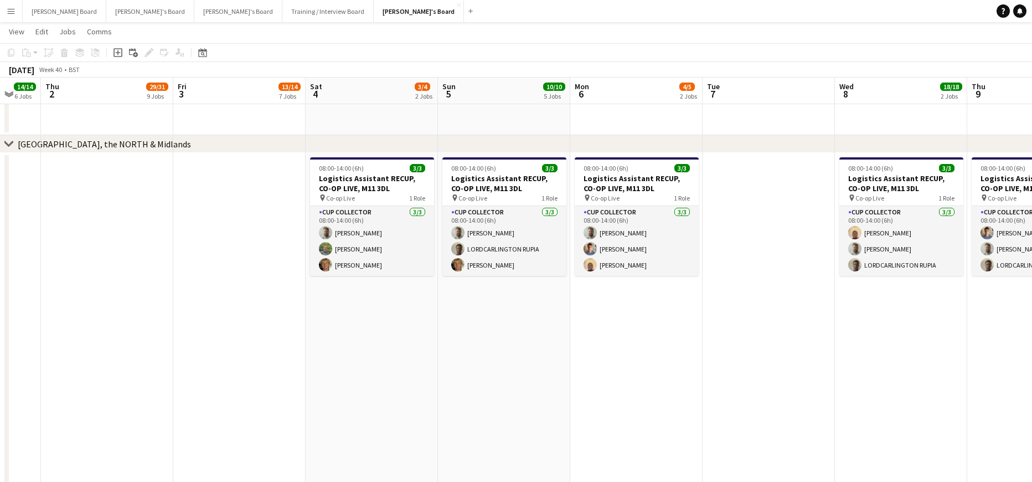
drag, startPoint x: 405, startPoint y: 326, endPoint x: 614, endPoint y: 344, distance: 209.1
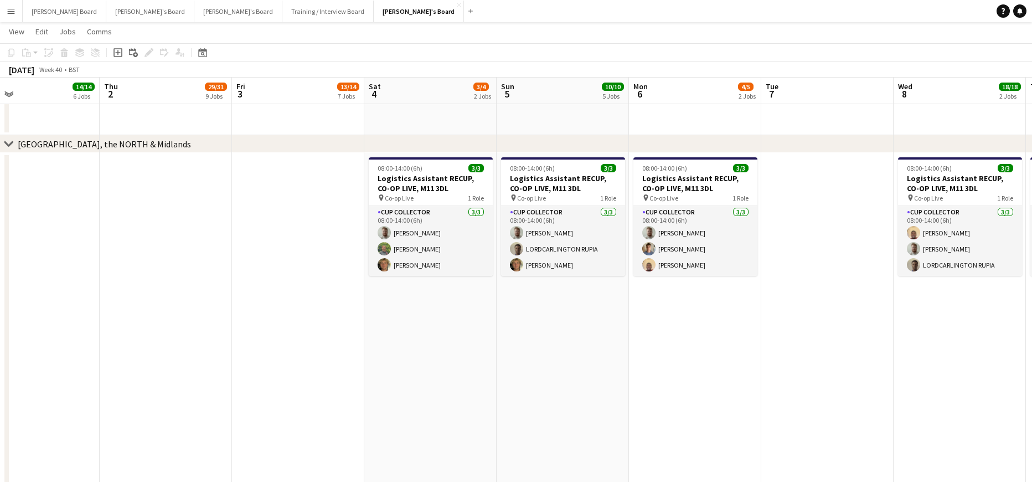
drag, startPoint x: 424, startPoint y: 339, endPoint x: 381, endPoint y: 350, distance: 44.5
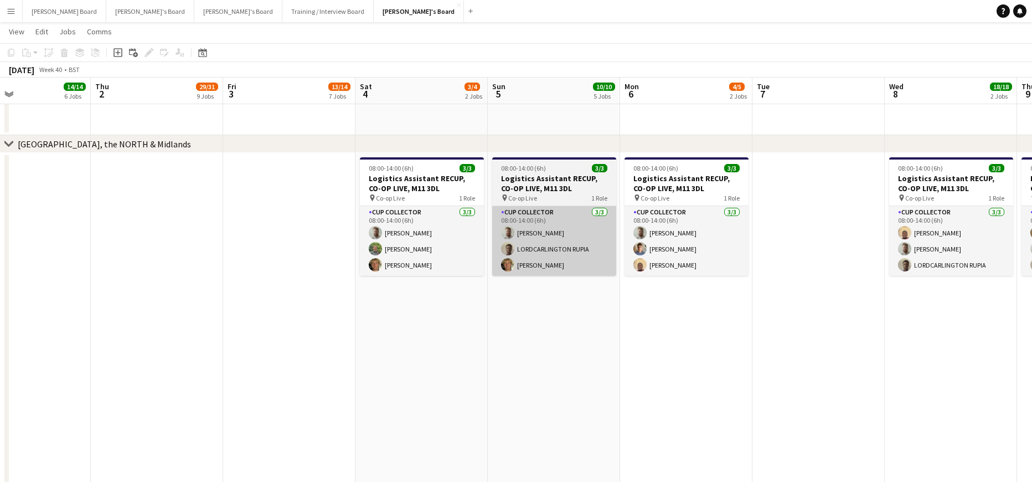
click at [600, 259] on app-card-role "CUP COLLECTOR 3/3 08:00-14:00 (6h) Dylan Ashton LORDCARLINGTON RUPIA Charles De…" at bounding box center [554, 241] width 124 height 70
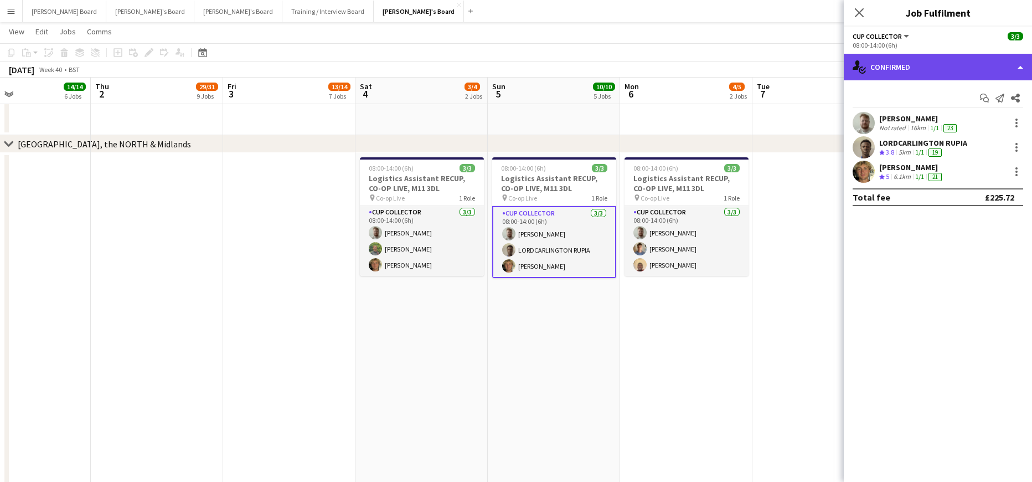
click at [872, 63] on div "single-neutral-actions-check-2 Confirmed" at bounding box center [938, 67] width 188 height 27
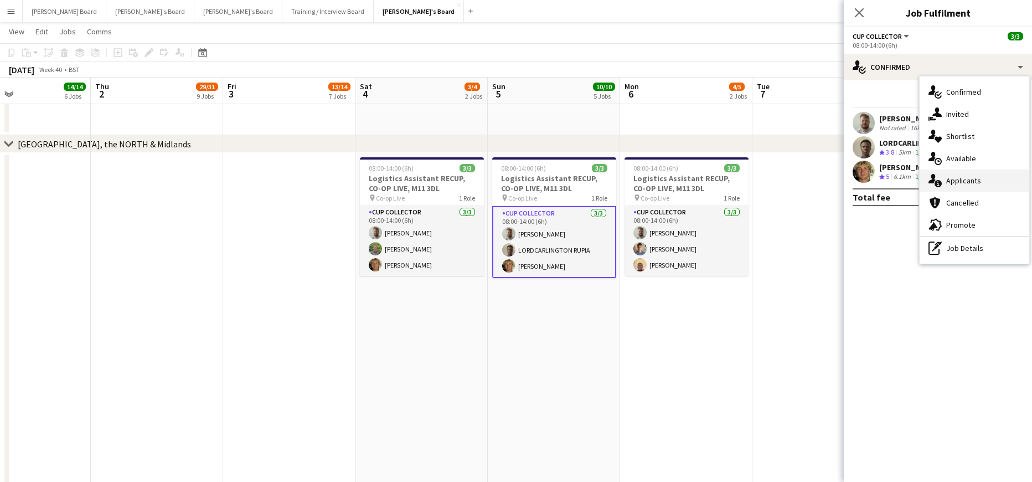
click at [983, 181] on div "single-neutral-actions-information Applicants" at bounding box center [975, 180] width 110 height 22
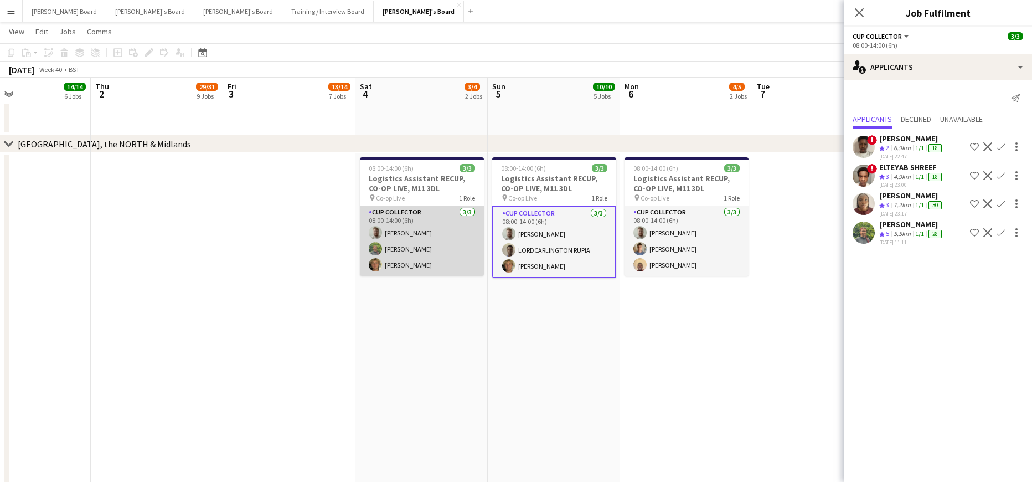
click at [461, 240] on app-card-role "CUP COLLECTOR 3/3 08:00-14:00 (6h) Dylan Ashton Georgina Avins Charles Dennys" at bounding box center [422, 241] width 124 height 70
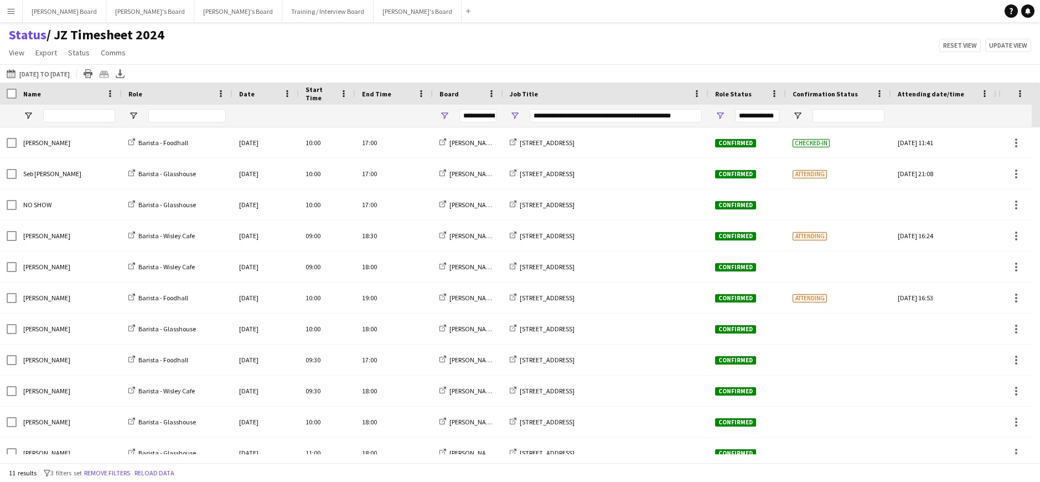
click at [176, 466] on div "11 results filter-1 3 filters set Remove filters Reload data" at bounding box center [520, 472] width 1040 height 19
click at [174, 470] on button "Reload data" at bounding box center [154, 473] width 44 height 12
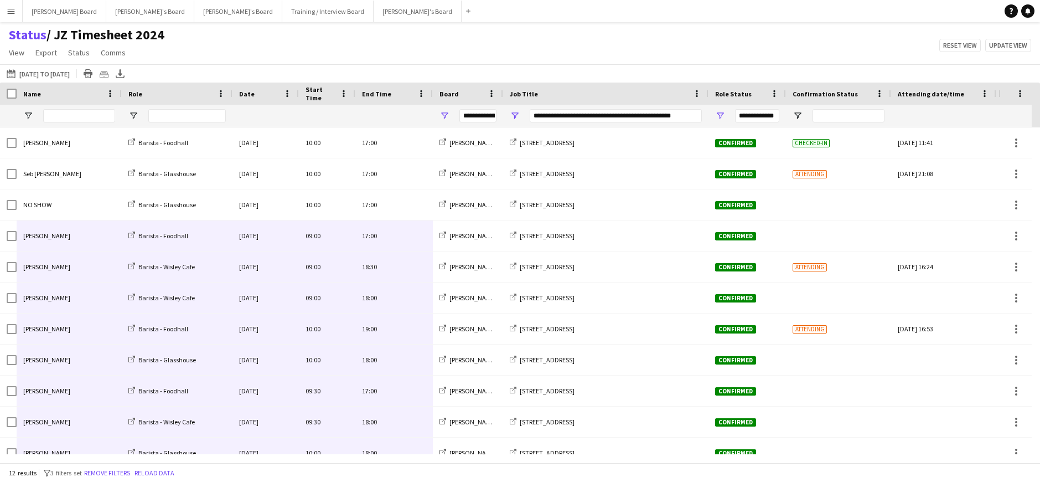
drag, startPoint x: 405, startPoint y: 440, endPoint x: 90, endPoint y: 239, distance: 374.2
click at [90, 239] on div "Seb [PERSON_NAME] Barista - [GEOGRAPHIC_DATA][DATE] 10:00 17:00 [PERSON_NAME]'s…" at bounding box center [598, 313] width 1196 height 372
